Goal: Task Accomplishment & Management: Manage account settings

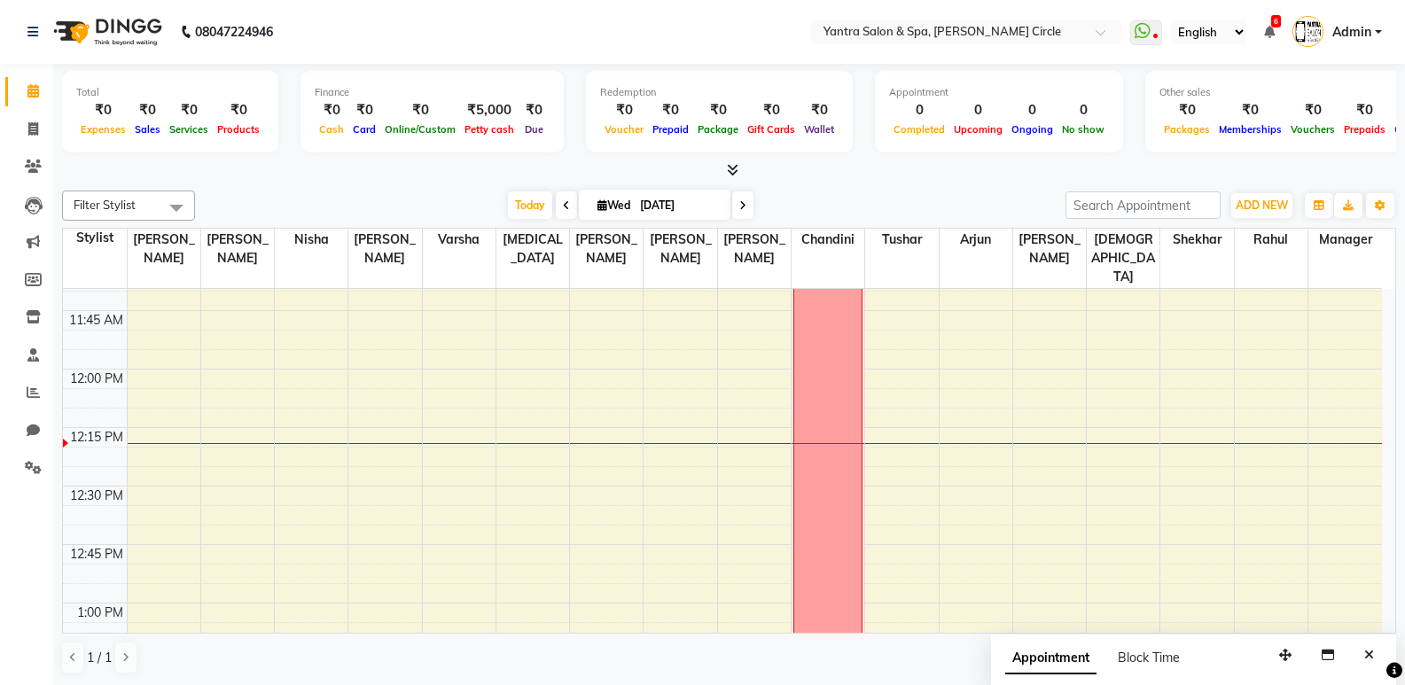
scroll to position [969, 0]
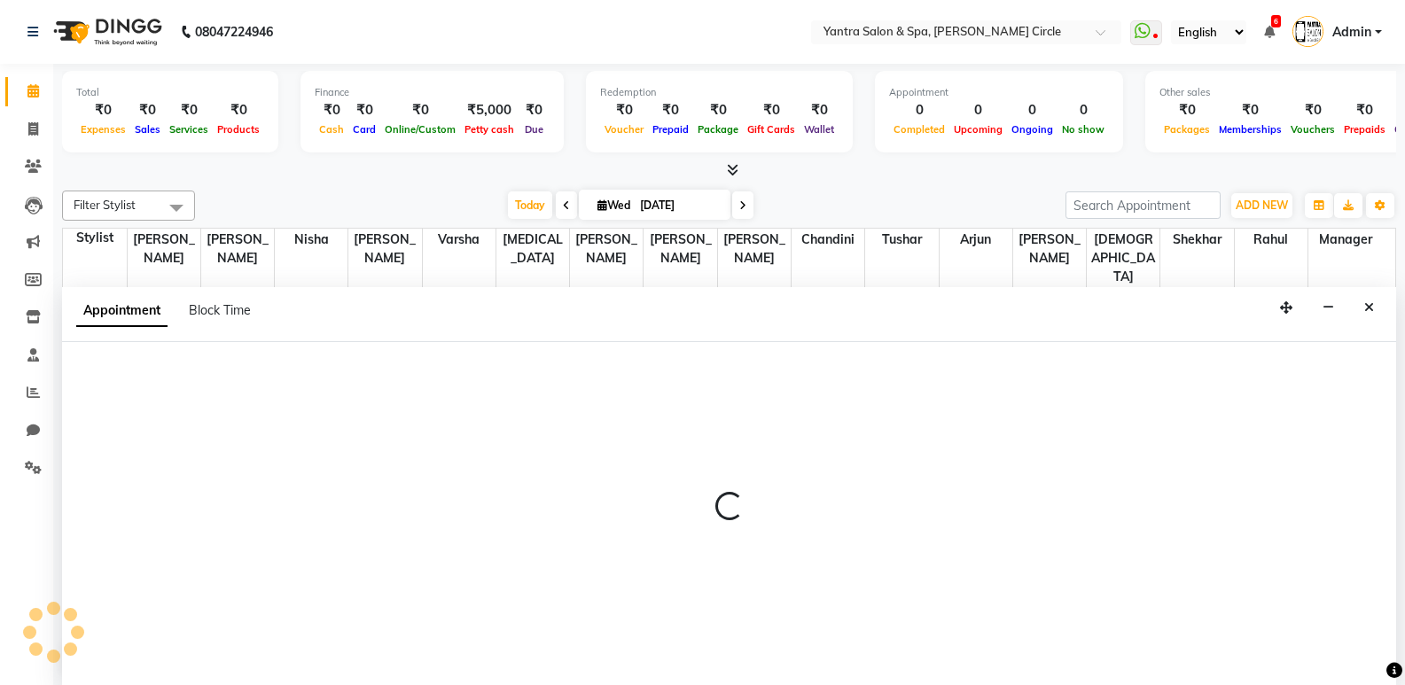
scroll to position [1, 0]
select select "18094"
select select "tentative"
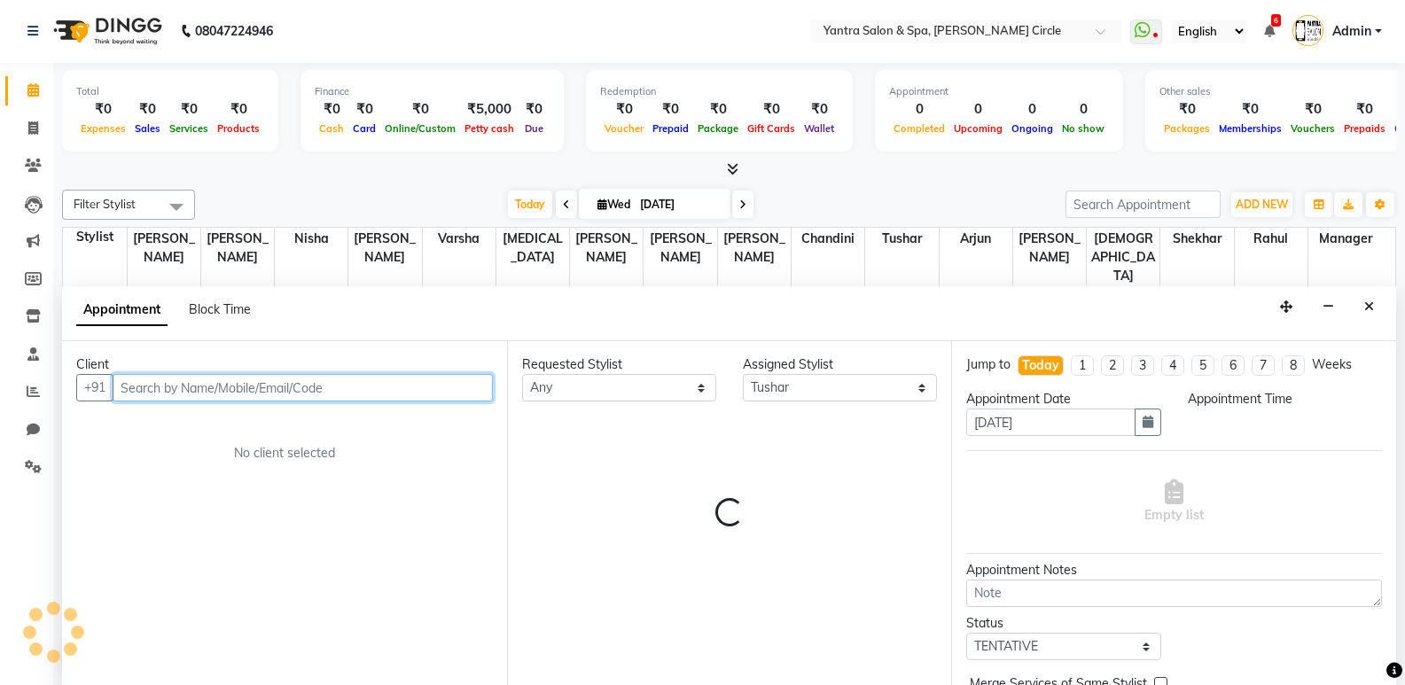
select select "735"
click at [286, 387] on input "text" at bounding box center [303, 387] width 380 height 27
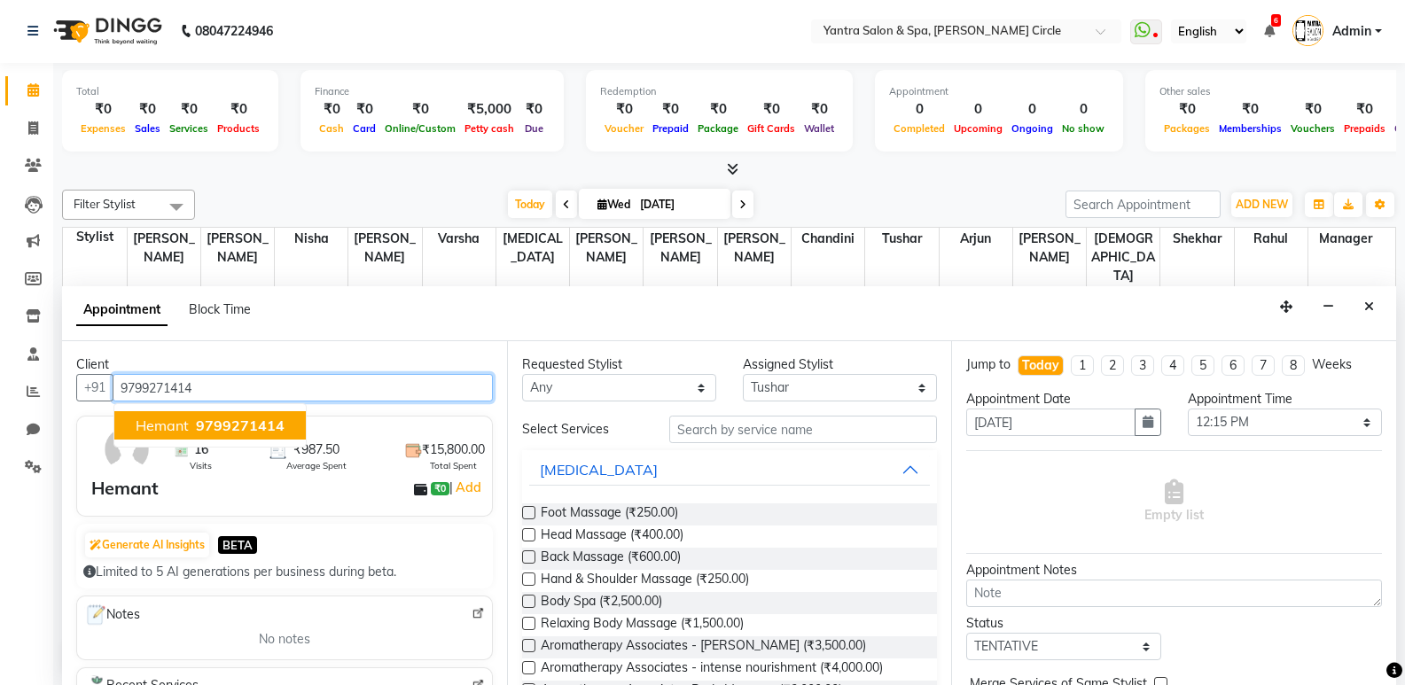
click at [215, 421] on span "9799271414" at bounding box center [240, 426] width 89 height 18
type input "9799271414"
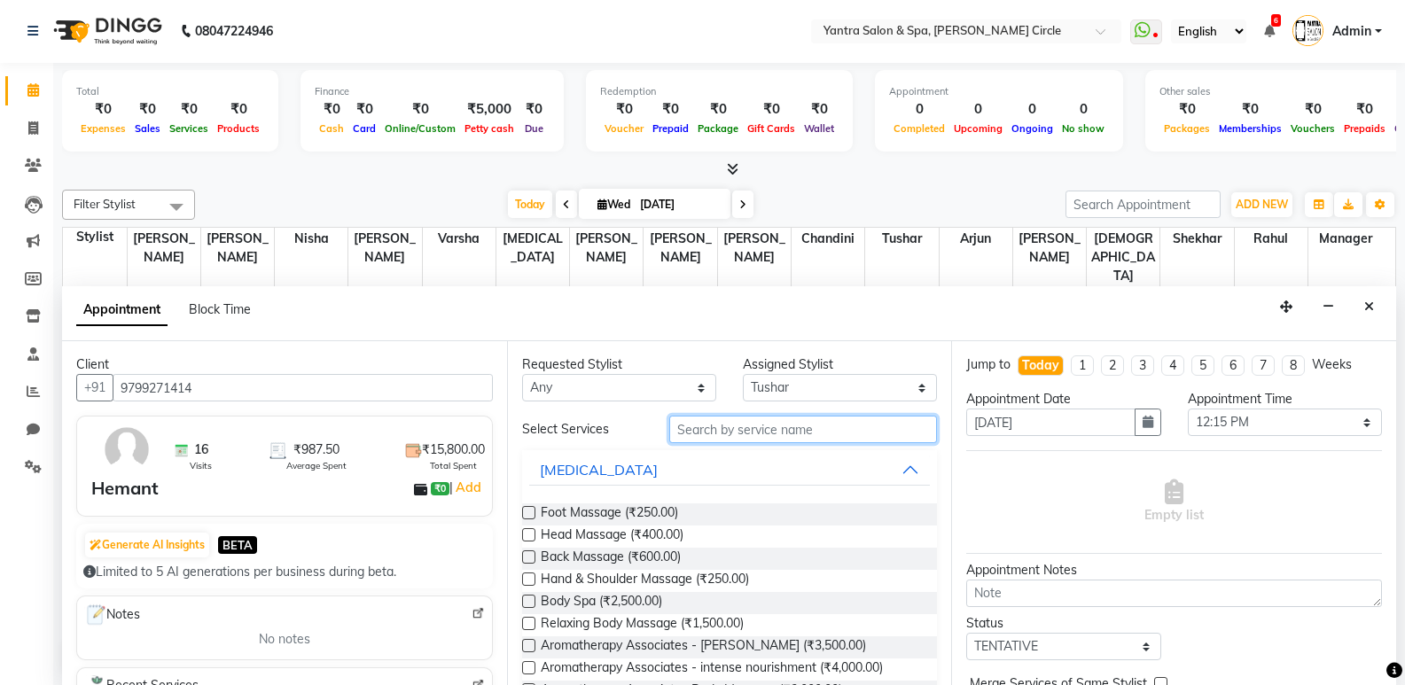
click at [722, 429] on input "text" at bounding box center [803, 429] width 268 height 27
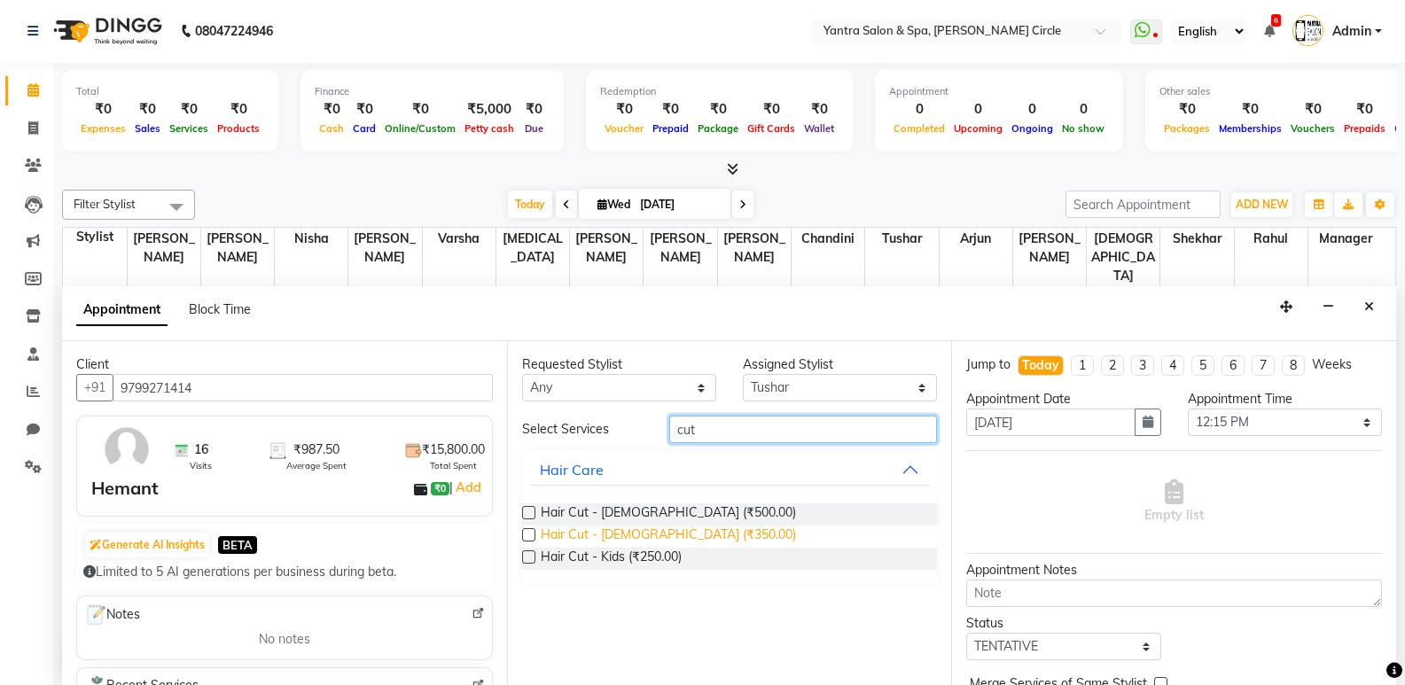
type input "cut"
click at [615, 534] on span "Hair Cut - [DEMOGRAPHIC_DATA] (₹350.00)" at bounding box center [668, 537] width 255 height 22
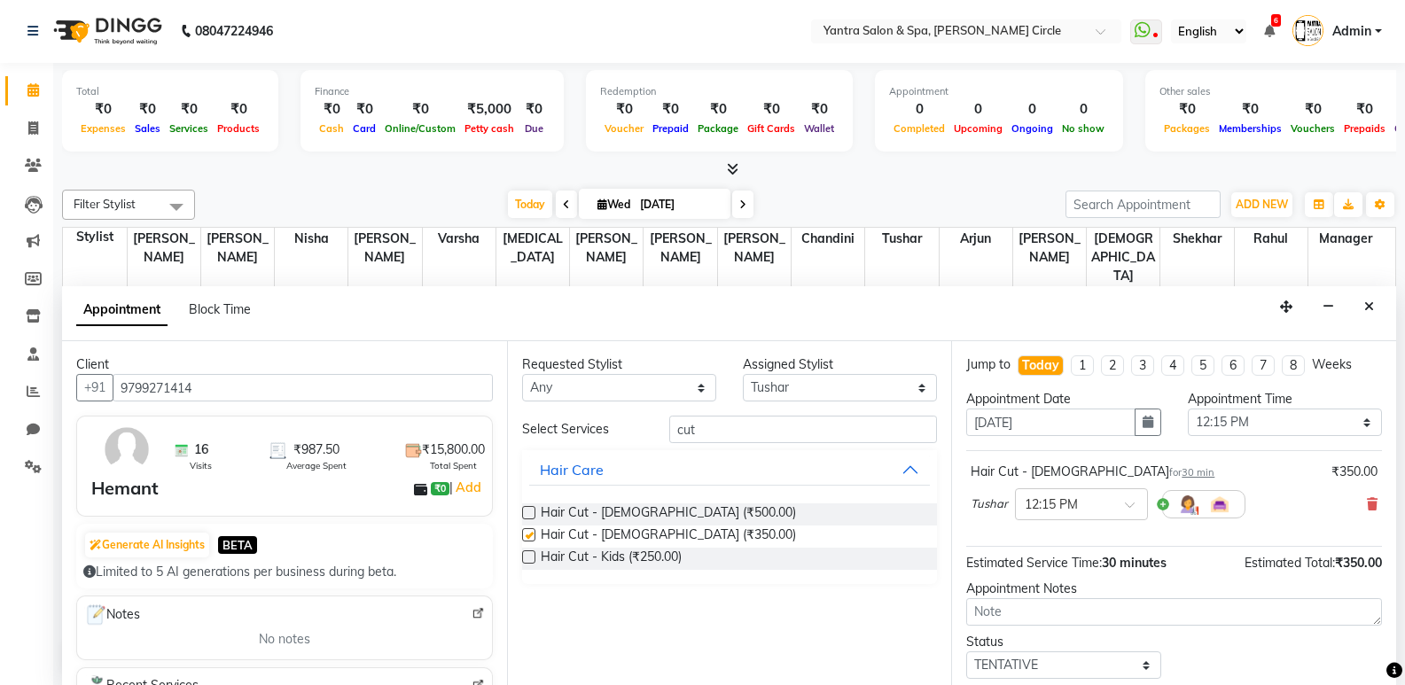
checkbox input "false"
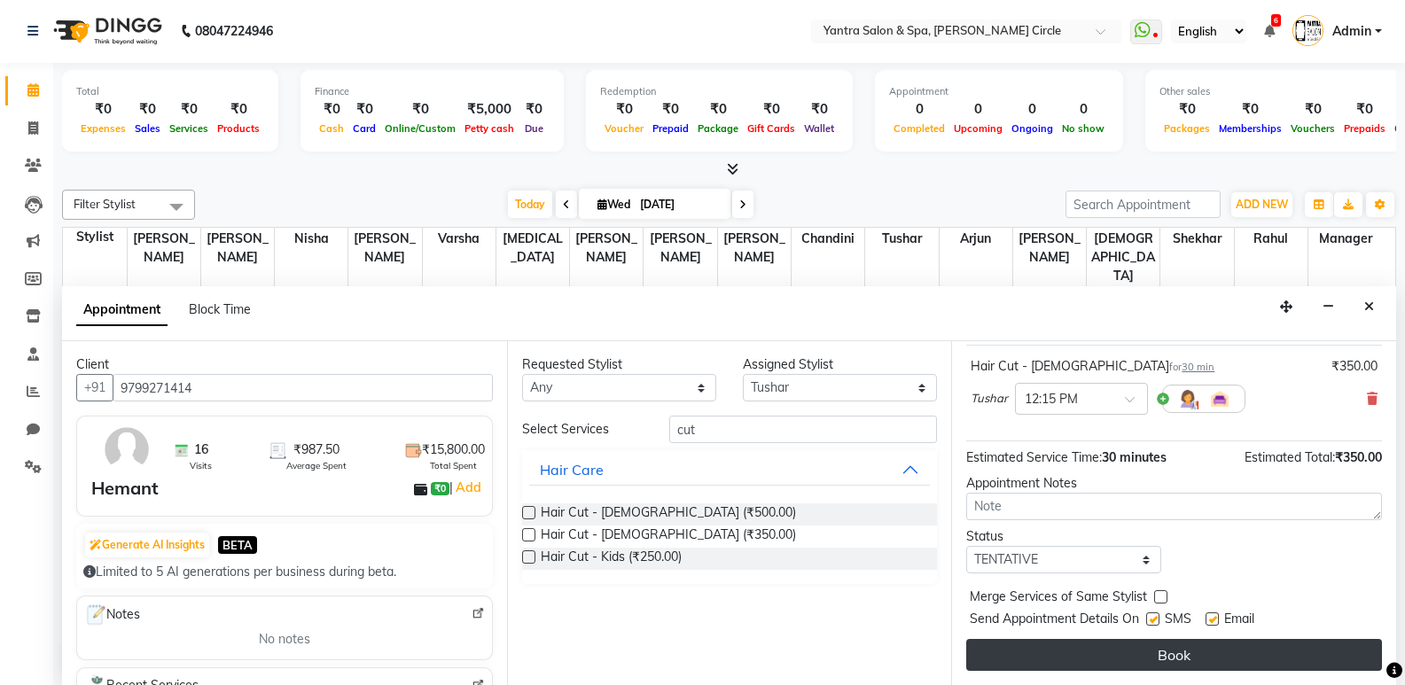
click at [1074, 652] on button "Book" at bounding box center [1174, 655] width 416 height 32
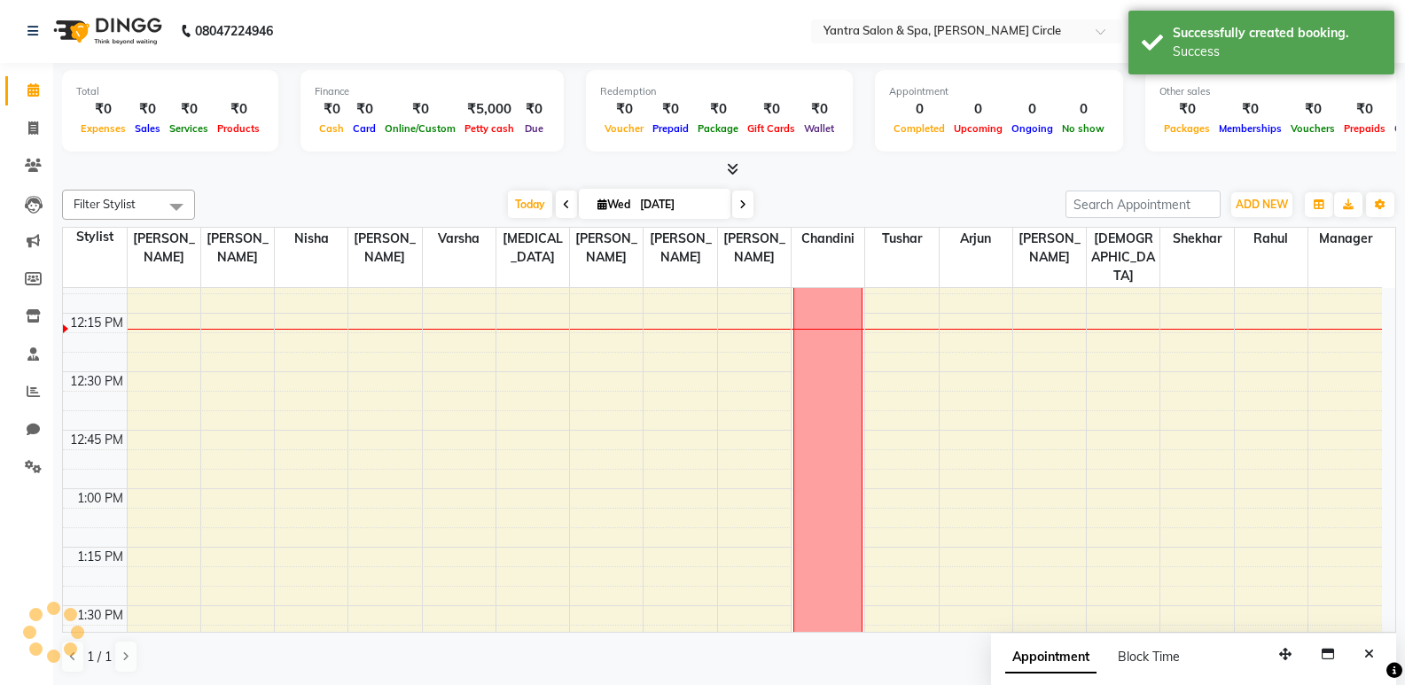
scroll to position [0, 0]
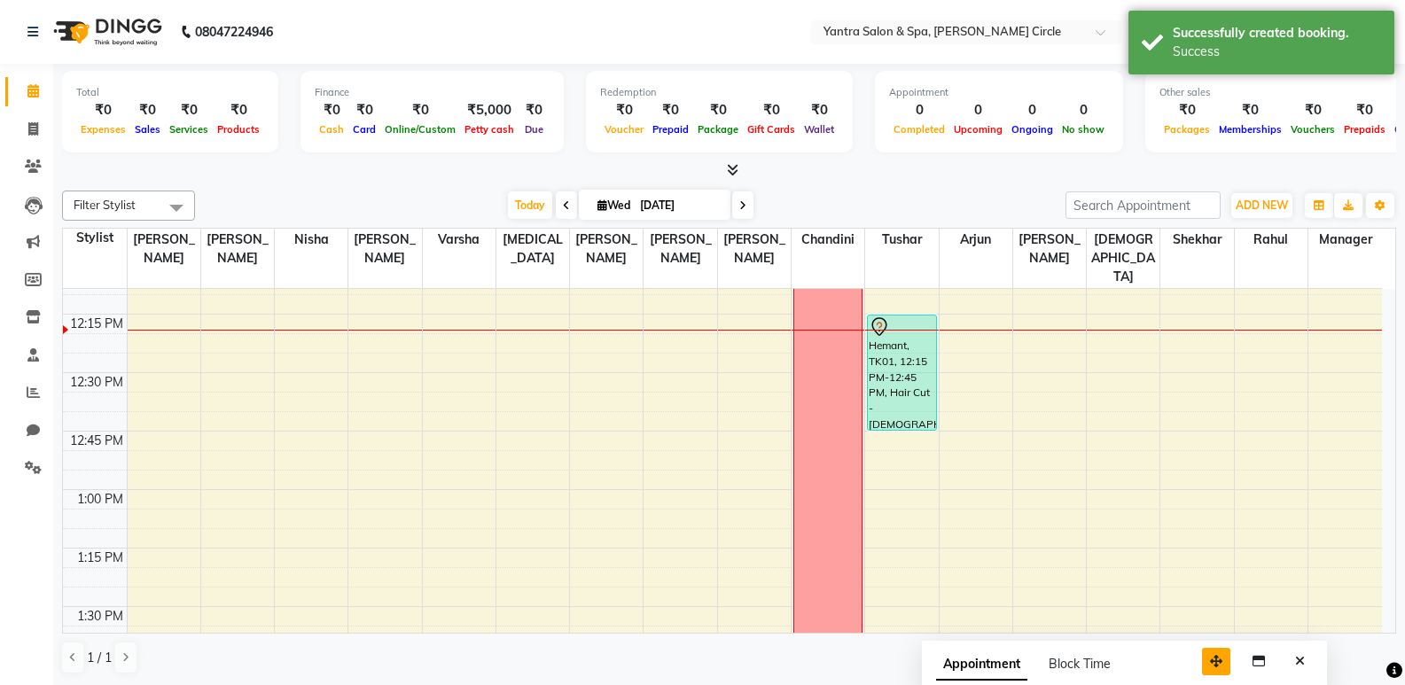
drag, startPoint x: 1290, startPoint y: 658, endPoint x: 1221, endPoint y: 664, distance: 69.4
click at [1221, 664] on icon "button" at bounding box center [1216, 661] width 12 height 12
click at [1294, 661] on button "Close" at bounding box center [1300, 661] width 26 height 27
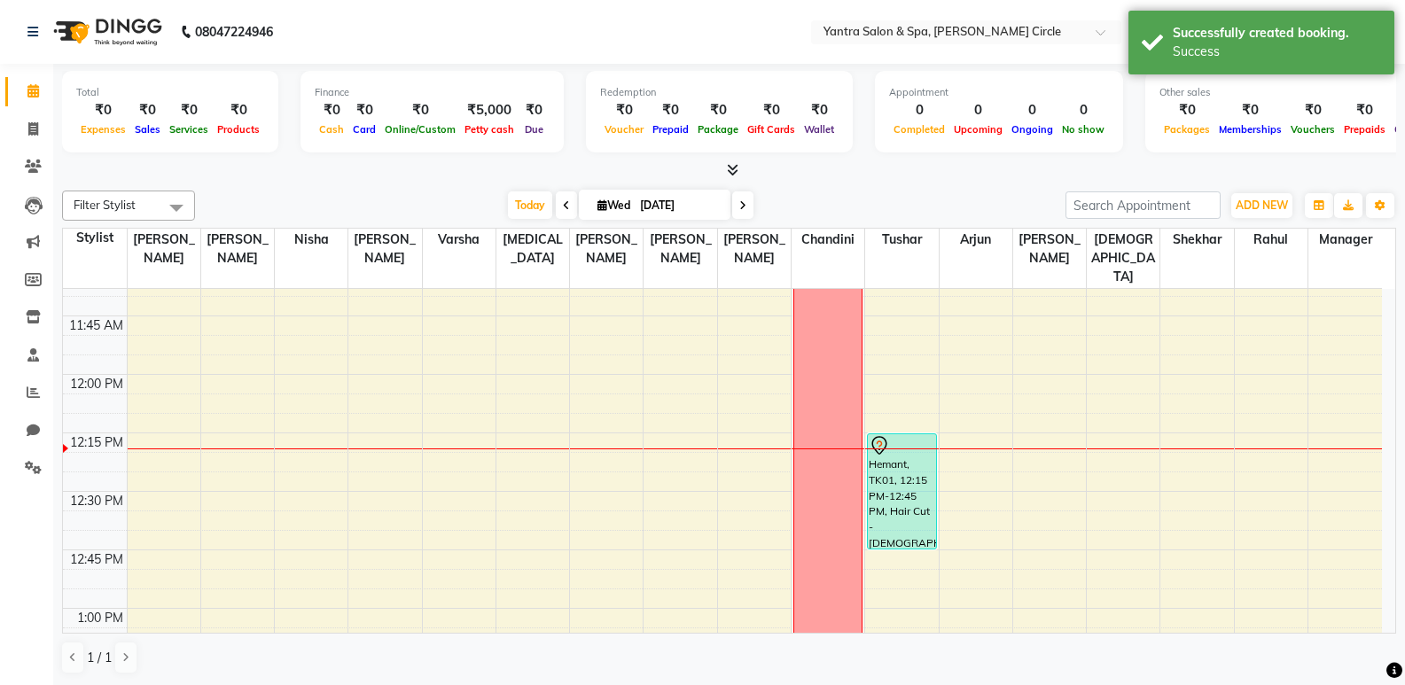
scroll to position [969, 0]
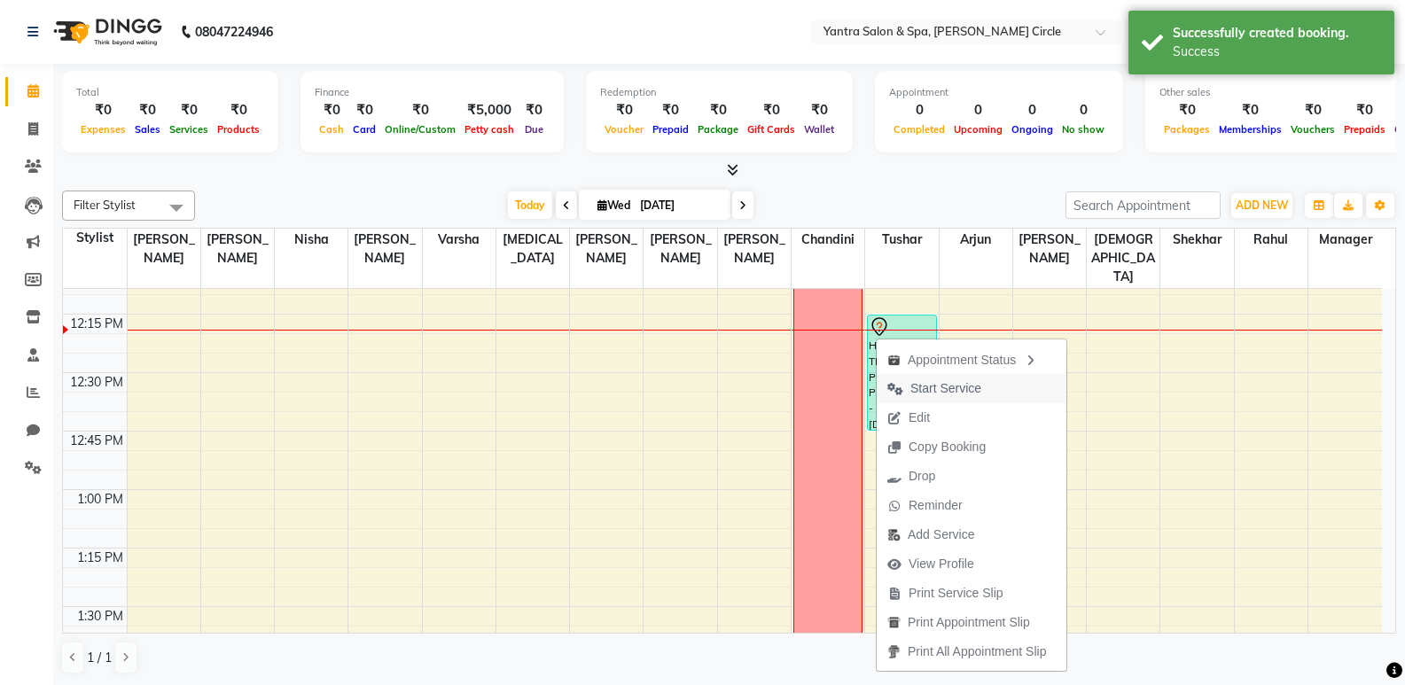
click at [998, 377] on button "Start Service" at bounding box center [972, 388] width 190 height 29
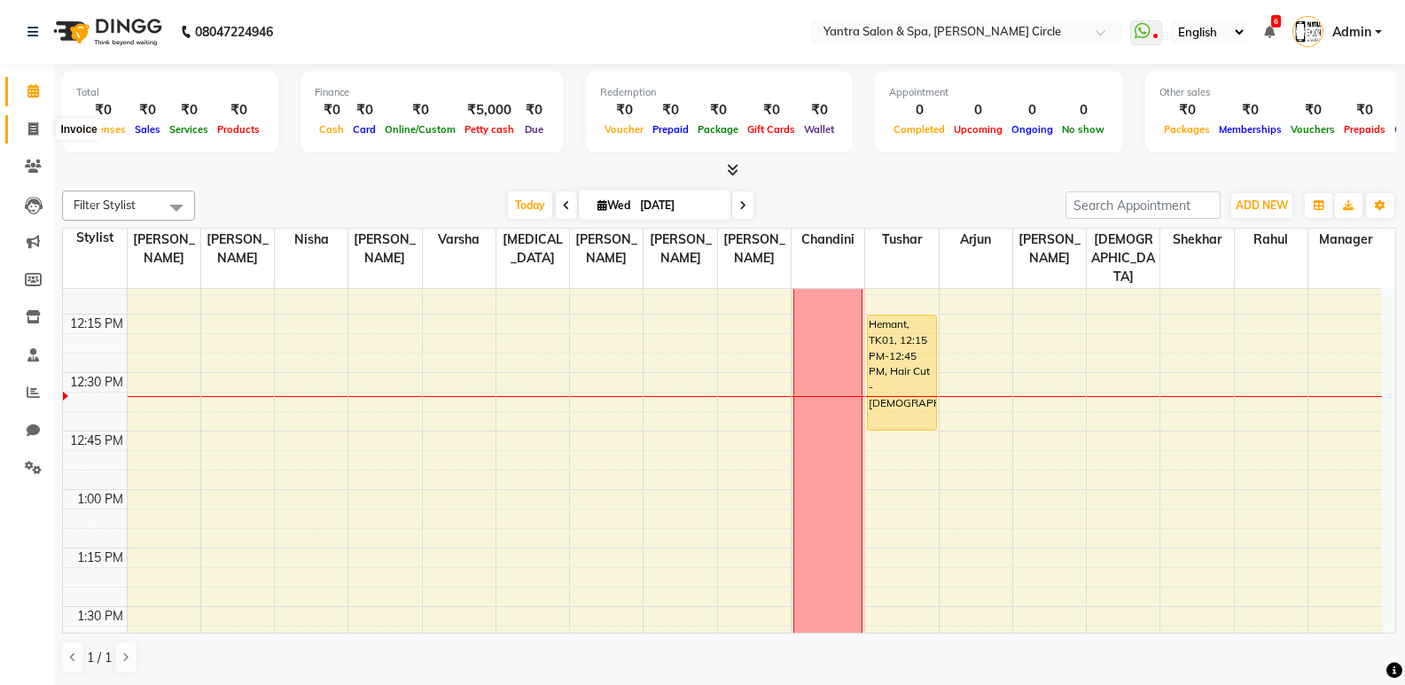
click at [24, 135] on span at bounding box center [33, 130] width 31 height 20
select select "service"
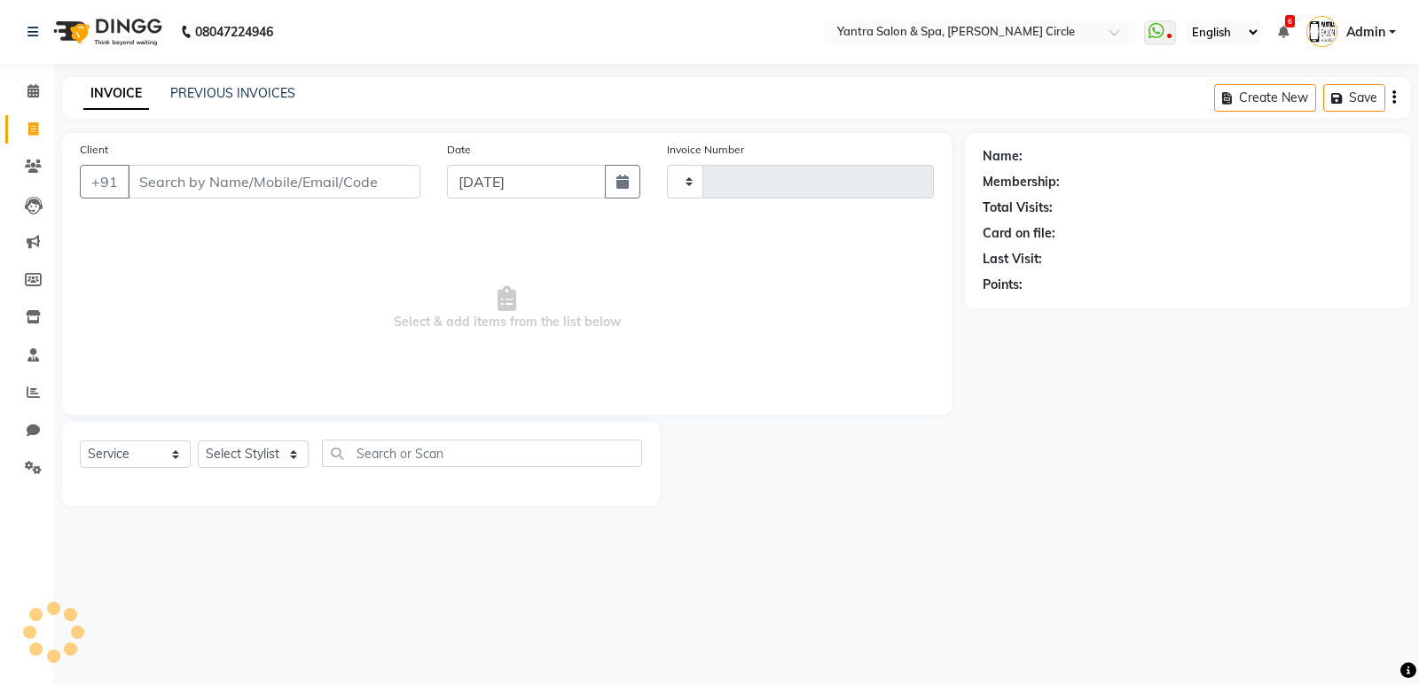
type input "3908"
select select "152"
click at [401, 184] on input "Client" at bounding box center [274, 182] width 293 height 34
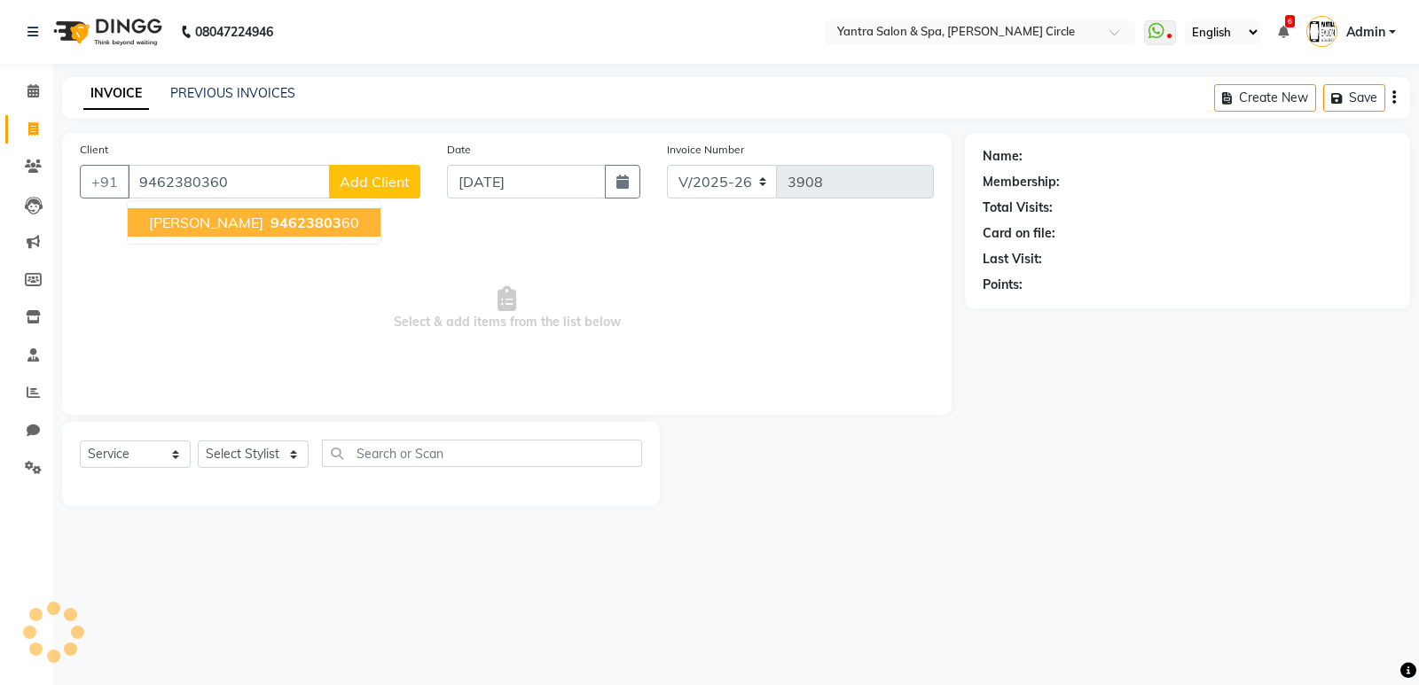
type input "9462380360"
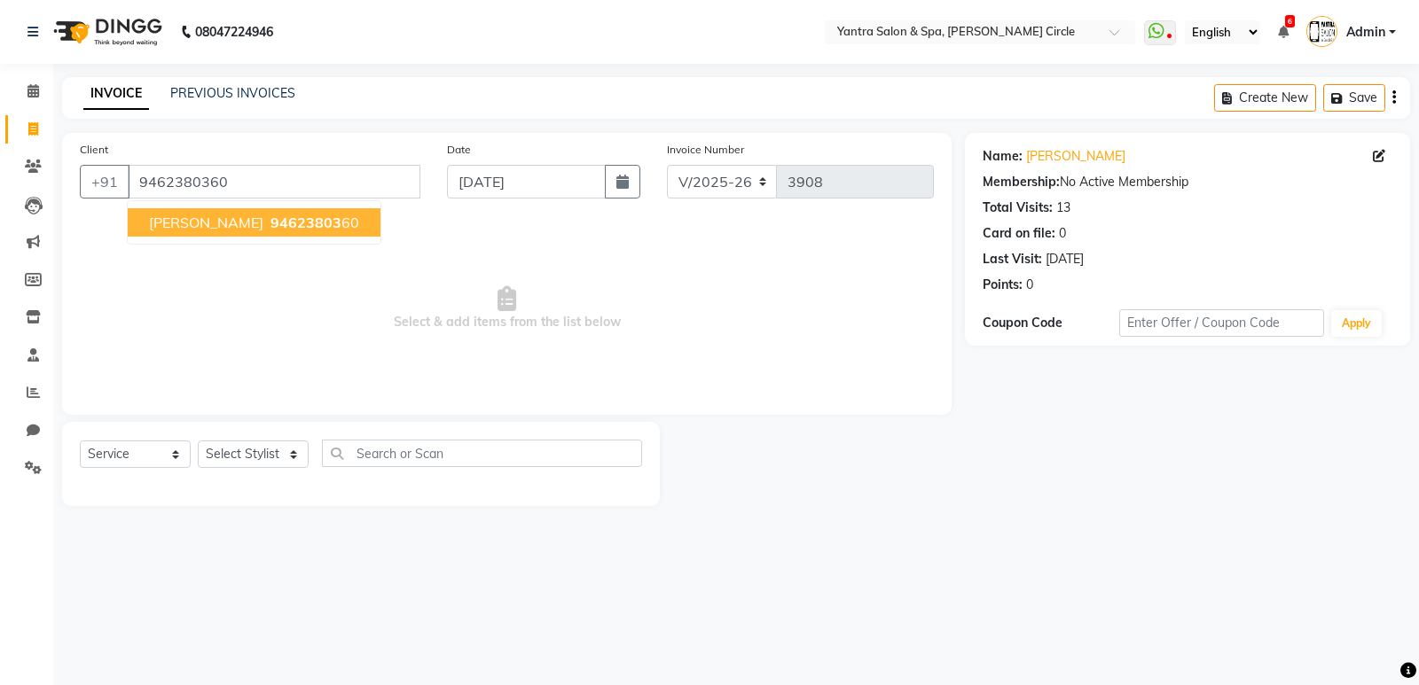
click at [293, 232] on button "[PERSON_NAME] 94623803 60" at bounding box center [254, 222] width 253 height 28
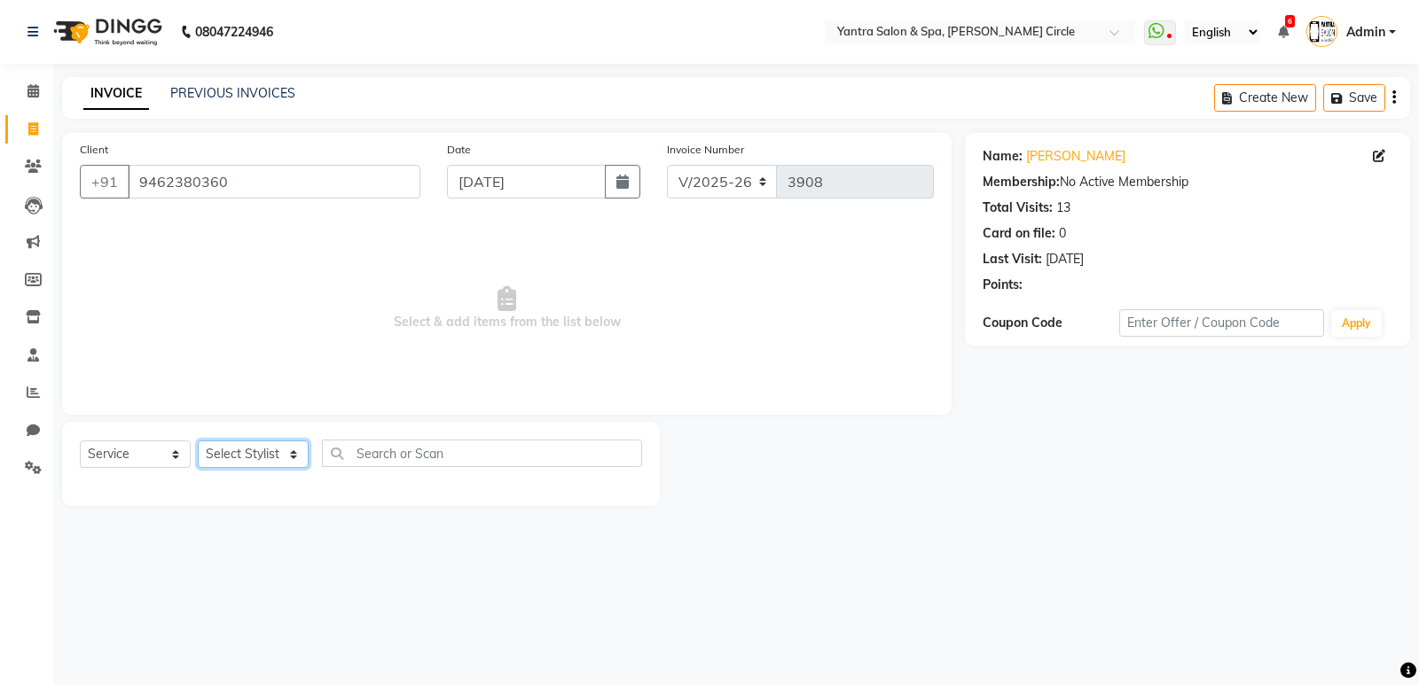
click at [243, 453] on select "Select Stylist [PERSON_NAME] Arjun [PERSON_NAME] [PERSON_NAME] [PERSON_NAME] Ma…" at bounding box center [253, 454] width 111 height 27
select select "29713"
click at [198, 441] on select "Select Stylist [PERSON_NAME] Arjun [PERSON_NAME] [PERSON_NAME] [PERSON_NAME] Ma…" at bounding box center [253, 454] width 111 height 27
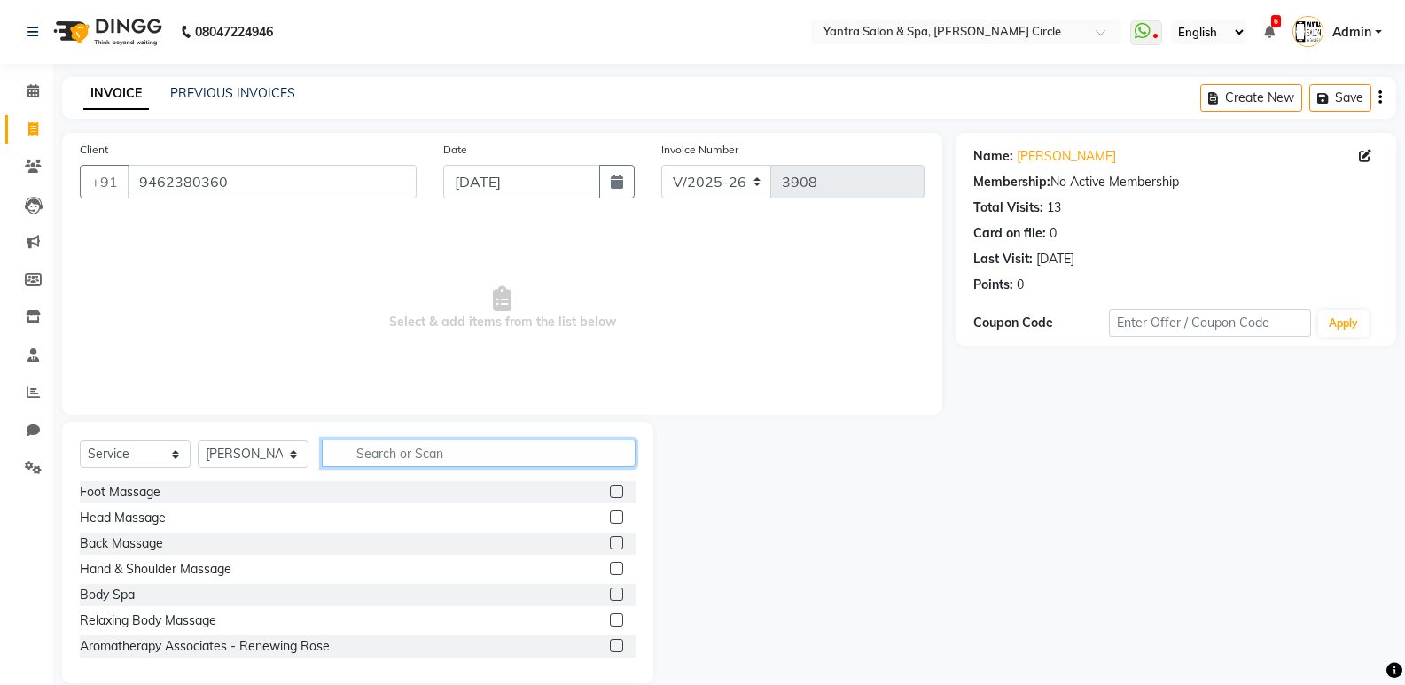
click at [480, 453] on input "text" at bounding box center [479, 453] width 314 height 27
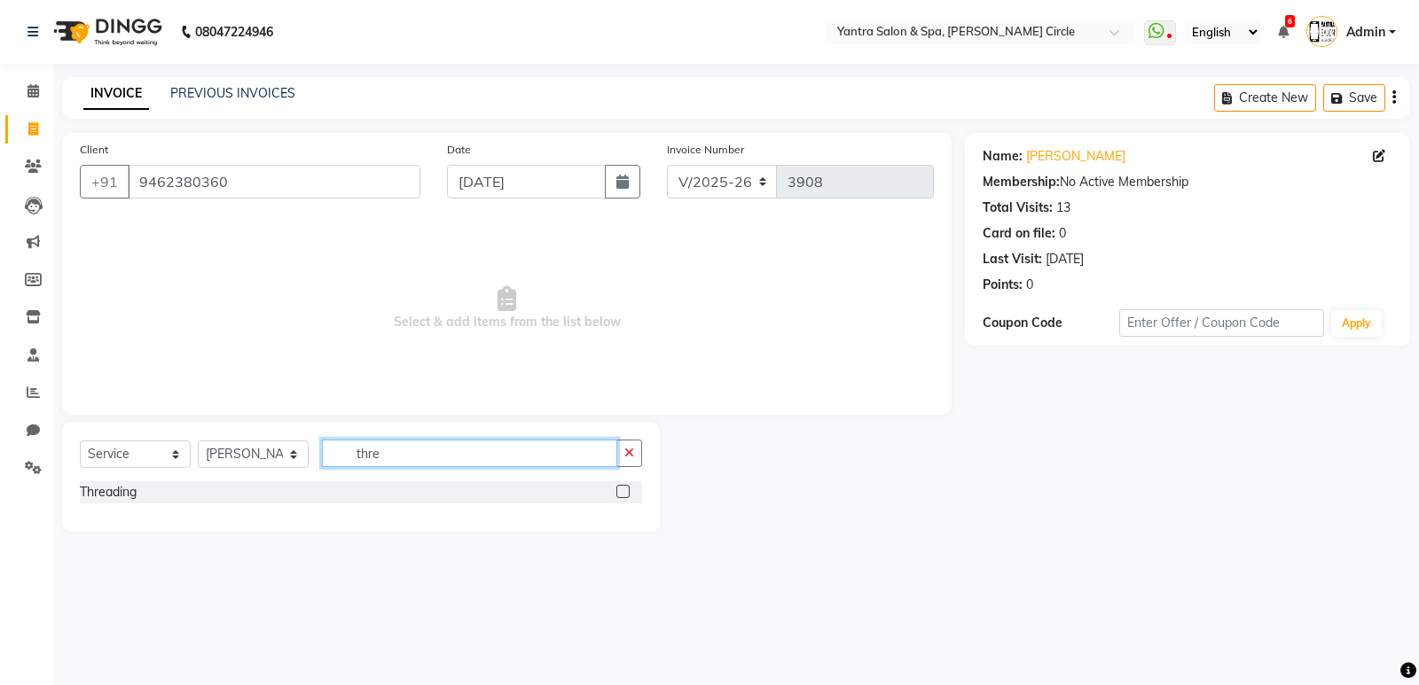
type input "thre"
click at [114, 479] on div "Select Service Product Membership Package Voucher Prepaid Gift Card Select Styl…" at bounding box center [361, 461] width 562 height 42
click at [113, 483] on div "Threading" at bounding box center [108, 492] width 57 height 19
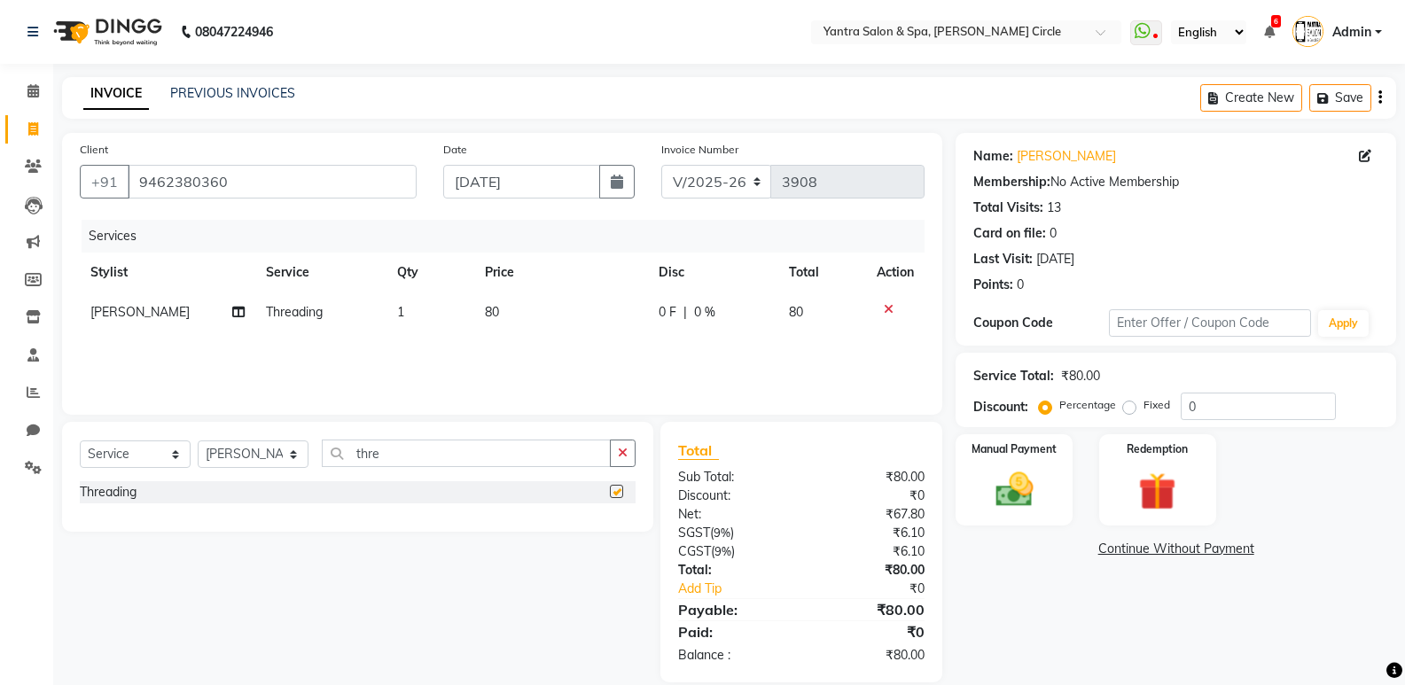
checkbox input "false"
click at [1060, 497] on div "Manual Payment" at bounding box center [1014, 480] width 121 height 95
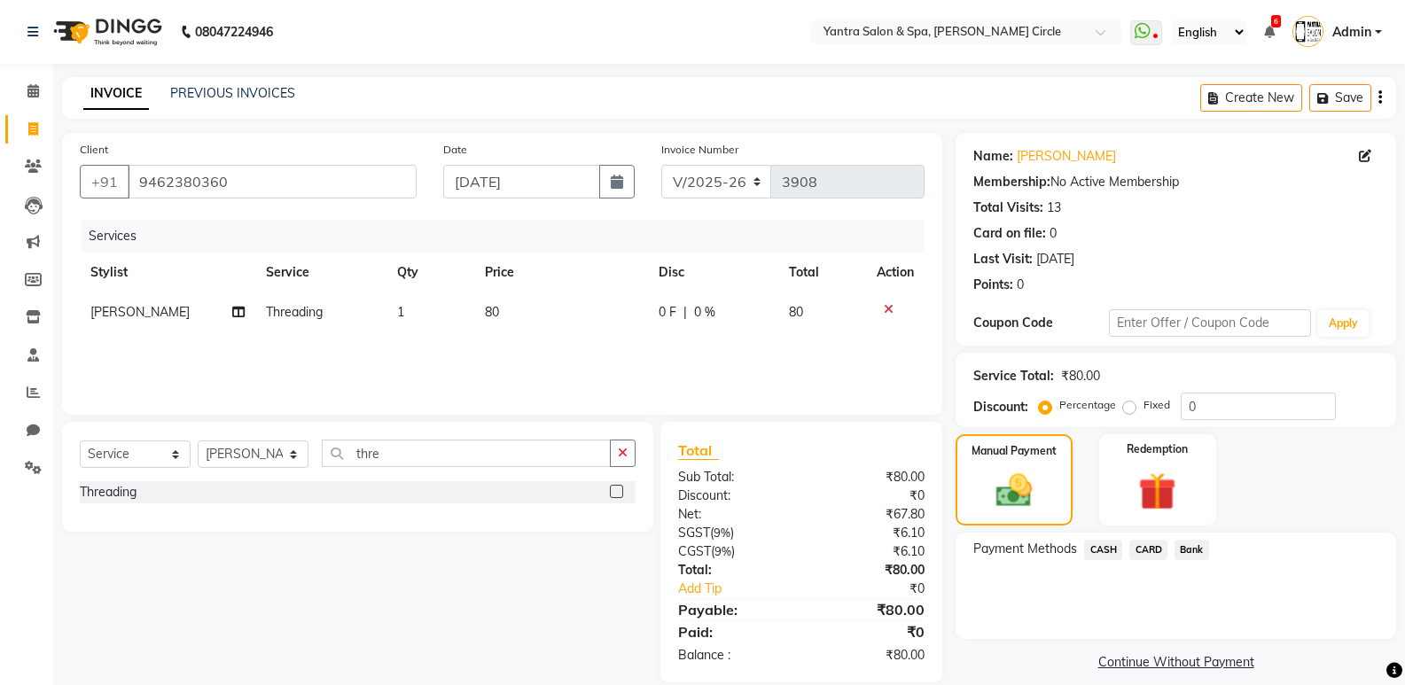
click at [1101, 552] on span "CASH" at bounding box center [1103, 550] width 38 height 20
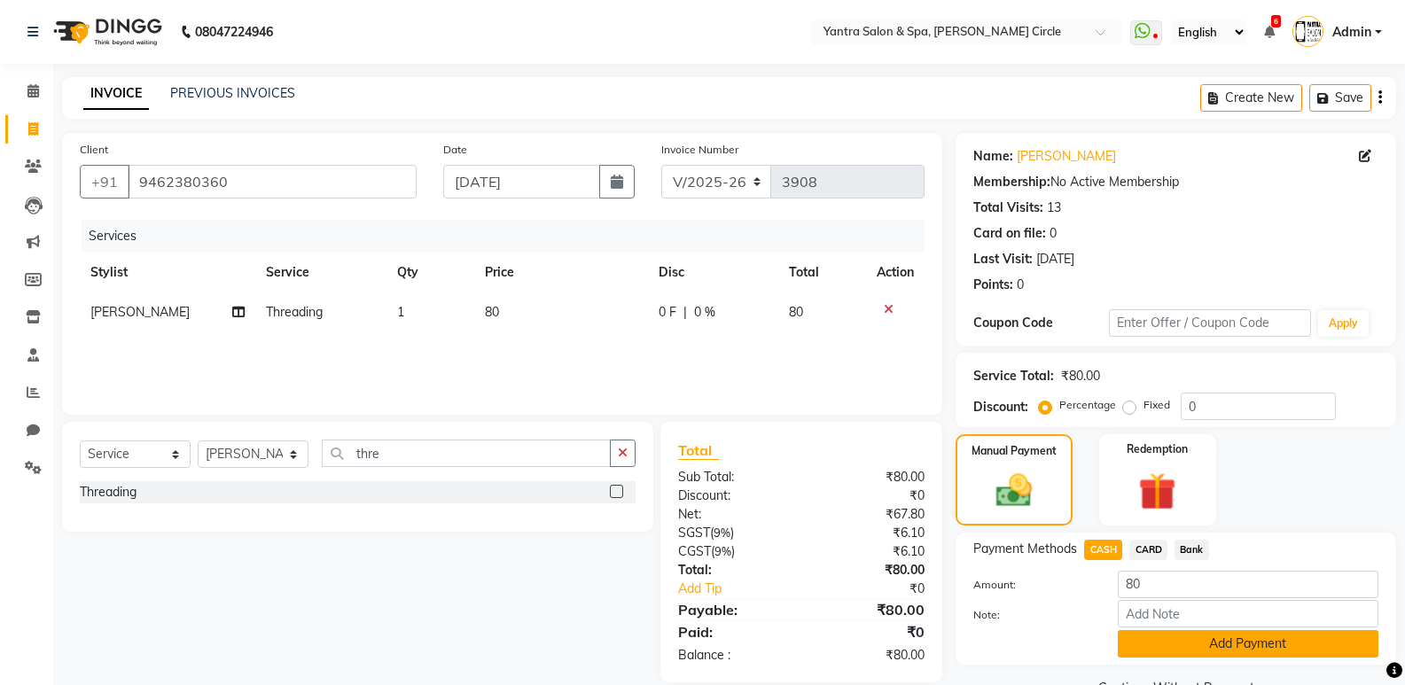
click at [1185, 634] on button "Add Payment" at bounding box center [1248, 643] width 261 height 27
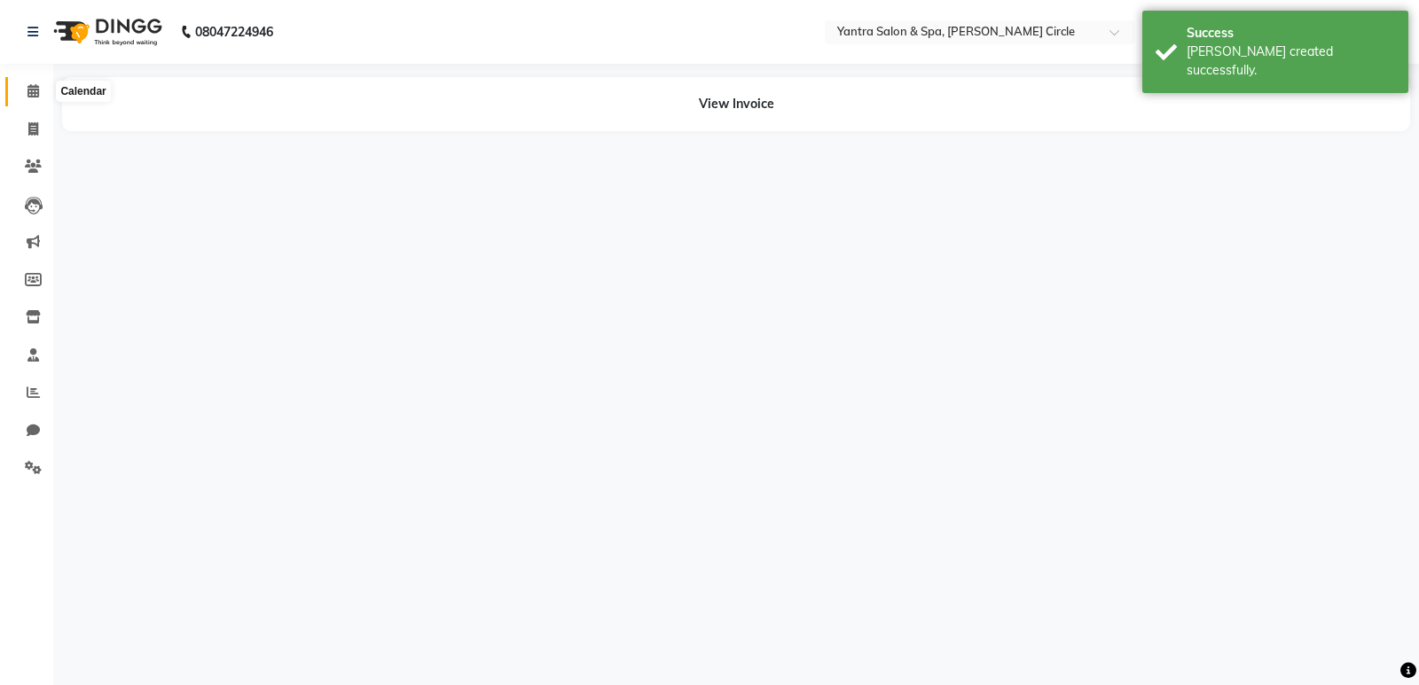
click at [23, 96] on span at bounding box center [33, 92] width 31 height 20
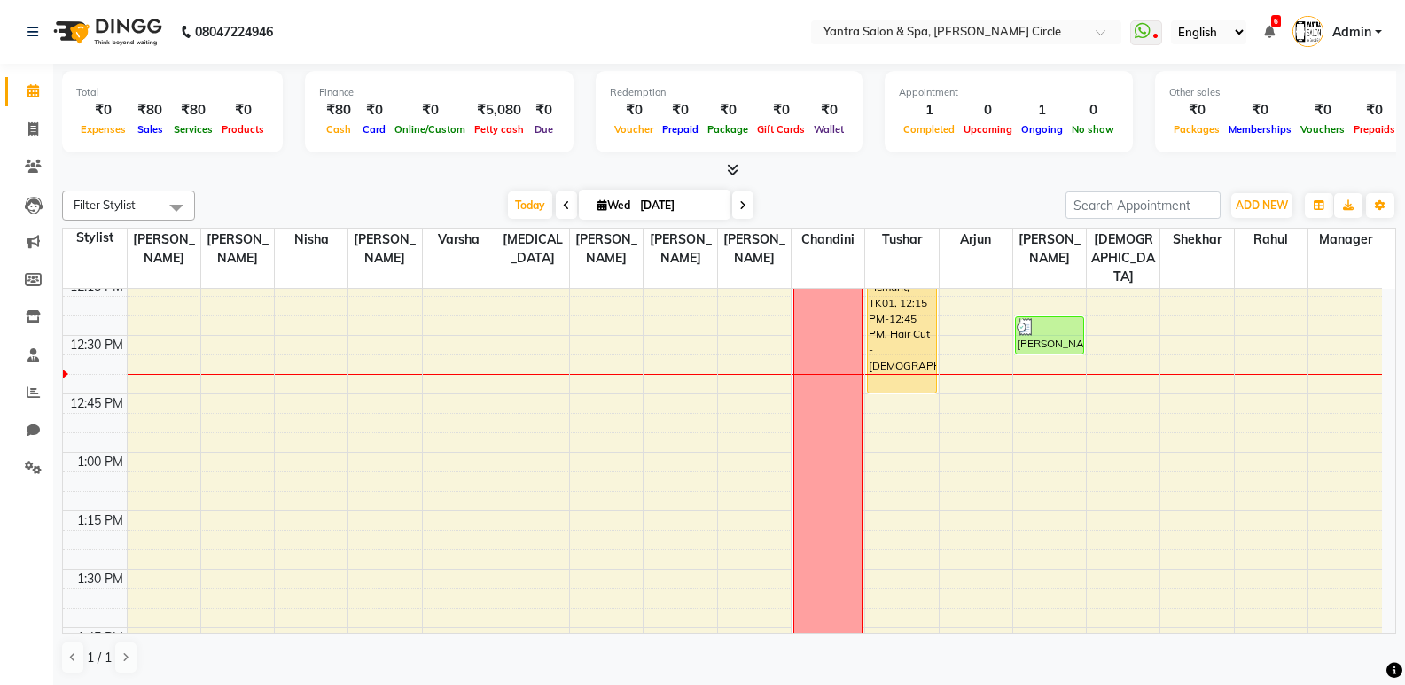
scroll to position [975, 0]
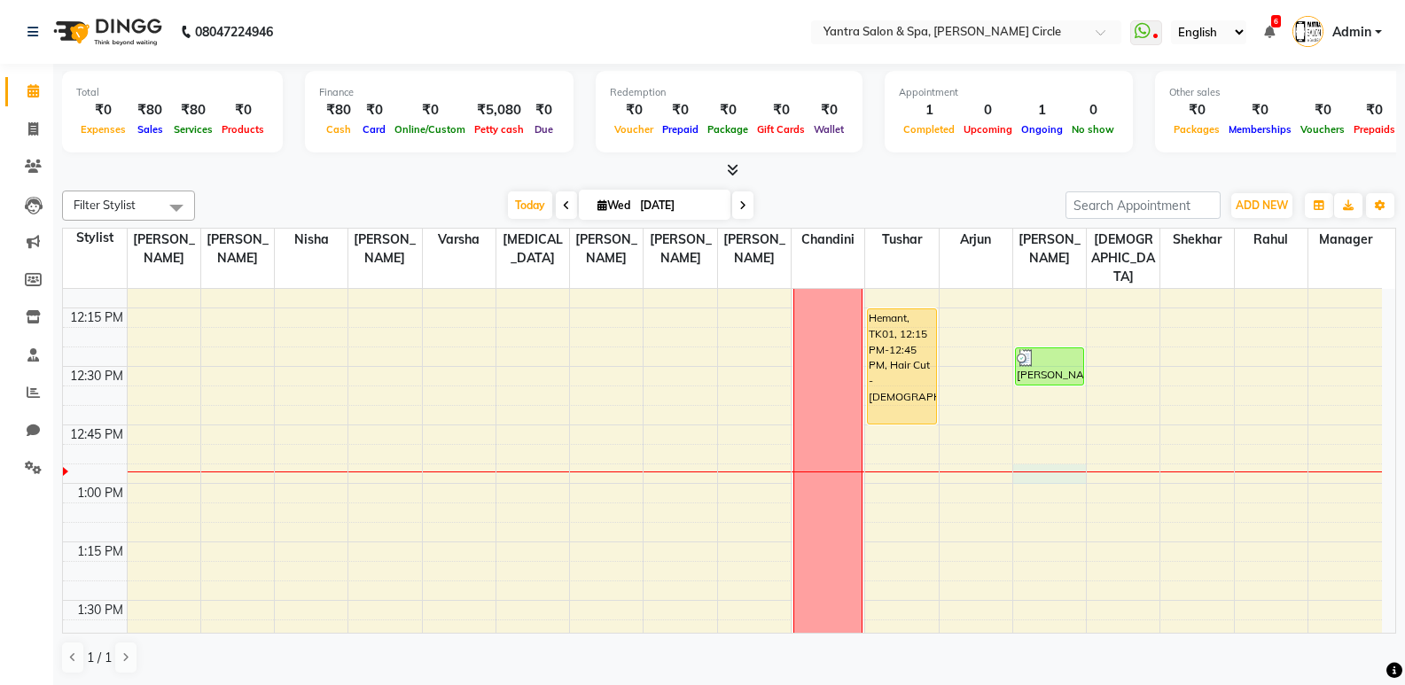
click at [1028, 472] on div at bounding box center [1049, 472] width 73 height 1
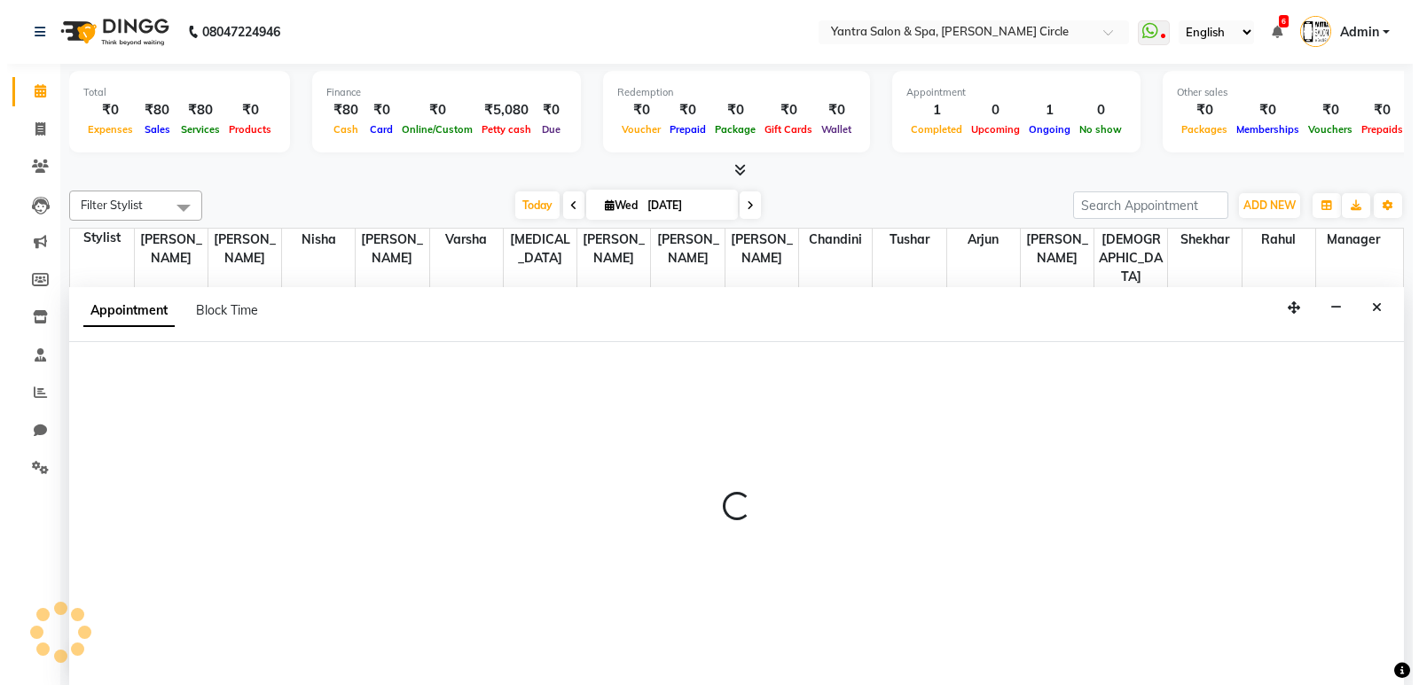
scroll to position [1, 0]
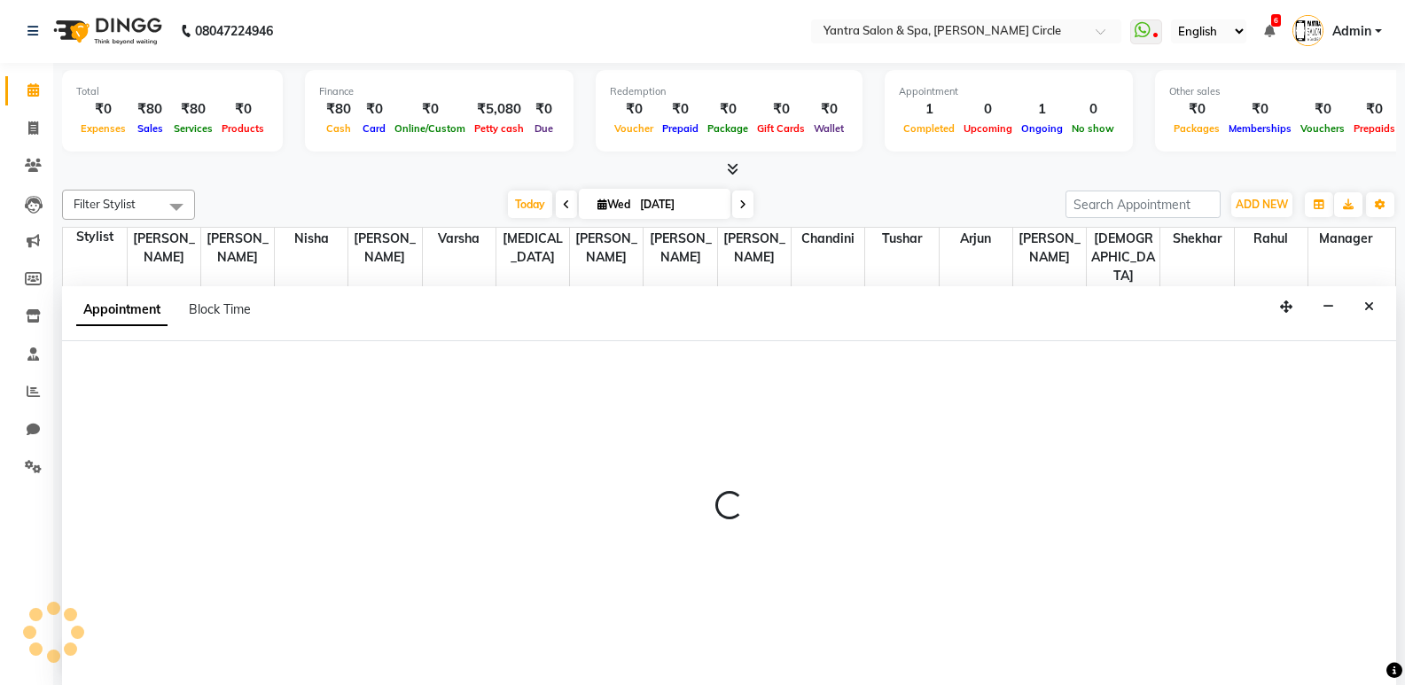
select select "29713"
select select "780"
select select "tentative"
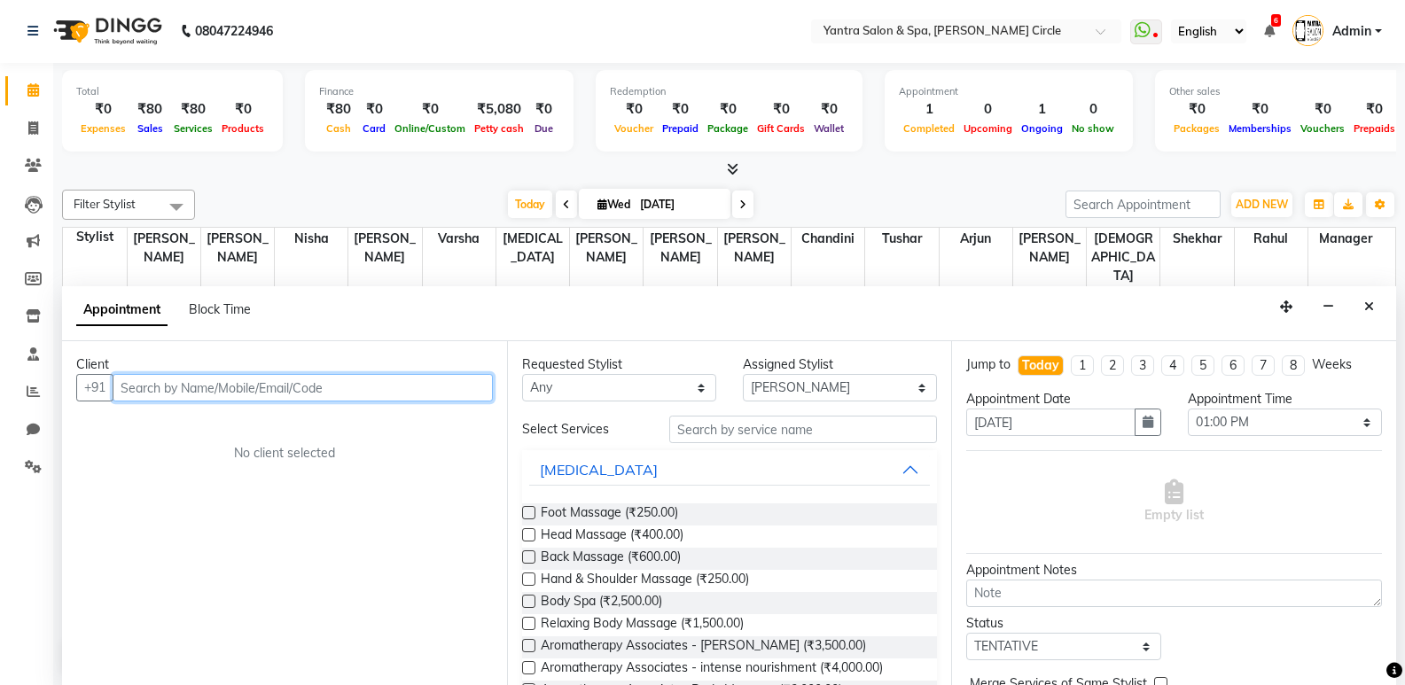
click at [344, 387] on input "text" at bounding box center [303, 387] width 380 height 27
type input "8619719928"
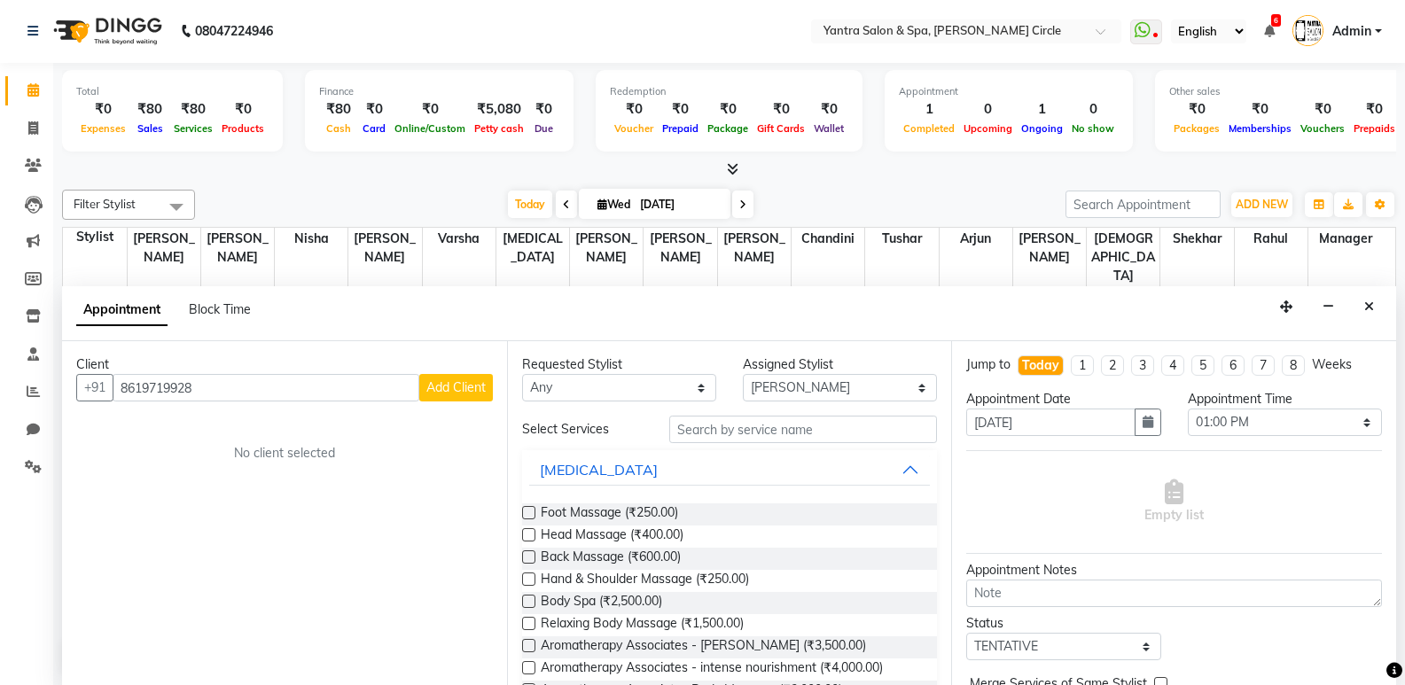
click at [440, 380] on span "Add Client" at bounding box center [455, 387] width 59 height 16
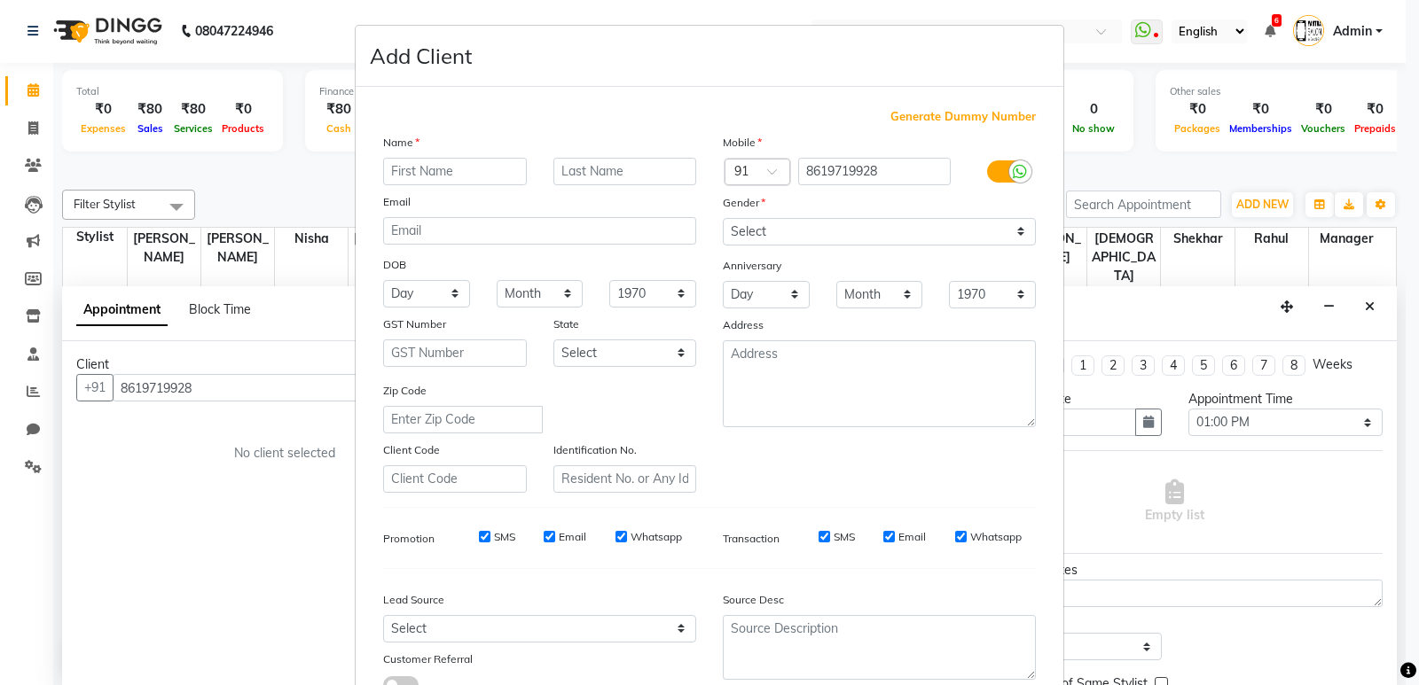
click at [470, 172] on input "text" at bounding box center [455, 171] width 144 height 27
type input "[PERSON_NAME]"
click at [831, 177] on input "8619719928" at bounding box center [874, 171] width 153 height 27
click at [818, 234] on select "Select [DEMOGRAPHIC_DATA] [DEMOGRAPHIC_DATA] Other Prefer Not To Say" at bounding box center [879, 231] width 313 height 27
select select "[DEMOGRAPHIC_DATA]"
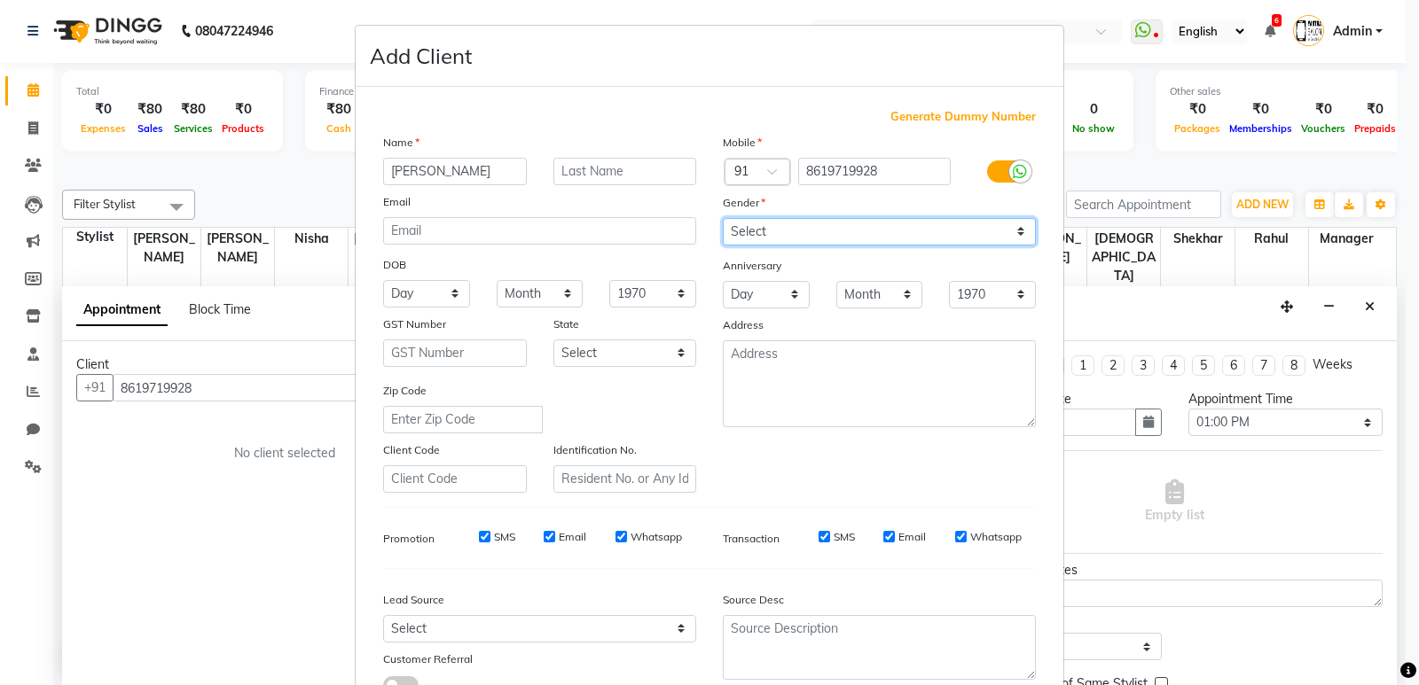
click at [723, 218] on select "Select [DEMOGRAPHIC_DATA] [DEMOGRAPHIC_DATA] Other Prefer Not To Say" at bounding box center [879, 231] width 313 height 27
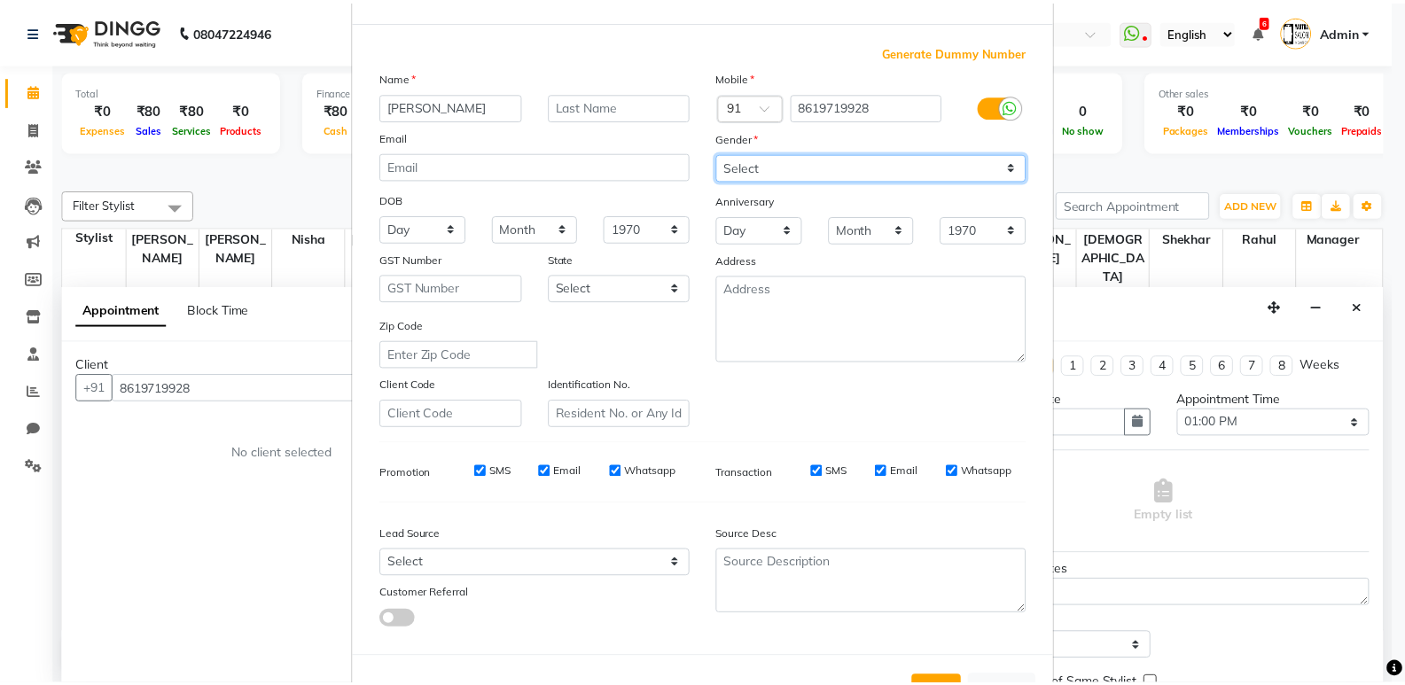
scroll to position [133, 0]
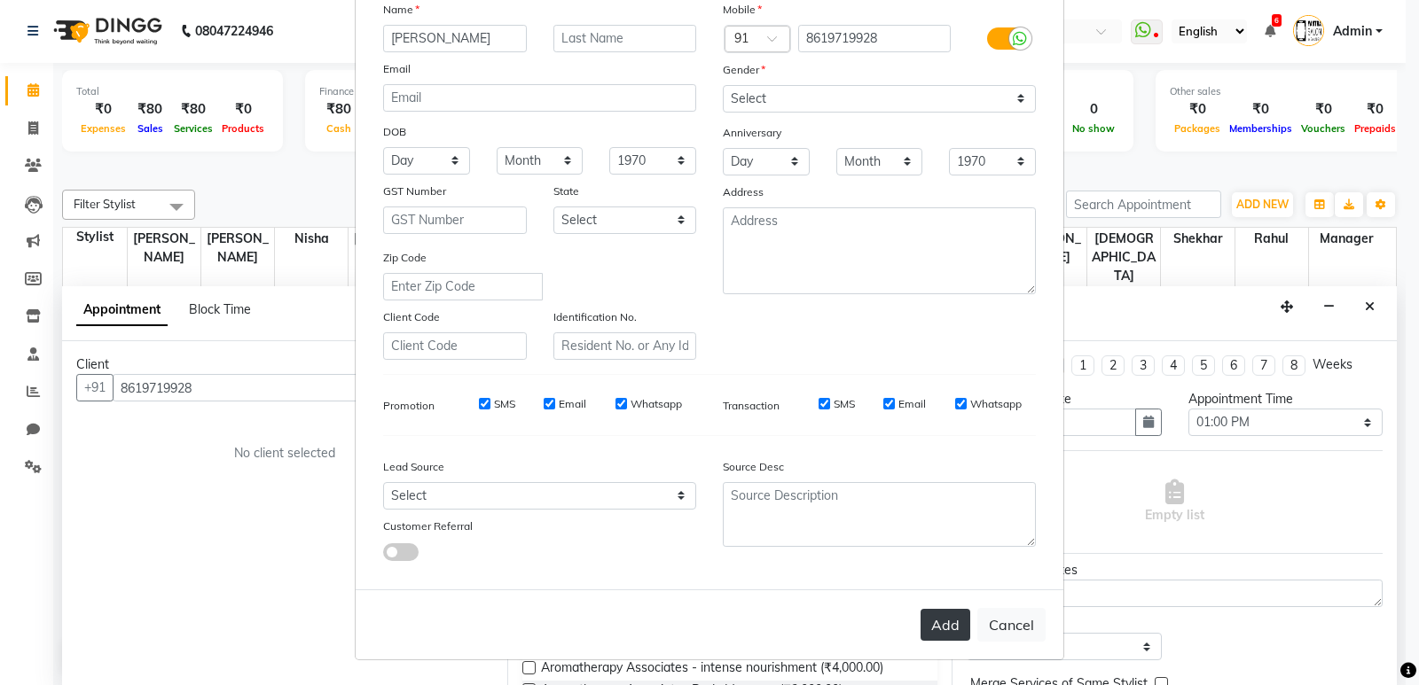
click at [935, 630] on button "Add" at bounding box center [945, 625] width 50 height 32
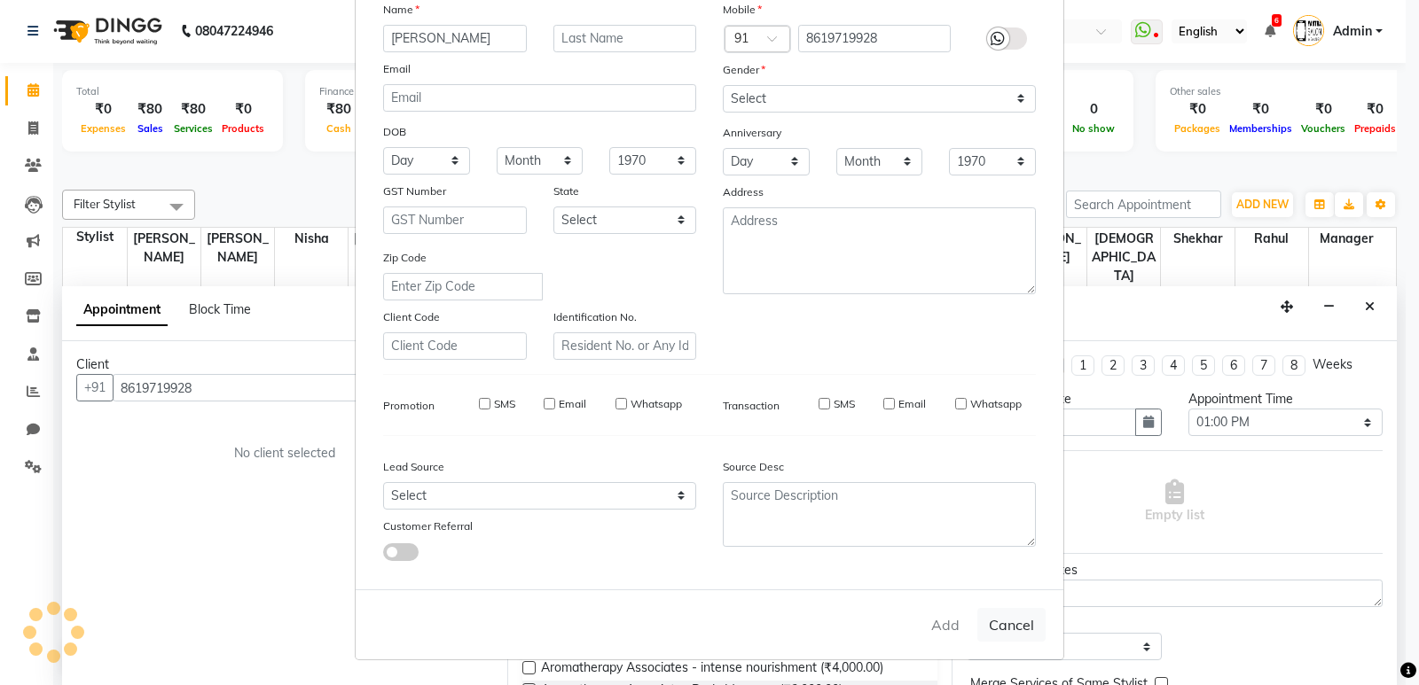
select select
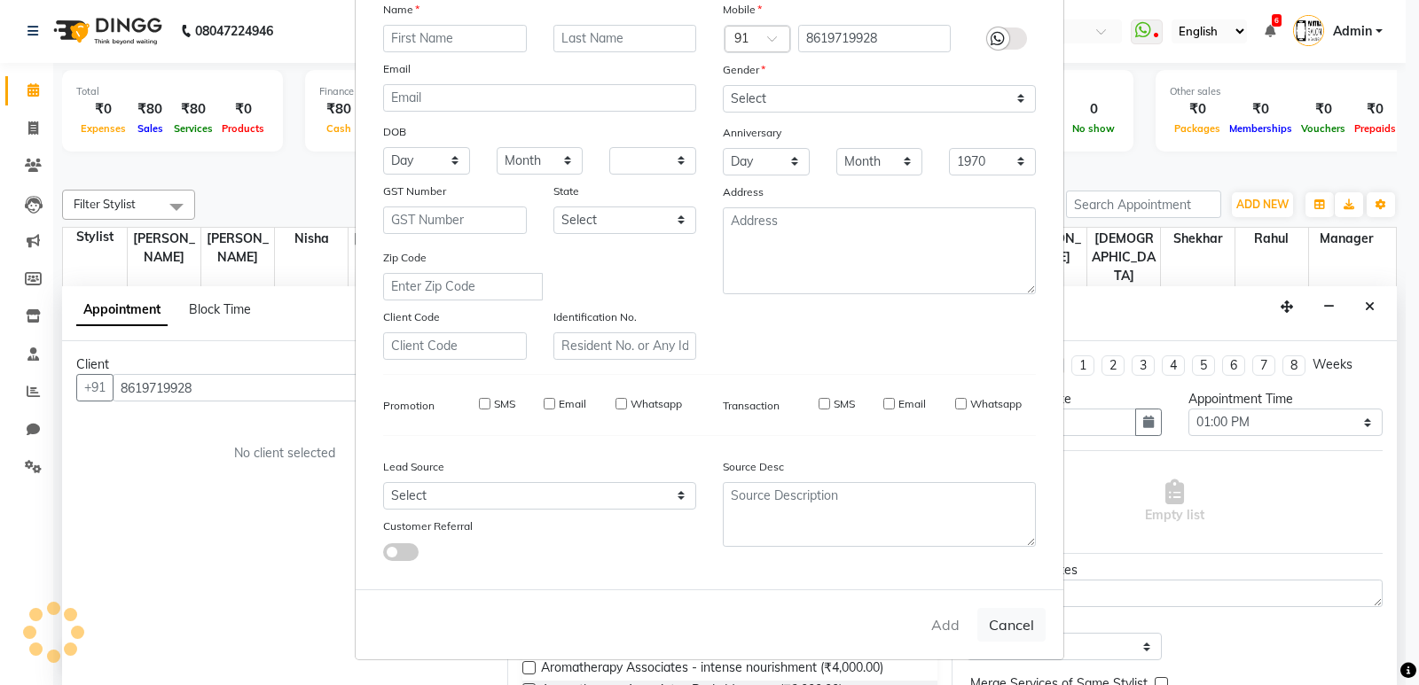
select select
checkbox input "false"
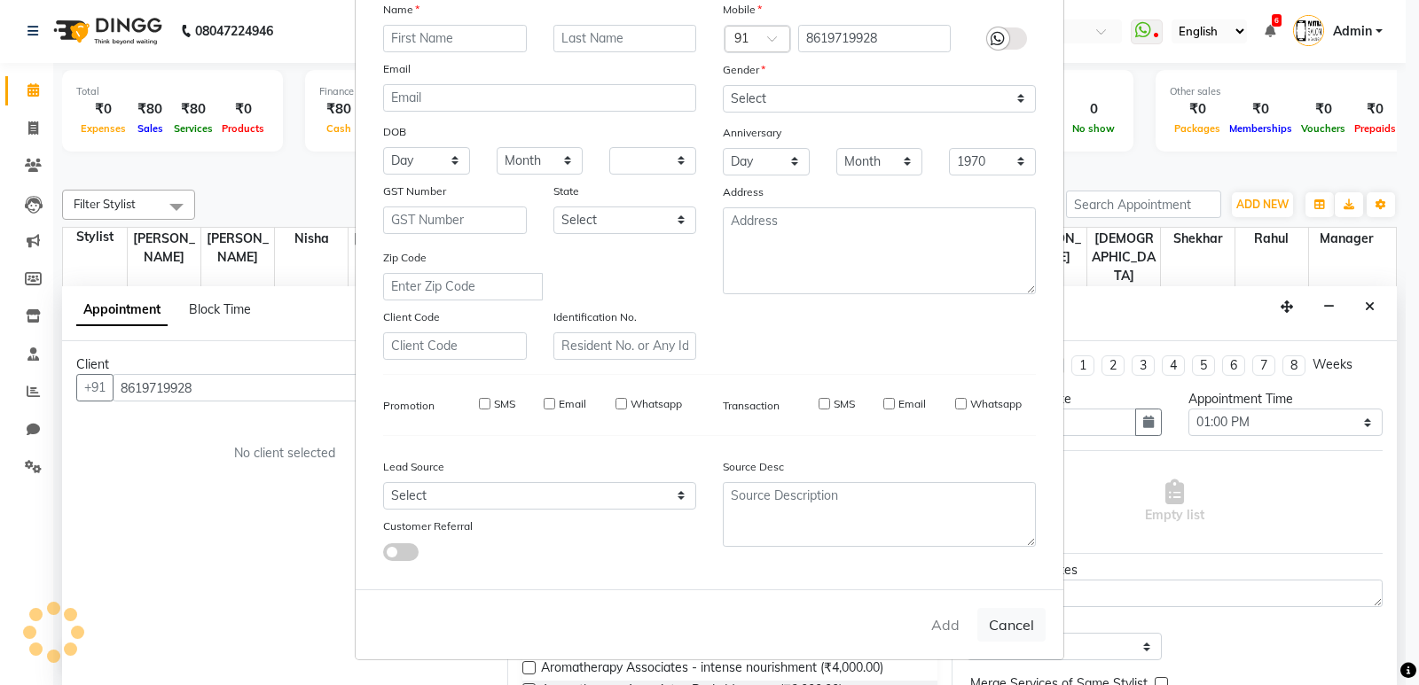
checkbox input "false"
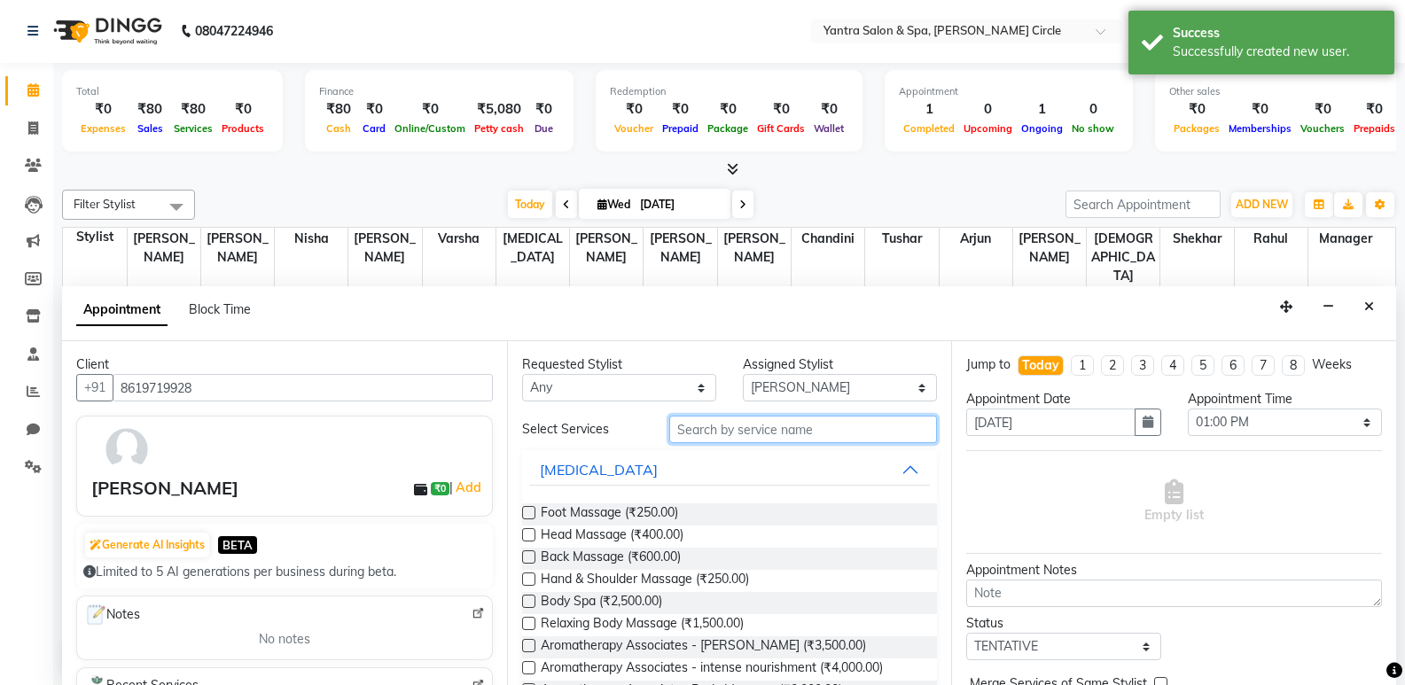
click at [815, 432] on input "text" at bounding box center [803, 429] width 268 height 27
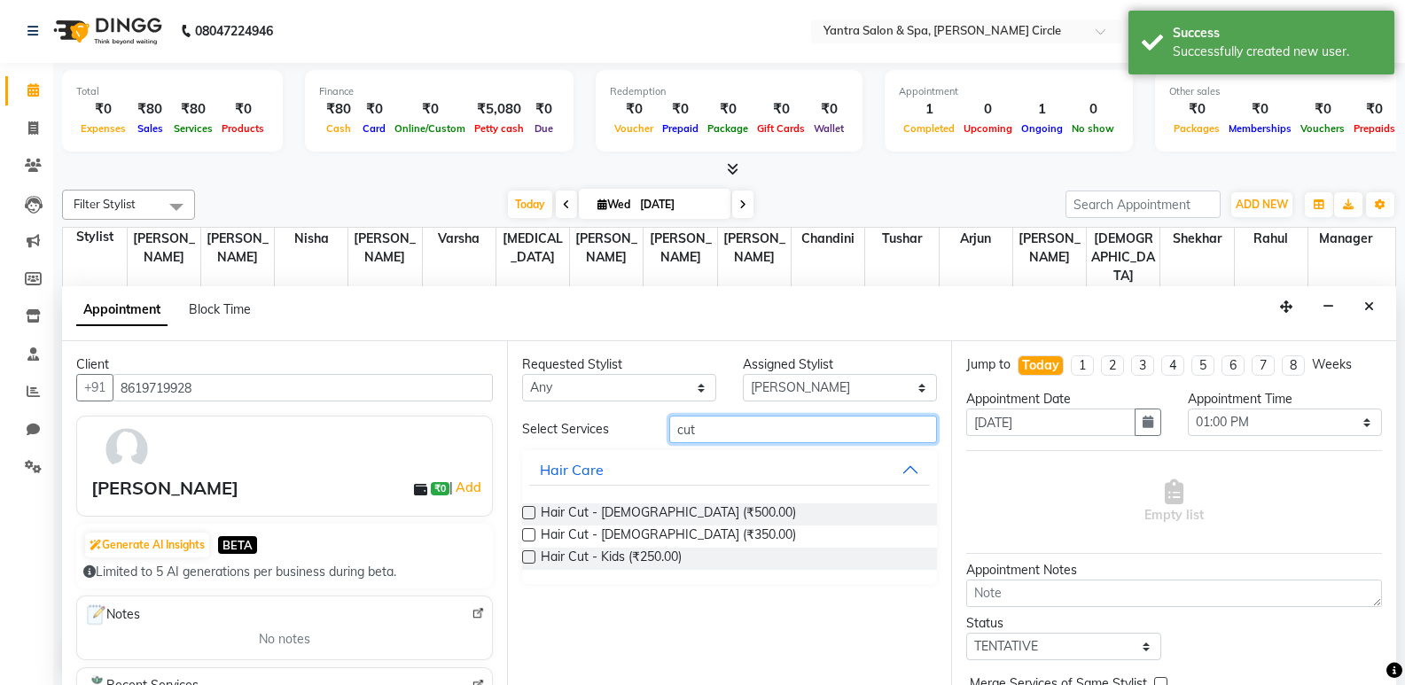
type input "cut"
drag, startPoint x: 528, startPoint y: 510, endPoint x: 810, endPoint y: 481, distance: 284.3
click at [529, 510] on label at bounding box center [528, 512] width 13 height 13
click at [529, 510] on input "checkbox" at bounding box center [528, 515] width 12 height 12
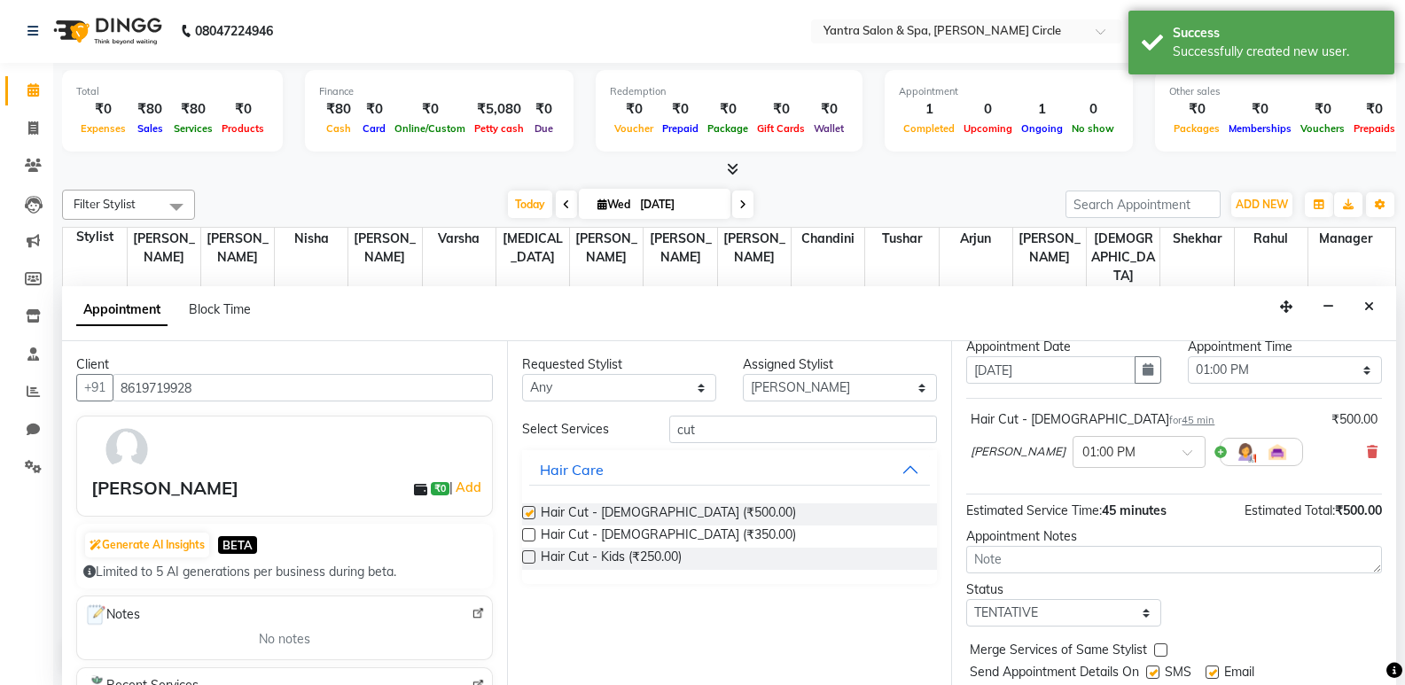
checkbox input "false"
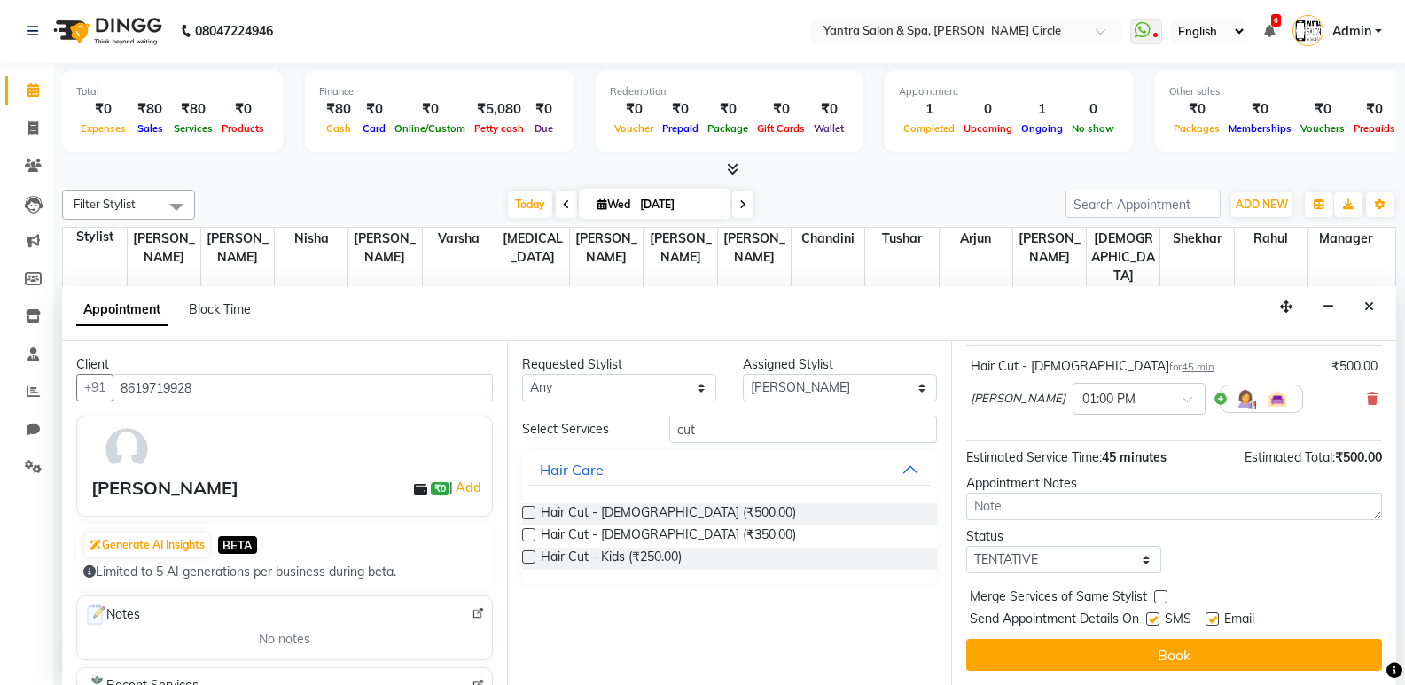
click at [1165, 599] on label at bounding box center [1160, 597] width 13 height 13
click at [1165, 599] on input "checkbox" at bounding box center [1160, 599] width 12 height 12
checkbox input "true"
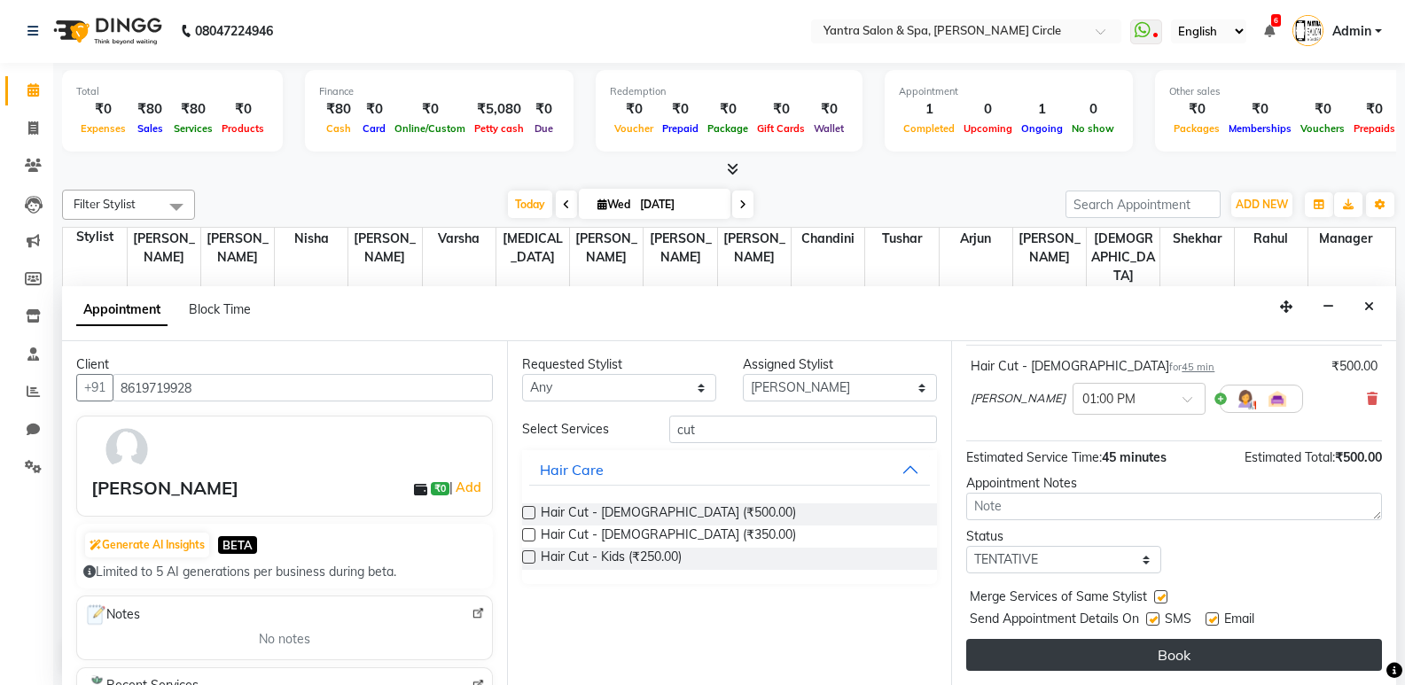
click at [1164, 666] on button "Book" at bounding box center [1174, 655] width 416 height 32
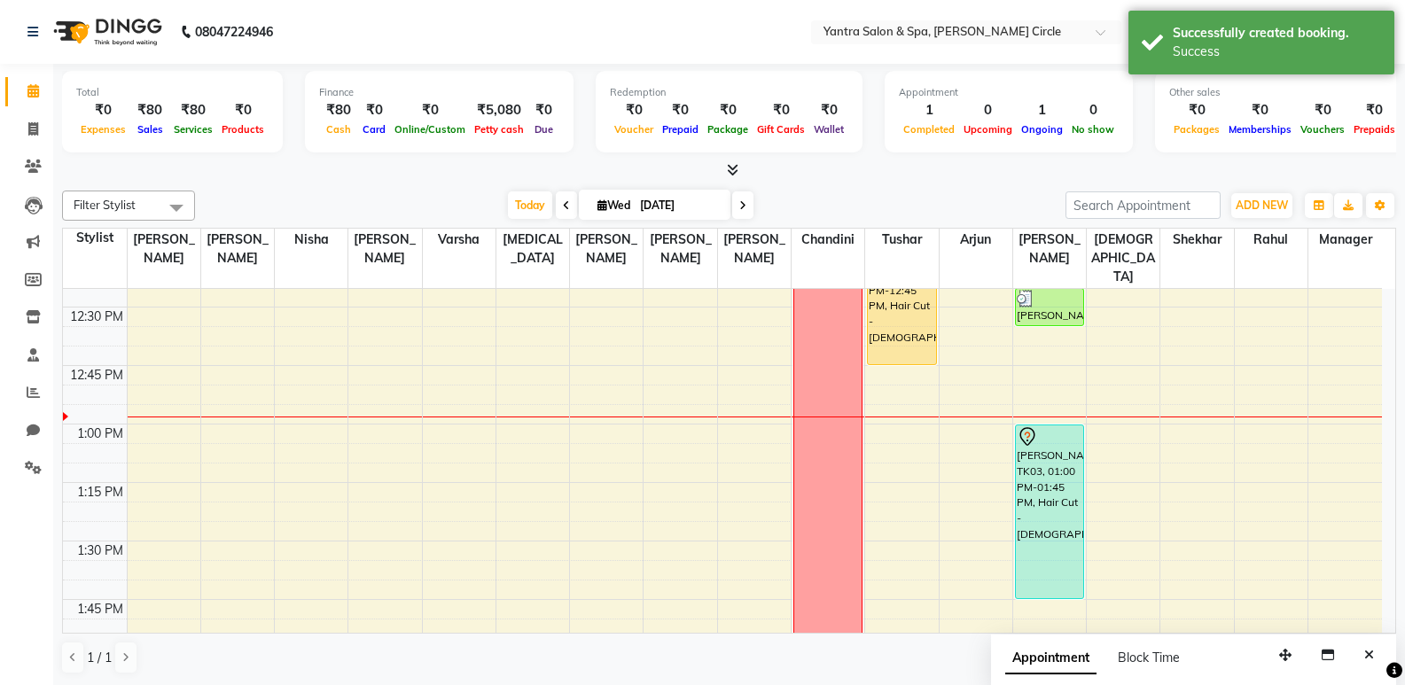
scroll to position [1064, 0]
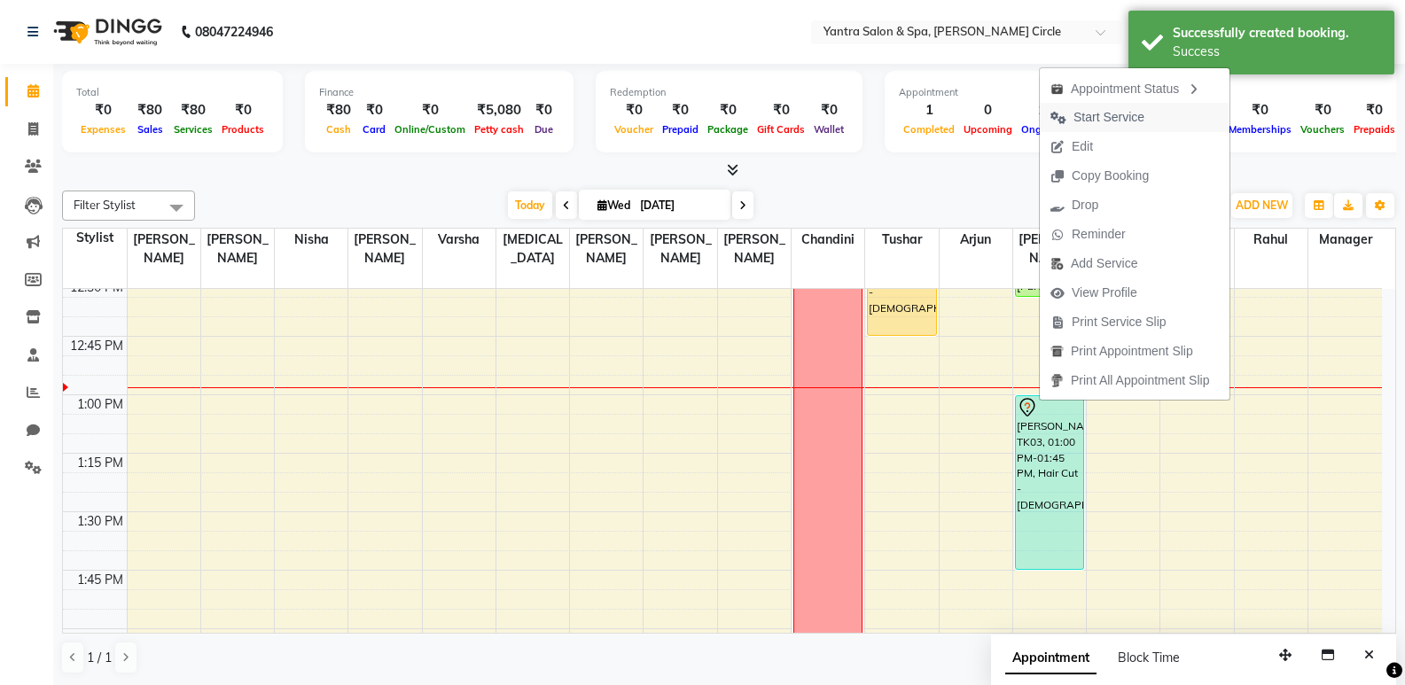
click at [1100, 116] on span "Start Service" at bounding box center [1109, 117] width 71 height 19
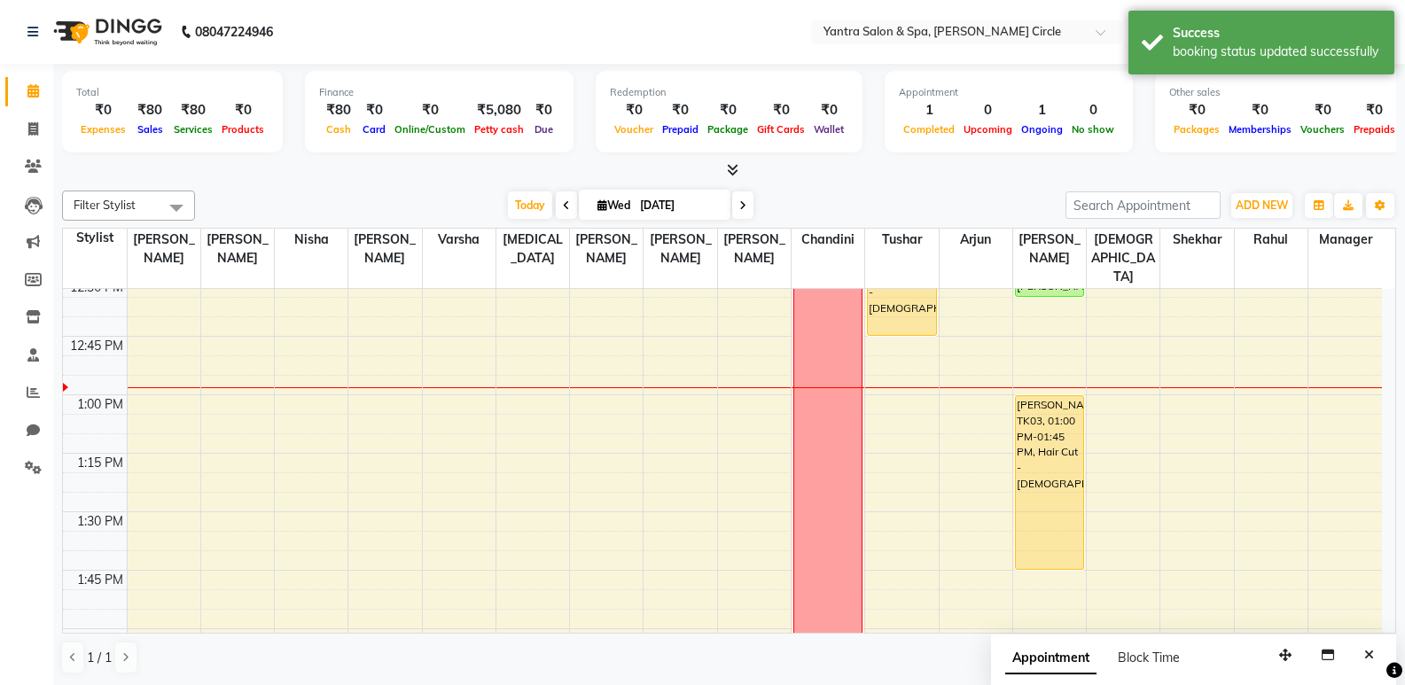
scroll to position [887, 0]
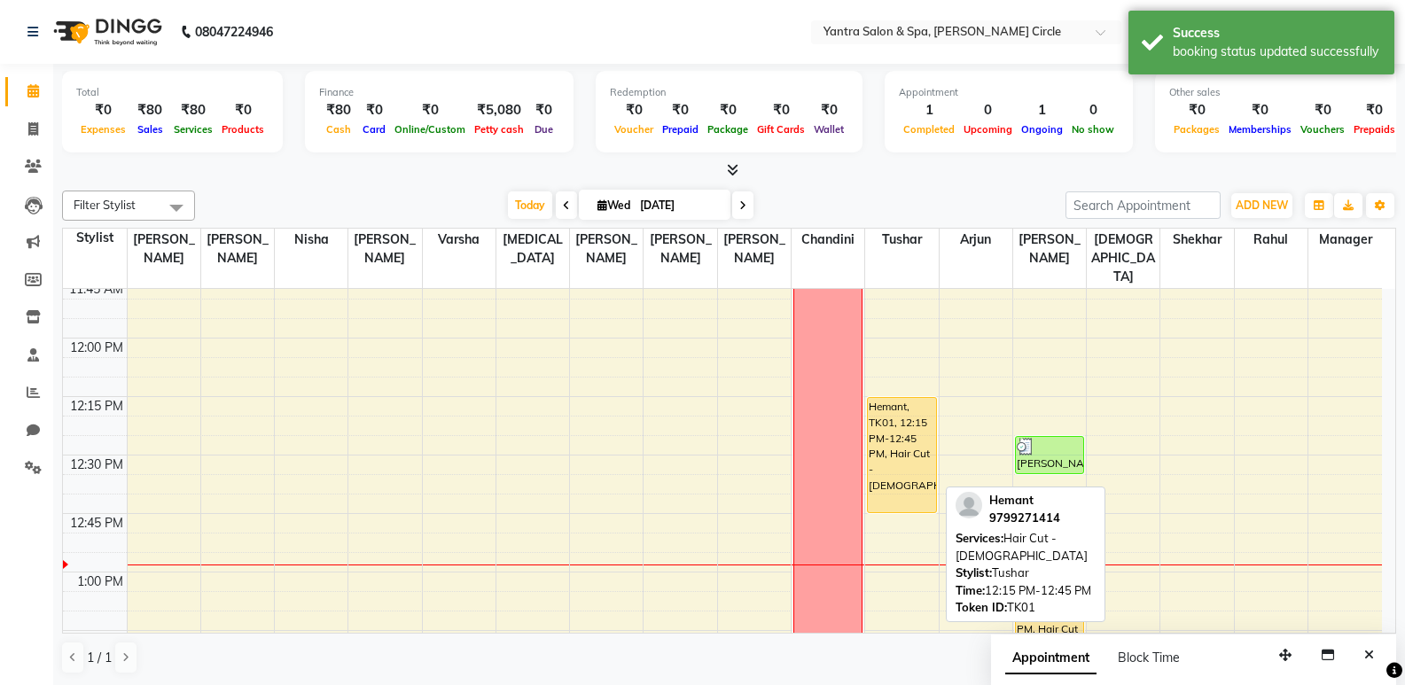
click at [896, 403] on div "Hemant, TK01, 12:15 PM-12:45 PM, Hair Cut - [DEMOGRAPHIC_DATA]" at bounding box center [901, 455] width 67 height 114
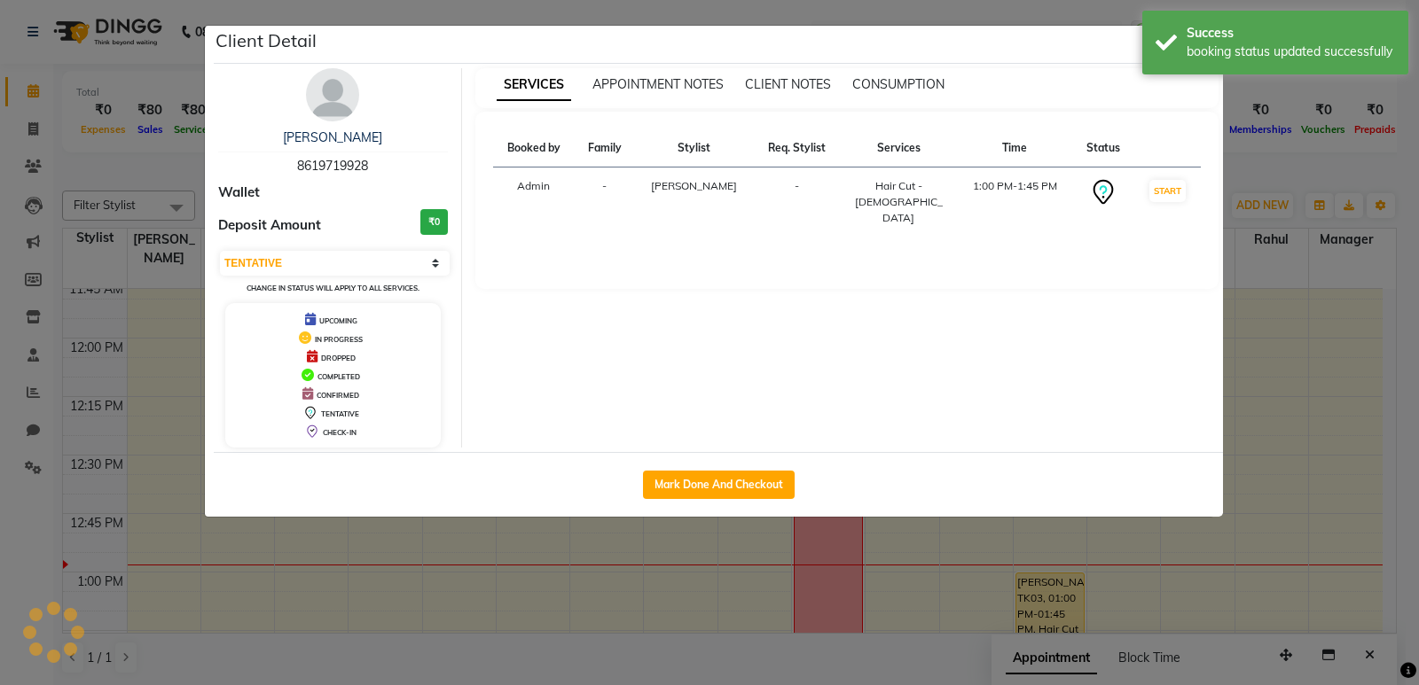
select select "1"
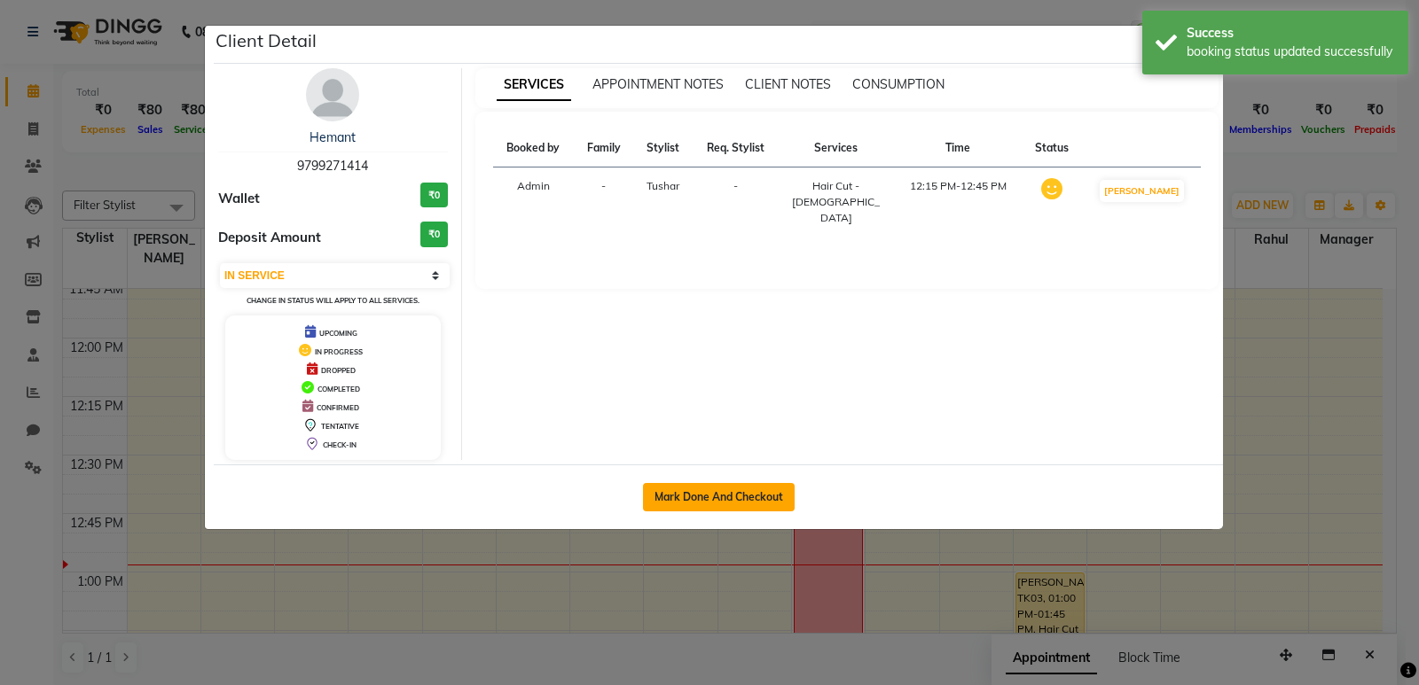
click at [736, 501] on button "Mark Done And Checkout" at bounding box center [719, 497] width 152 height 28
select select "service"
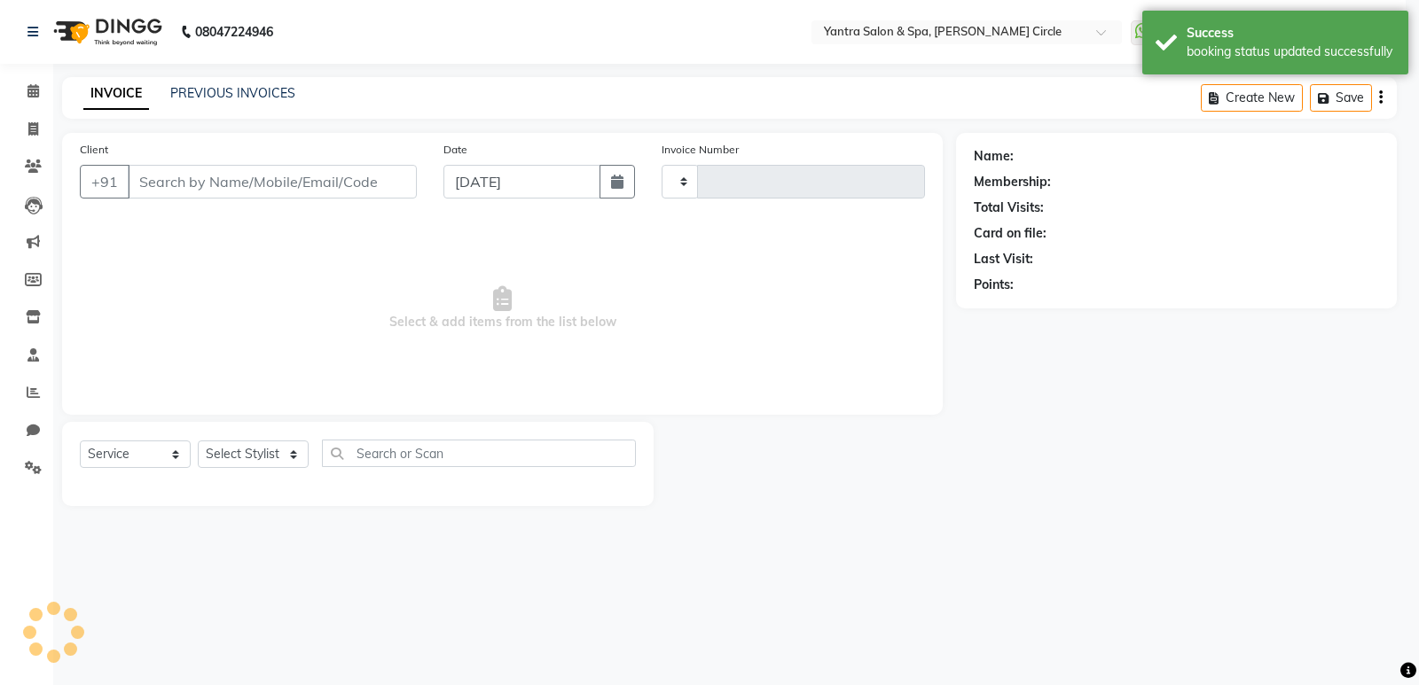
type input "3909"
select select "152"
type input "9799271414"
select select "18094"
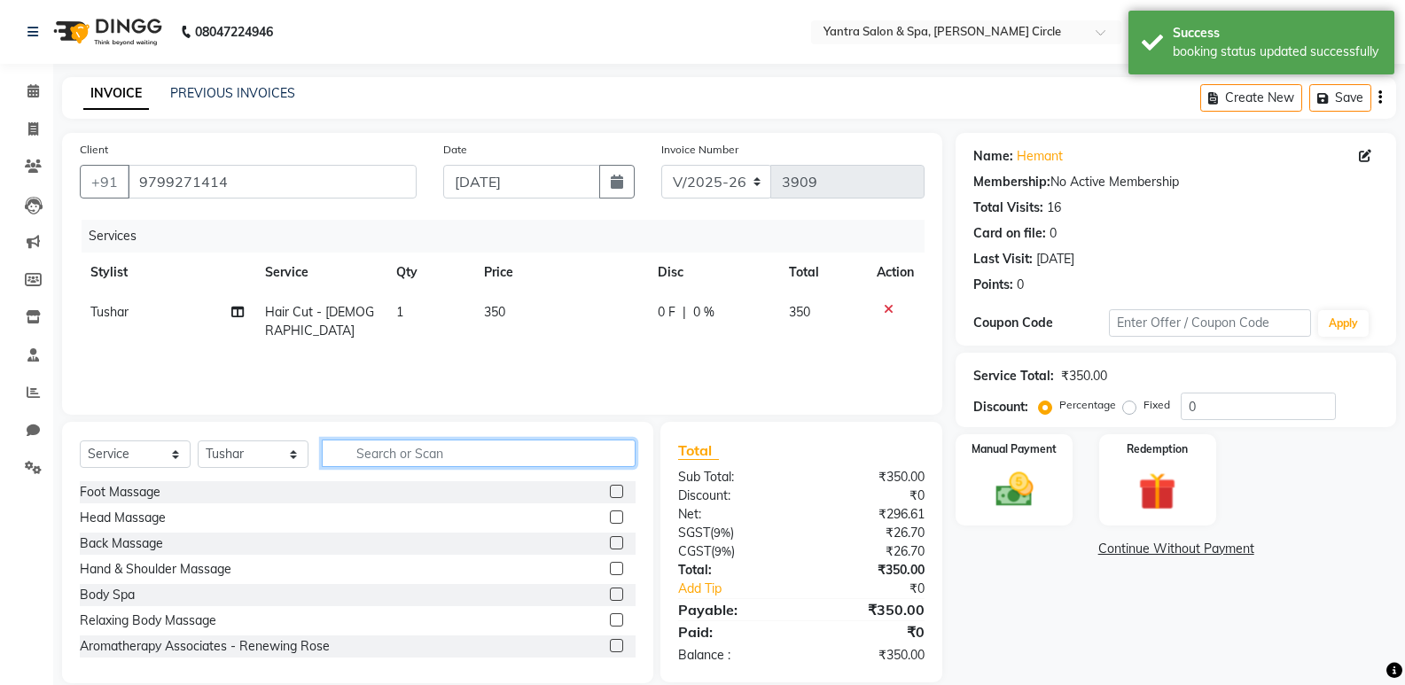
click at [427, 460] on input "text" at bounding box center [479, 453] width 314 height 27
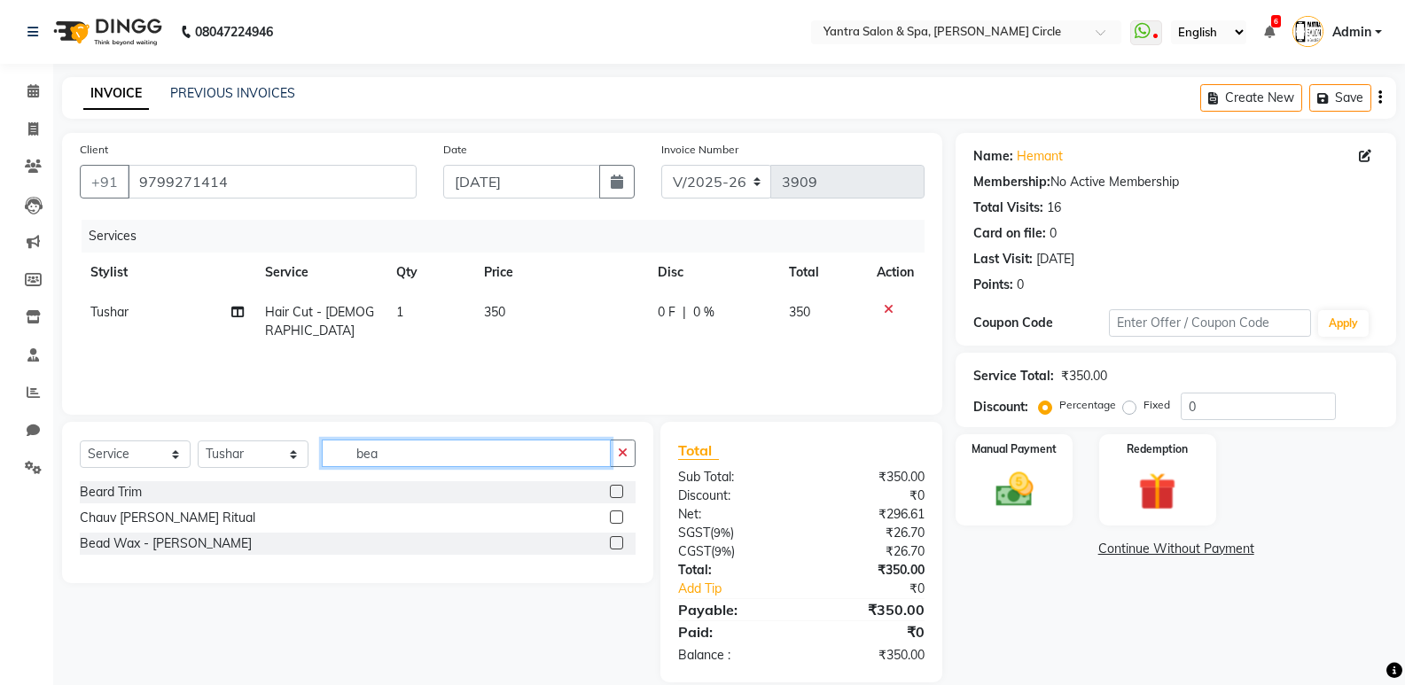
type input "bea"
click at [614, 488] on label at bounding box center [616, 491] width 13 height 13
click at [614, 488] on input "checkbox" at bounding box center [616, 493] width 12 height 12
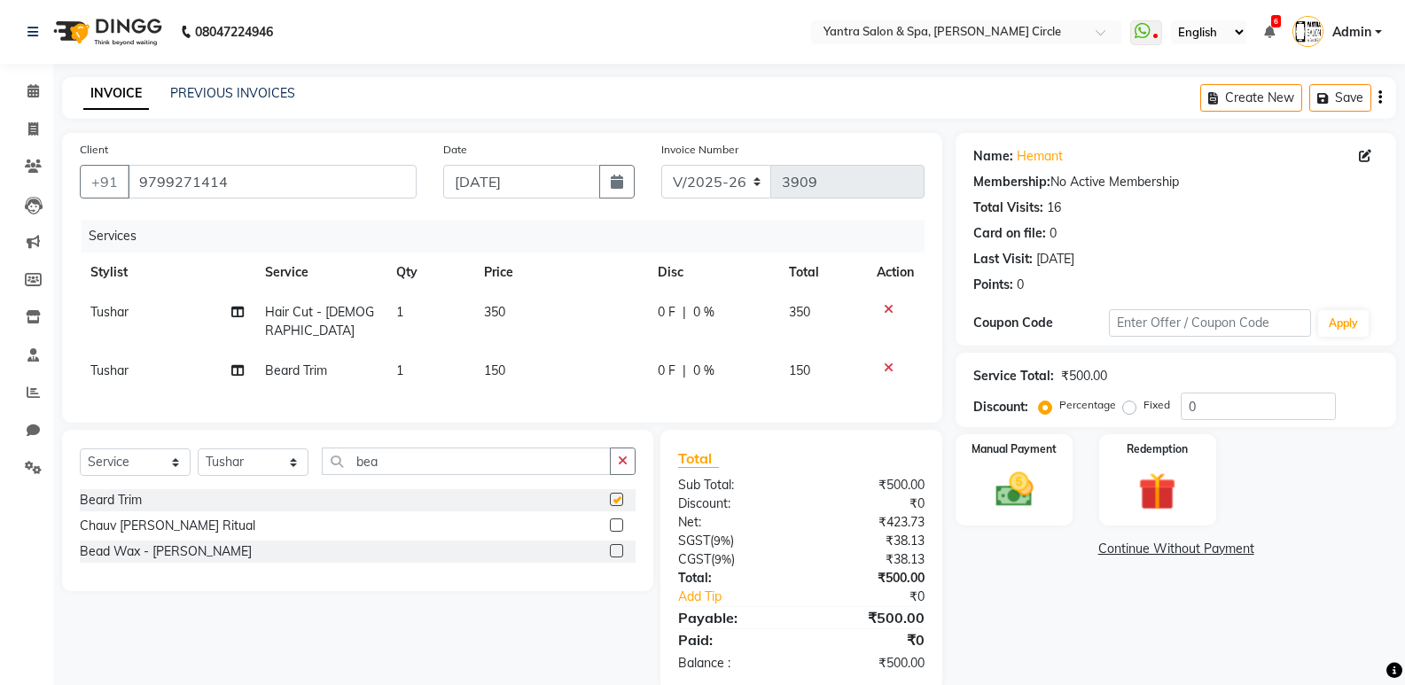
checkbox input "false"
click at [525, 351] on td "150" at bounding box center [560, 371] width 175 height 40
select select "18094"
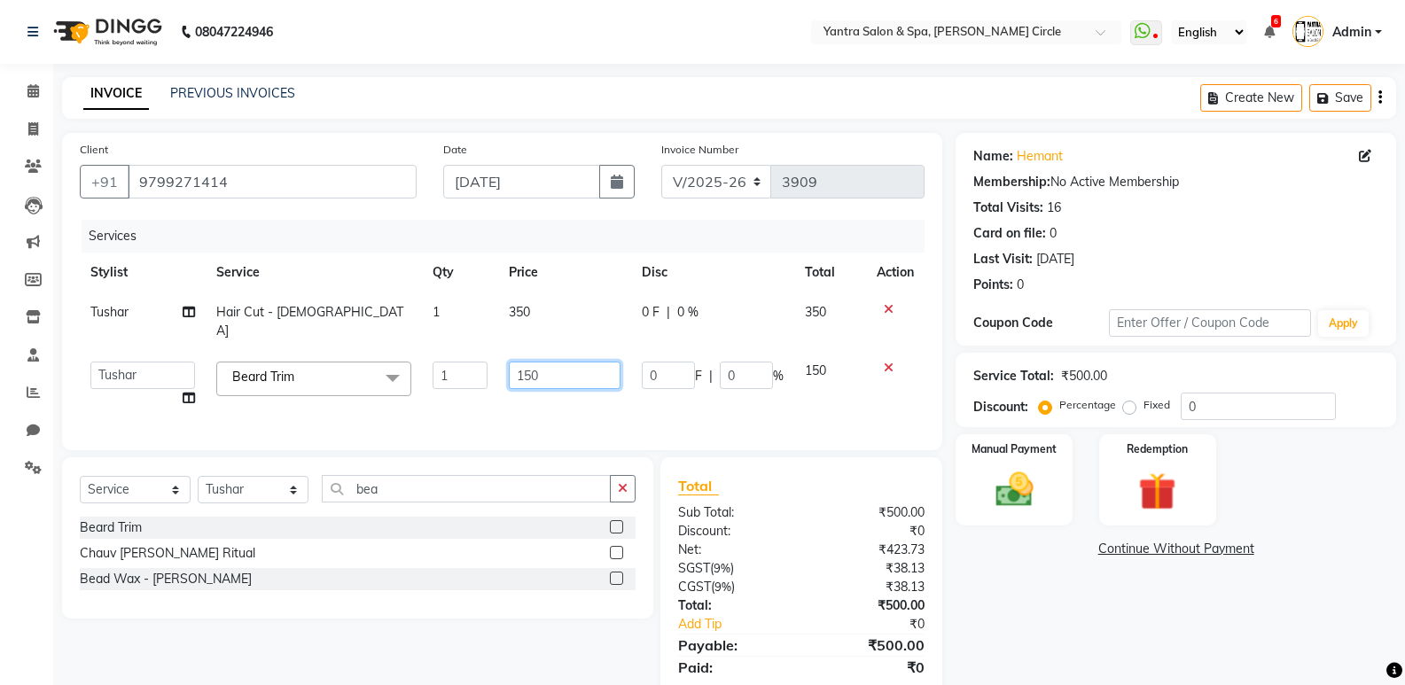
click at [552, 362] on input "150" at bounding box center [564, 375] width 111 height 27
type input "1"
type input "200"
click at [1005, 474] on img at bounding box center [1013, 489] width 63 height 45
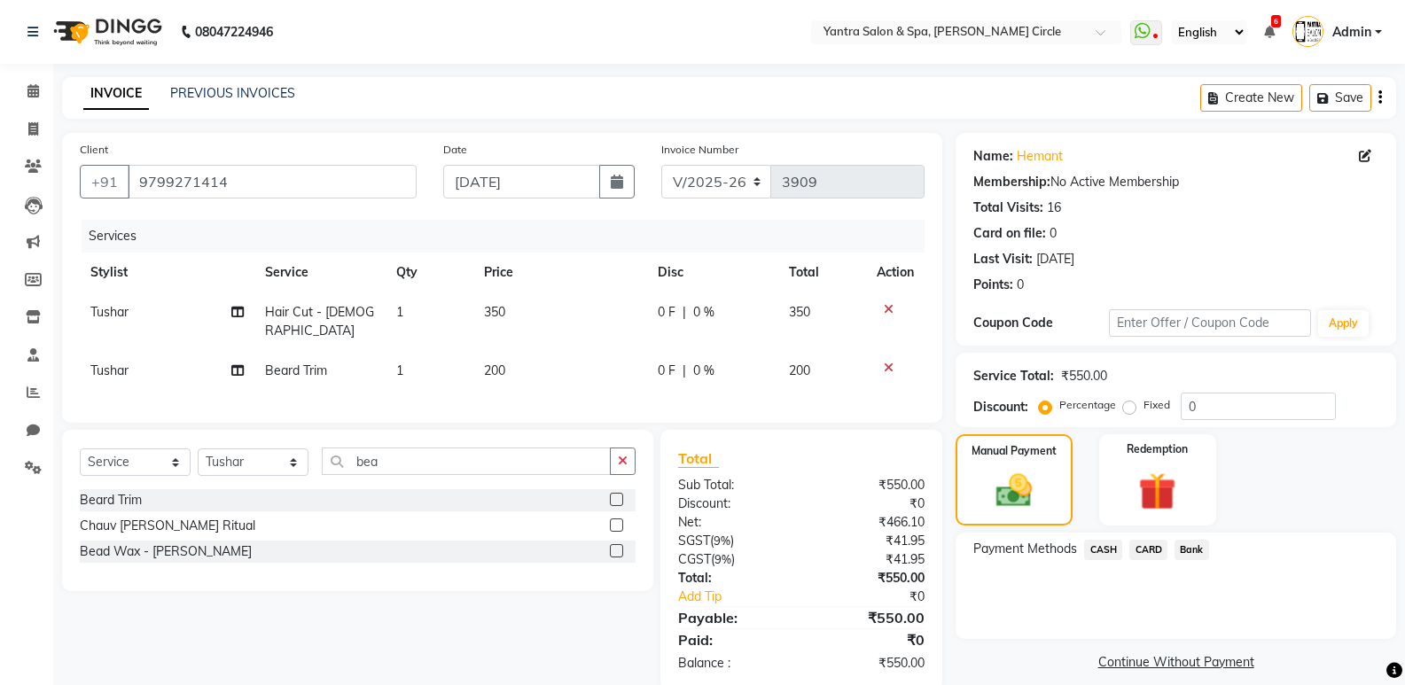
scroll to position [27, 0]
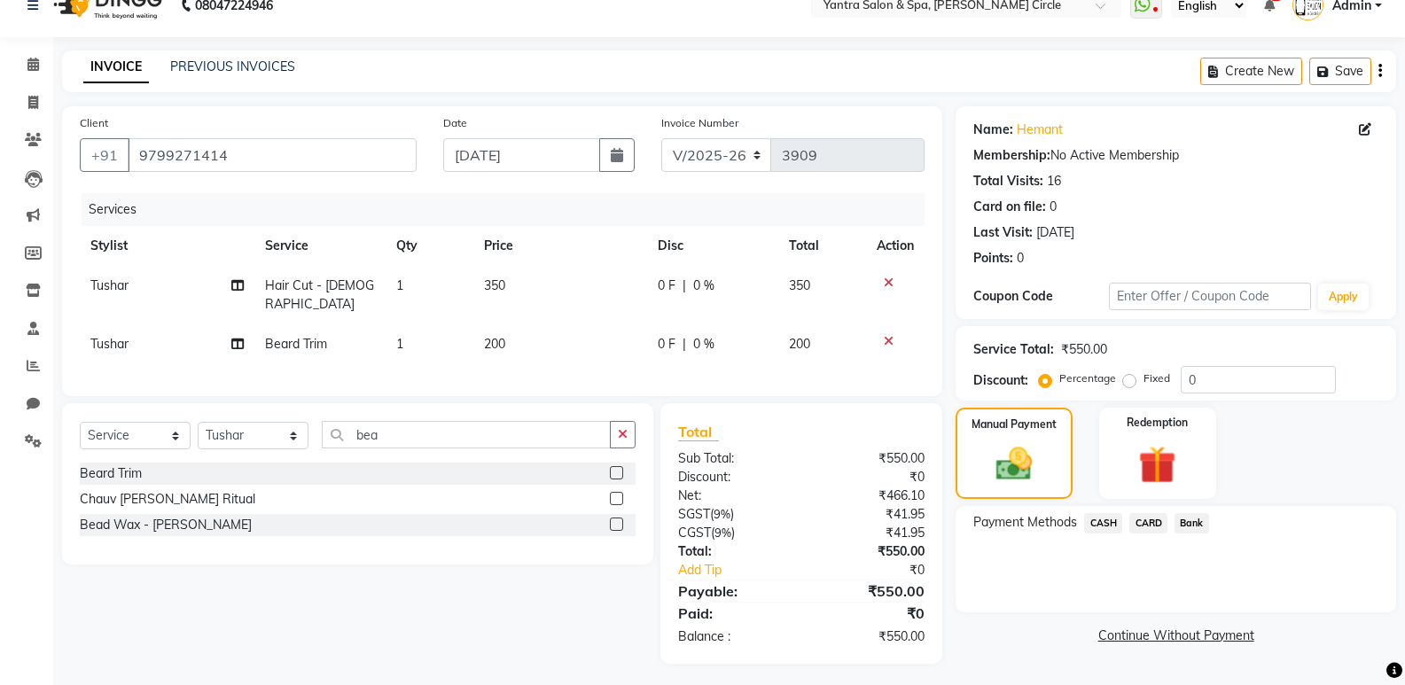
click at [1099, 514] on span "CASH" at bounding box center [1103, 523] width 38 height 20
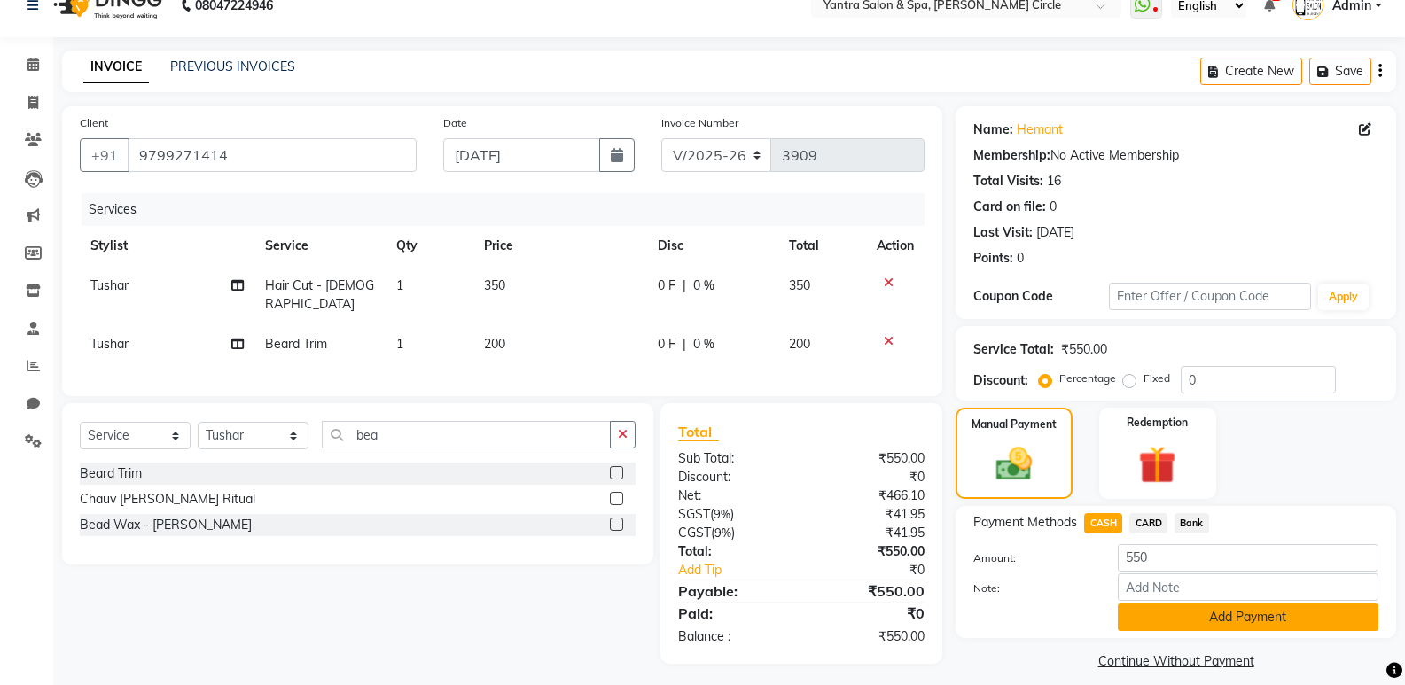
scroll to position [43, 0]
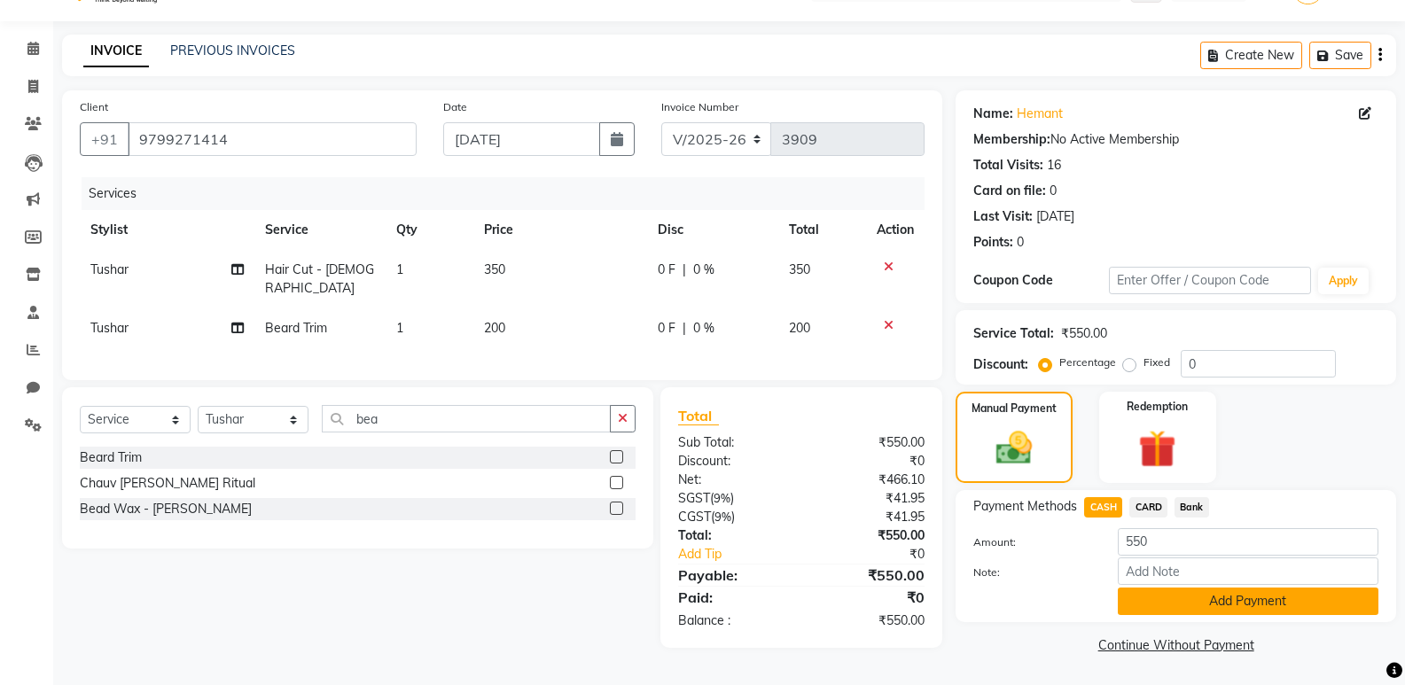
click at [1189, 600] on button "Add Payment" at bounding box center [1248, 601] width 261 height 27
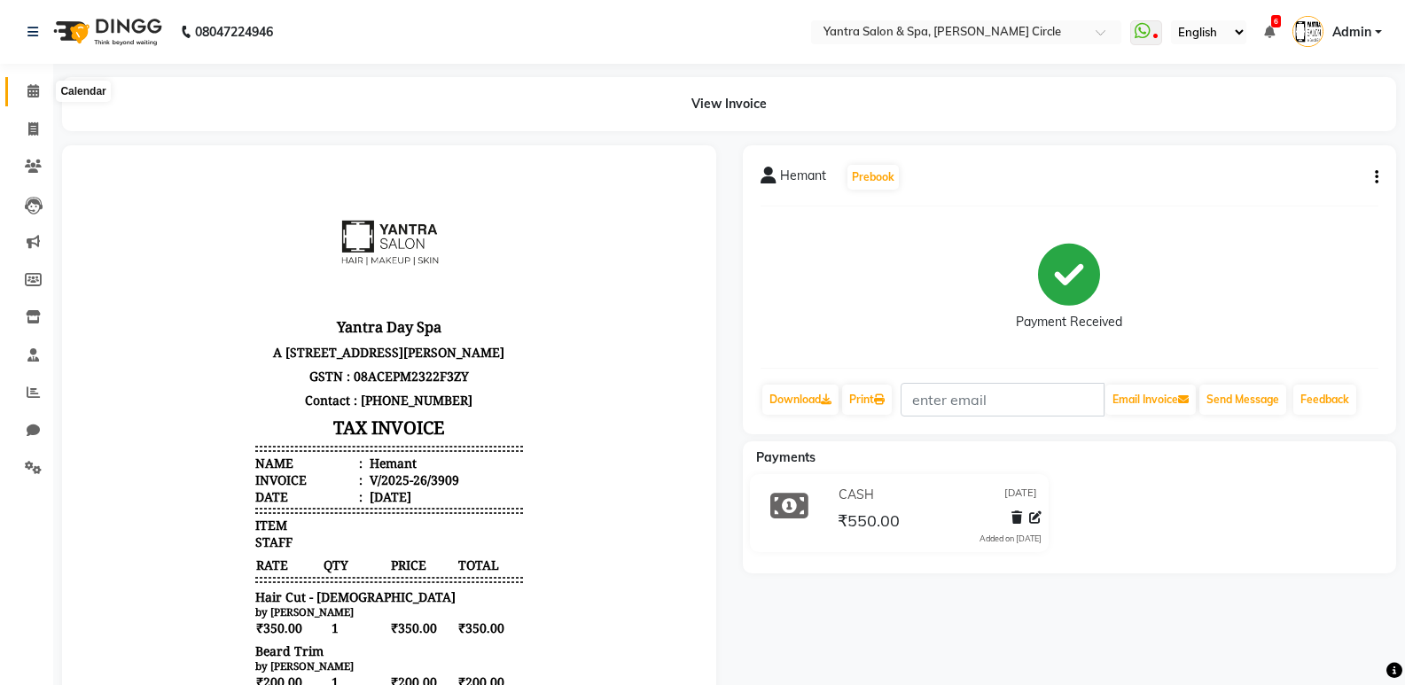
click at [23, 85] on span at bounding box center [33, 92] width 31 height 20
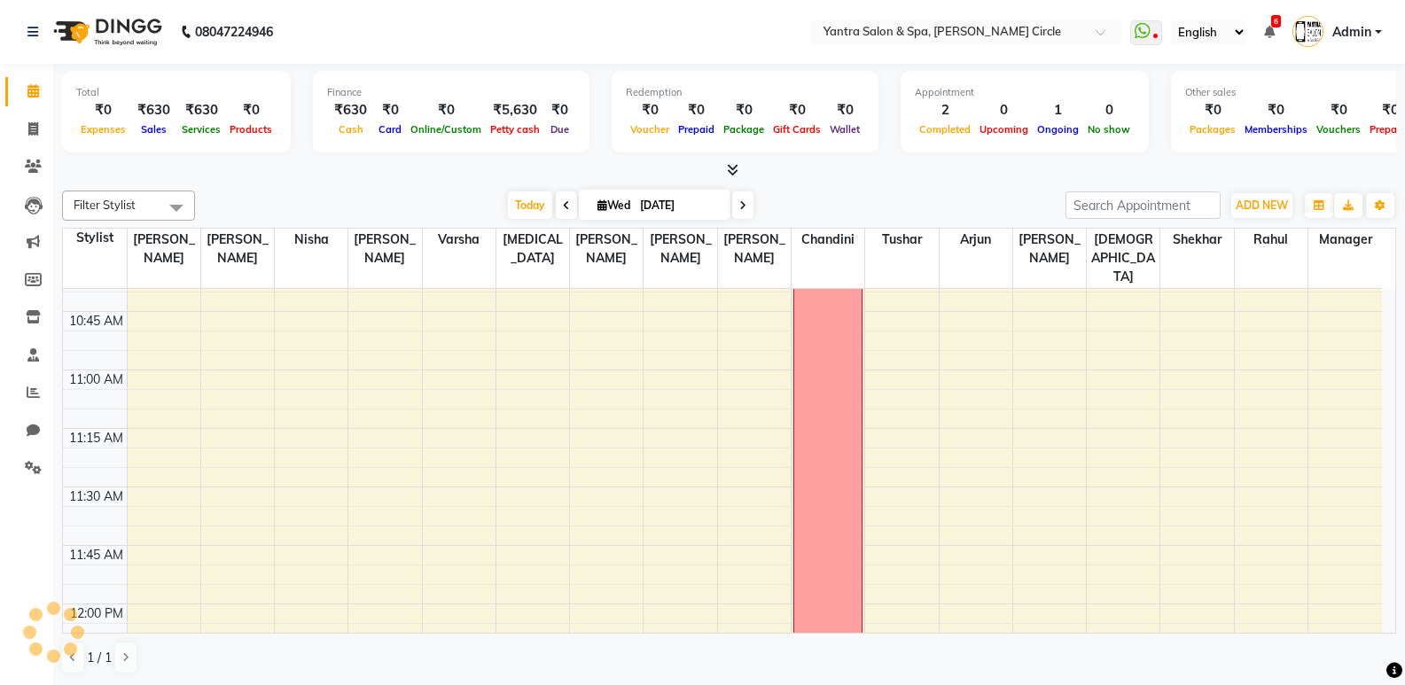
scroll to position [887, 0]
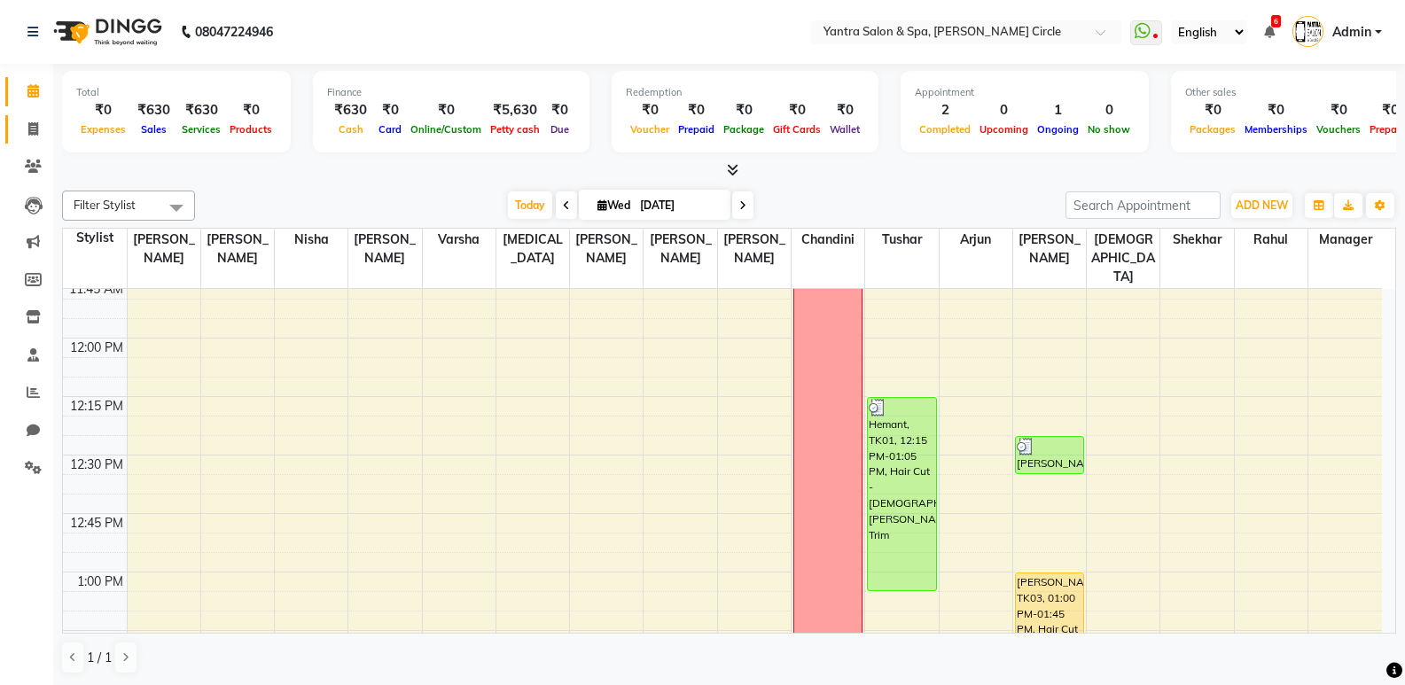
click at [23, 116] on link "Invoice" at bounding box center [26, 129] width 43 height 29
select select "service"
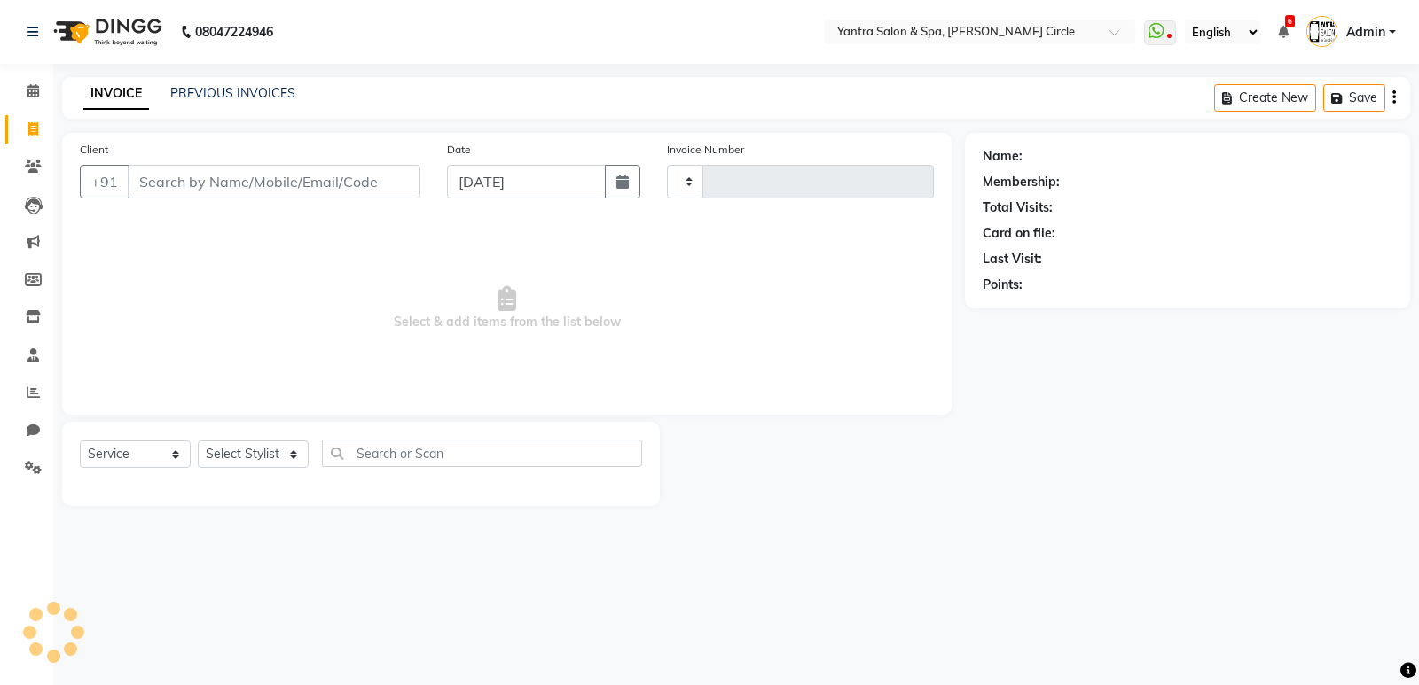
type input "3910"
select select "152"
click at [221, 175] on input "Client" at bounding box center [274, 182] width 293 height 34
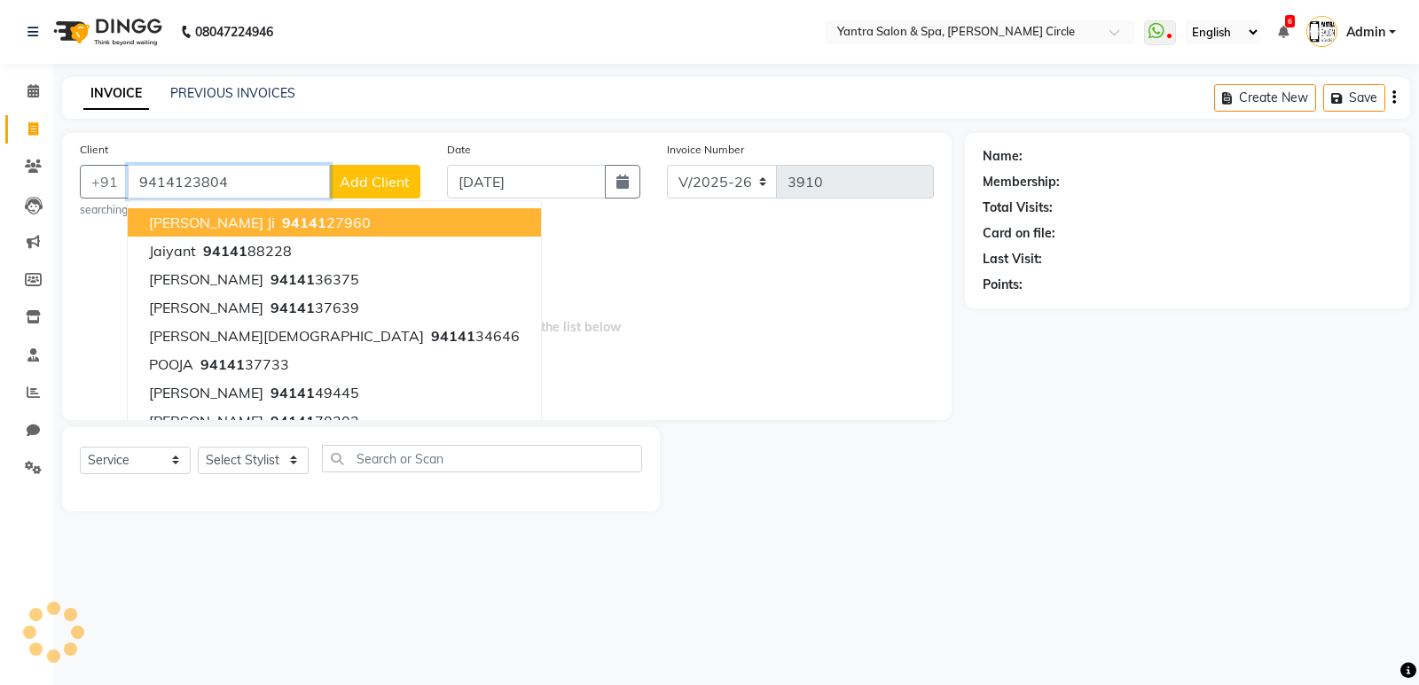
type input "9414123804"
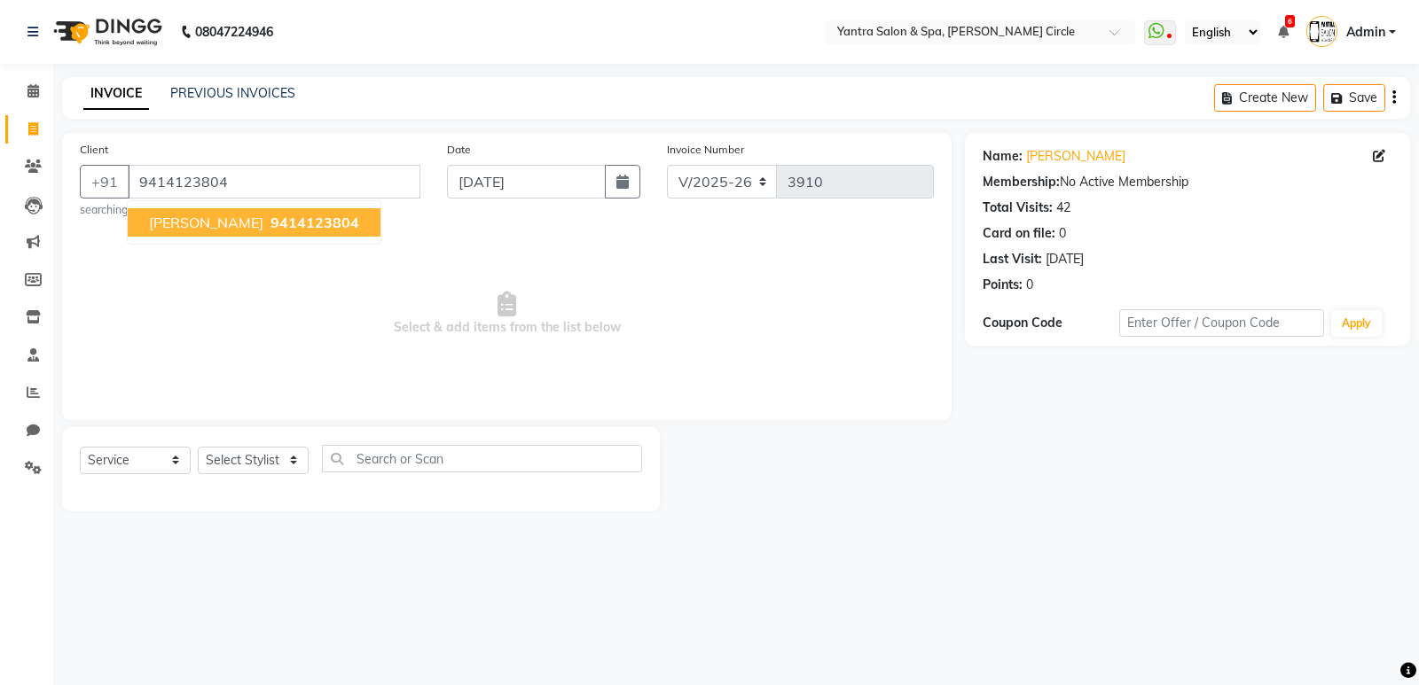
click at [303, 220] on span "9414123804" at bounding box center [314, 223] width 89 height 18
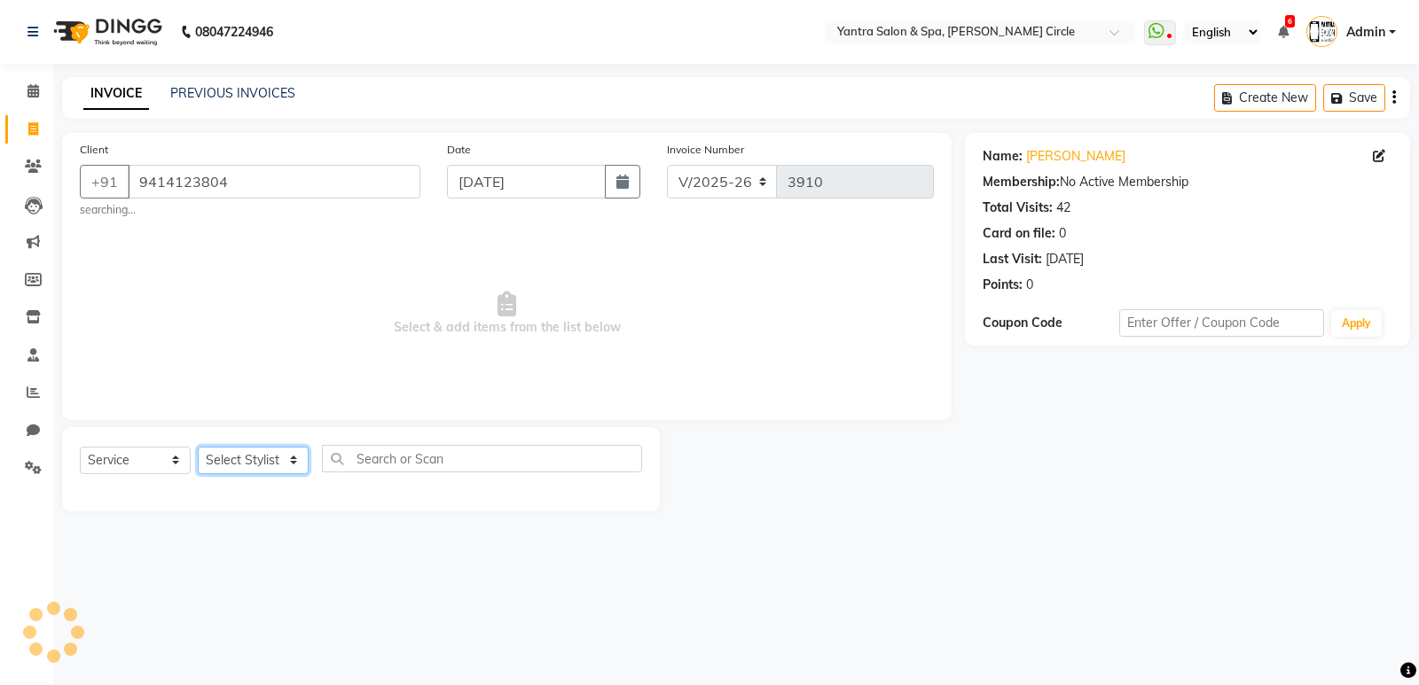
drag, startPoint x: 283, startPoint y: 470, endPoint x: 282, endPoint y: 451, distance: 18.6
click at [283, 470] on select "Select Stylist [PERSON_NAME] Arjun [PERSON_NAME] [PERSON_NAME] [PERSON_NAME] Ma…" at bounding box center [253, 460] width 111 height 27
select select "4352"
click at [198, 447] on select "Select Stylist [PERSON_NAME] Arjun [PERSON_NAME] [PERSON_NAME] [PERSON_NAME] Ma…" at bounding box center [253, 460] width 111 height 27
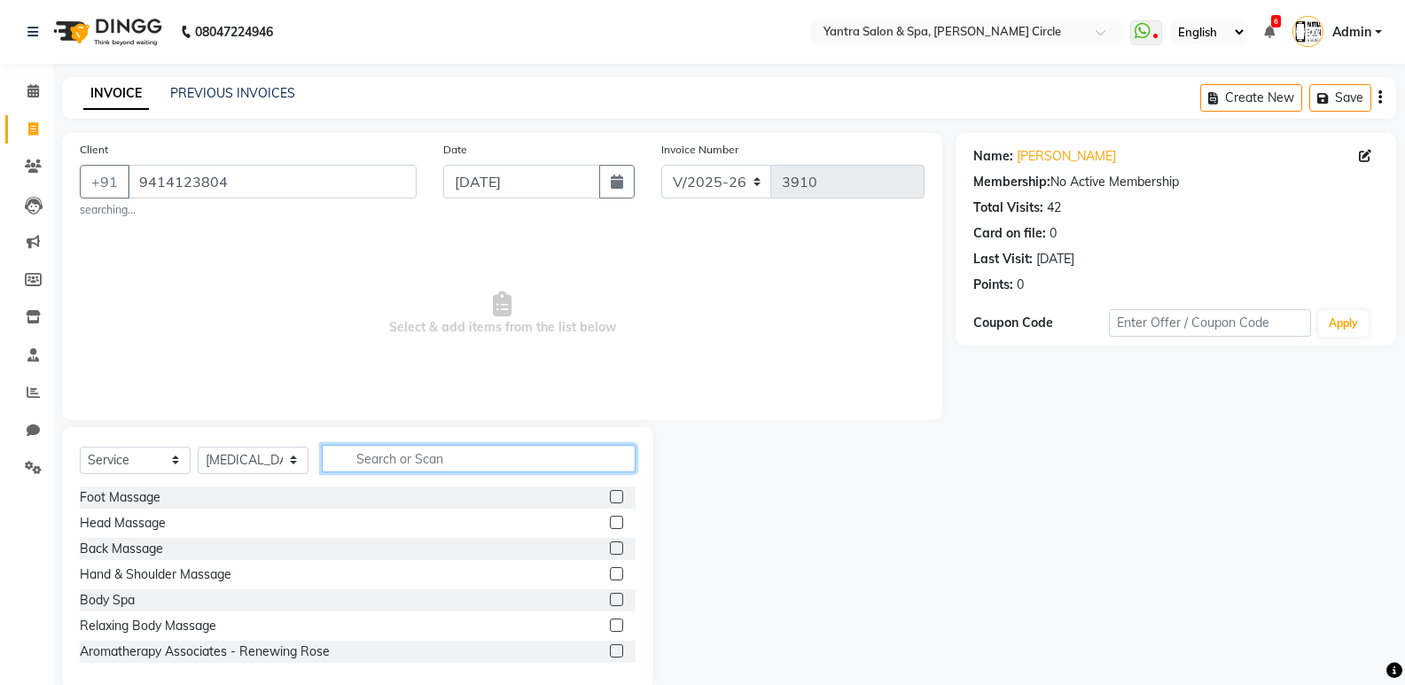
click at [382, 465] on input "text" at bounding box center [479, 458] width 314 height 27
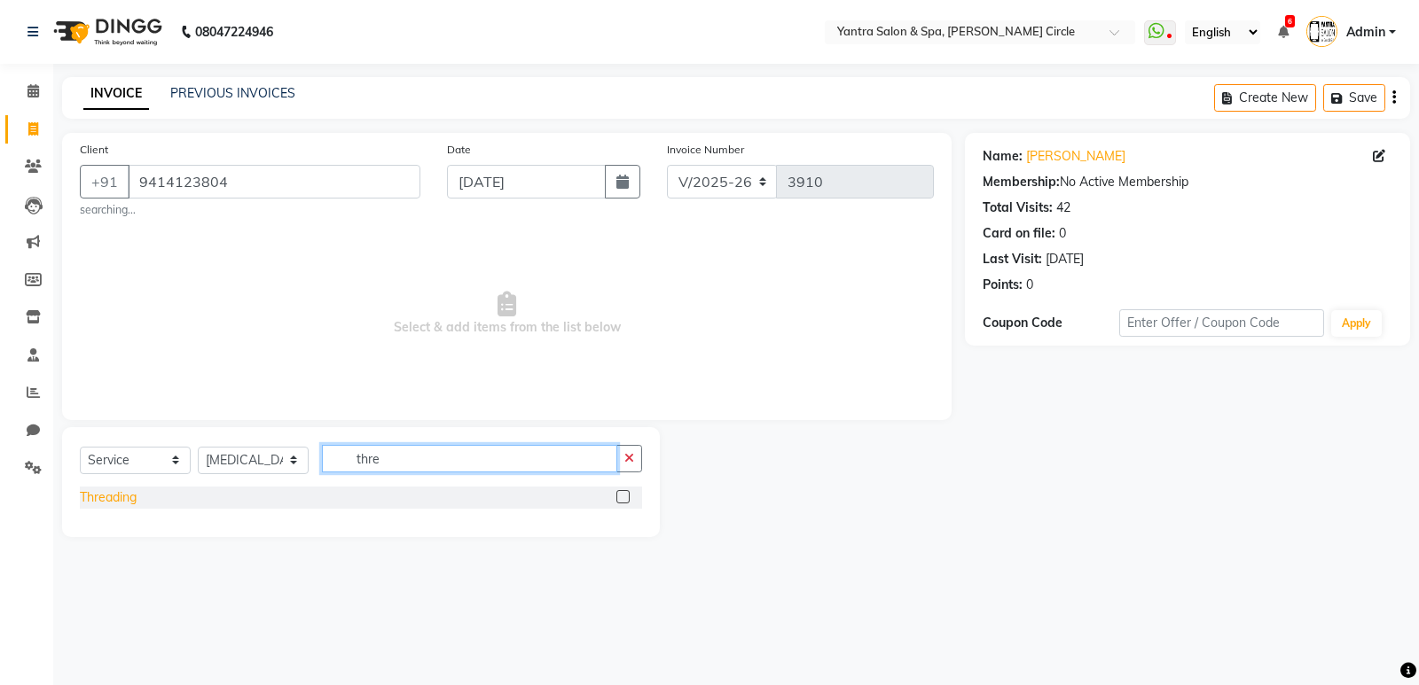
type input "thre"
click at [110, 503] on div "Threading" at bounding box center [108, 498] width 57 height 19
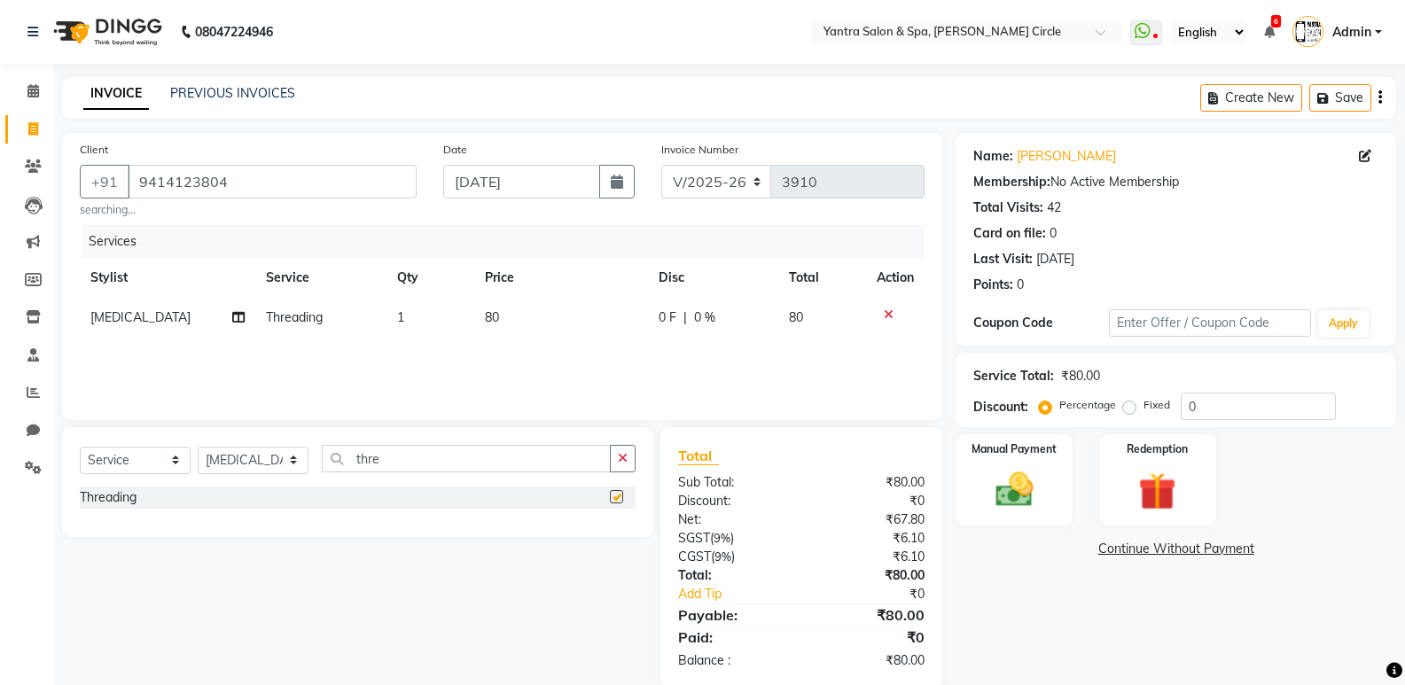
checkbox input "false"
click at [562, 309] on td "80" at bounding box center [561, 318] width 174 height 40
select select "4352"
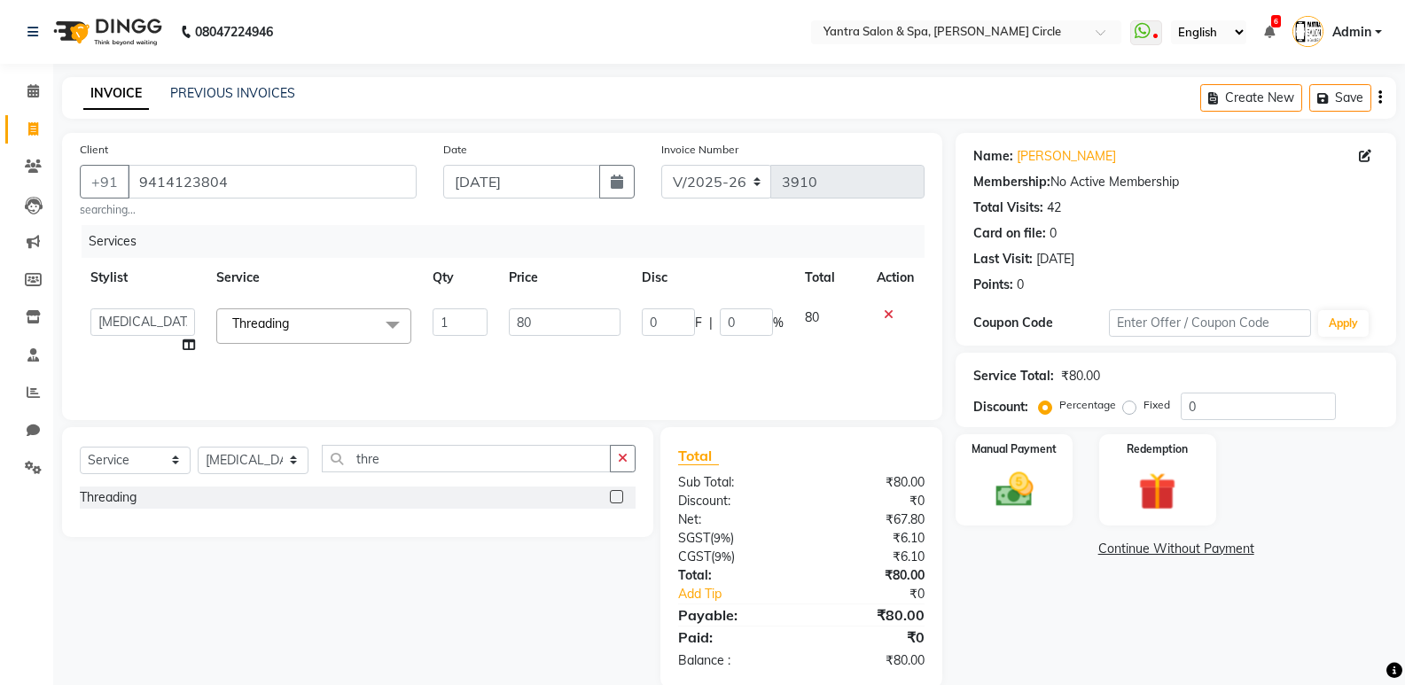
click at [562, 309] on input "80" at bounding box center [564, 322] width 111 height 27
click at [559, 318] on input "80" at bounding box center [564, 322] width 111 height 27
click at [559, 318] on input "1" at bounding box center [564, 322] width 111 height 27
type input "160"
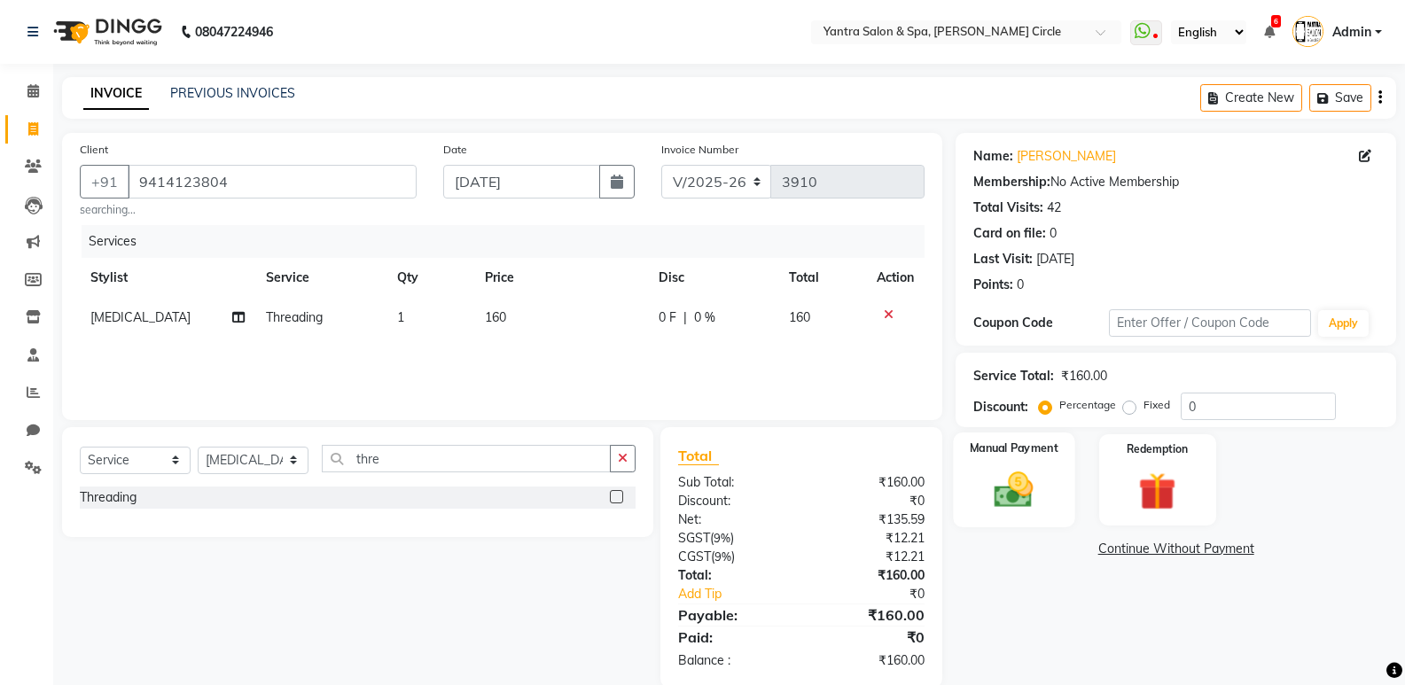
drag, startPoint x: 1037, startPoint y: 467, endPoint x: 1084, endPoint y: 529, distance: 77.9
click at [1037, 469] on img at bounding box center [1013, 489] width 63 height 45
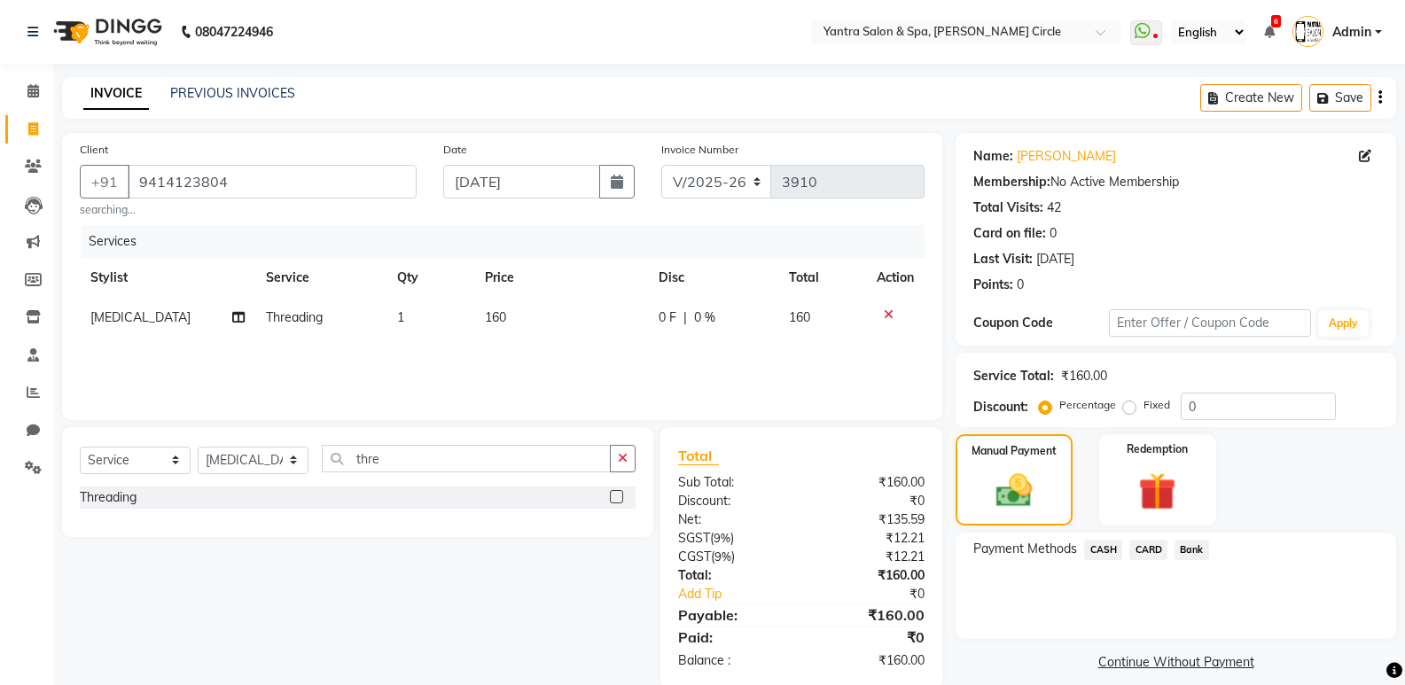
click at [1099, 554] on span "CASH" at bounding box center [1103, 550] width 38 height 20
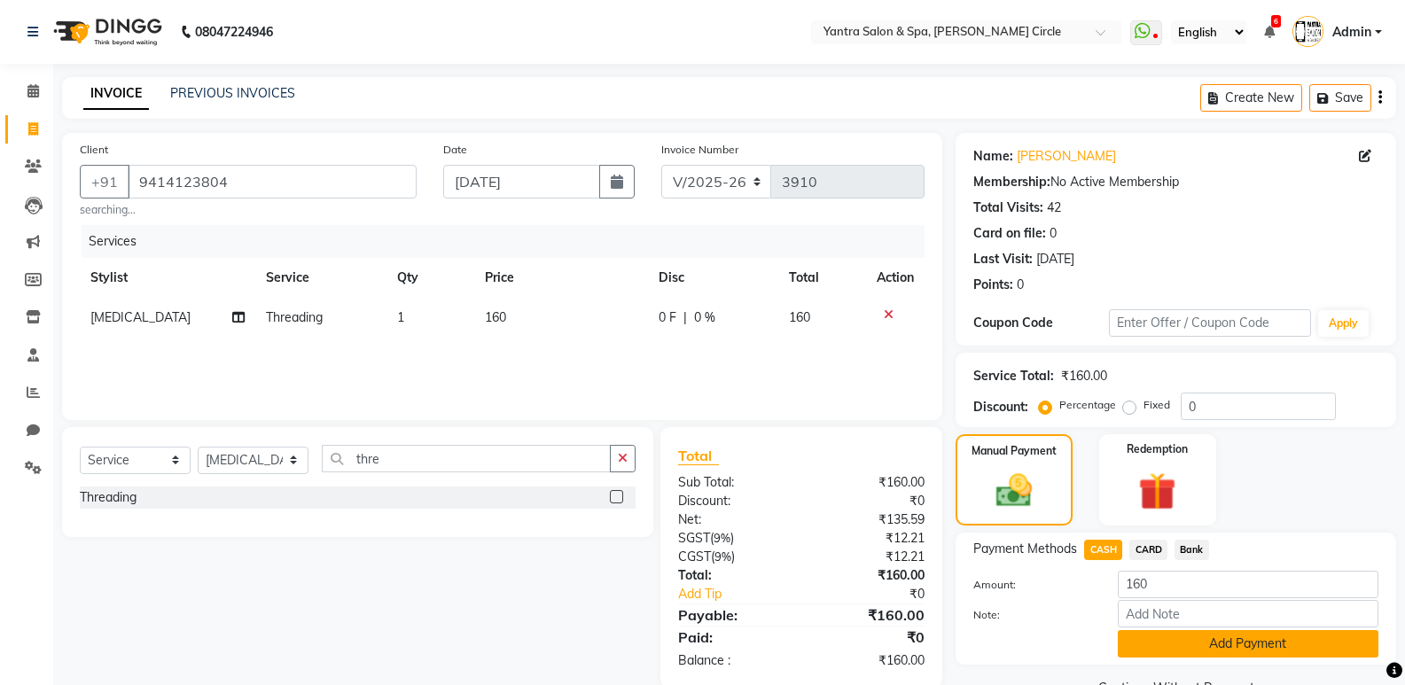
click at [1138, 630] on button "Add Payment" at bounding box center [1248, 643] width 261 height 27
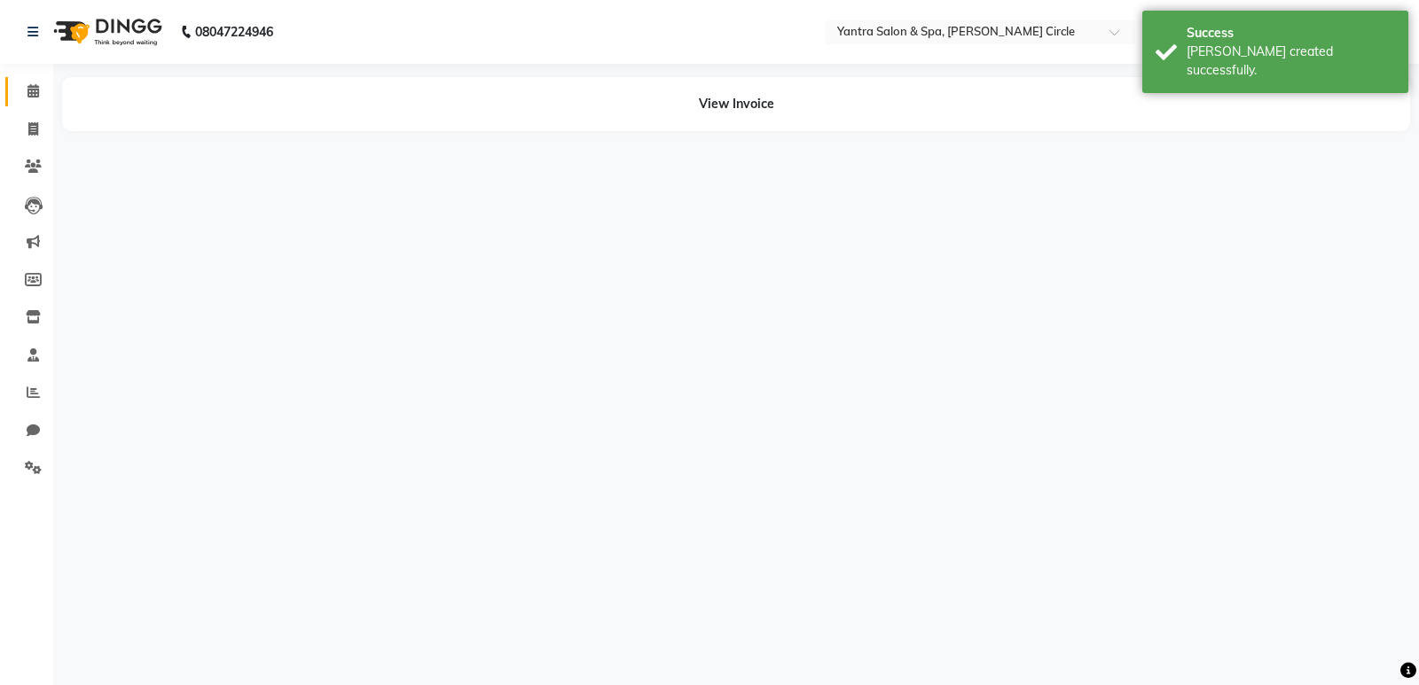
click at [25, 101] on span at bounding box center [33, 92] width 31 height 20
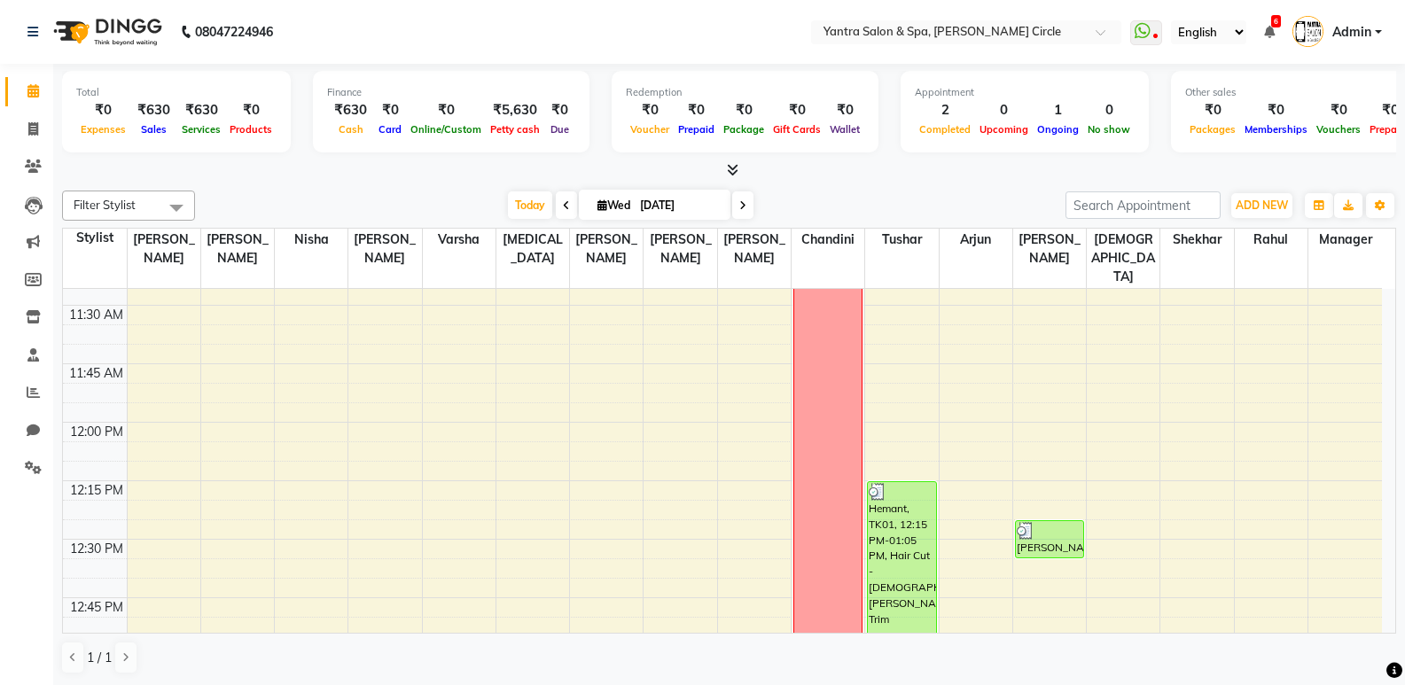
scroll to position [798, 0]
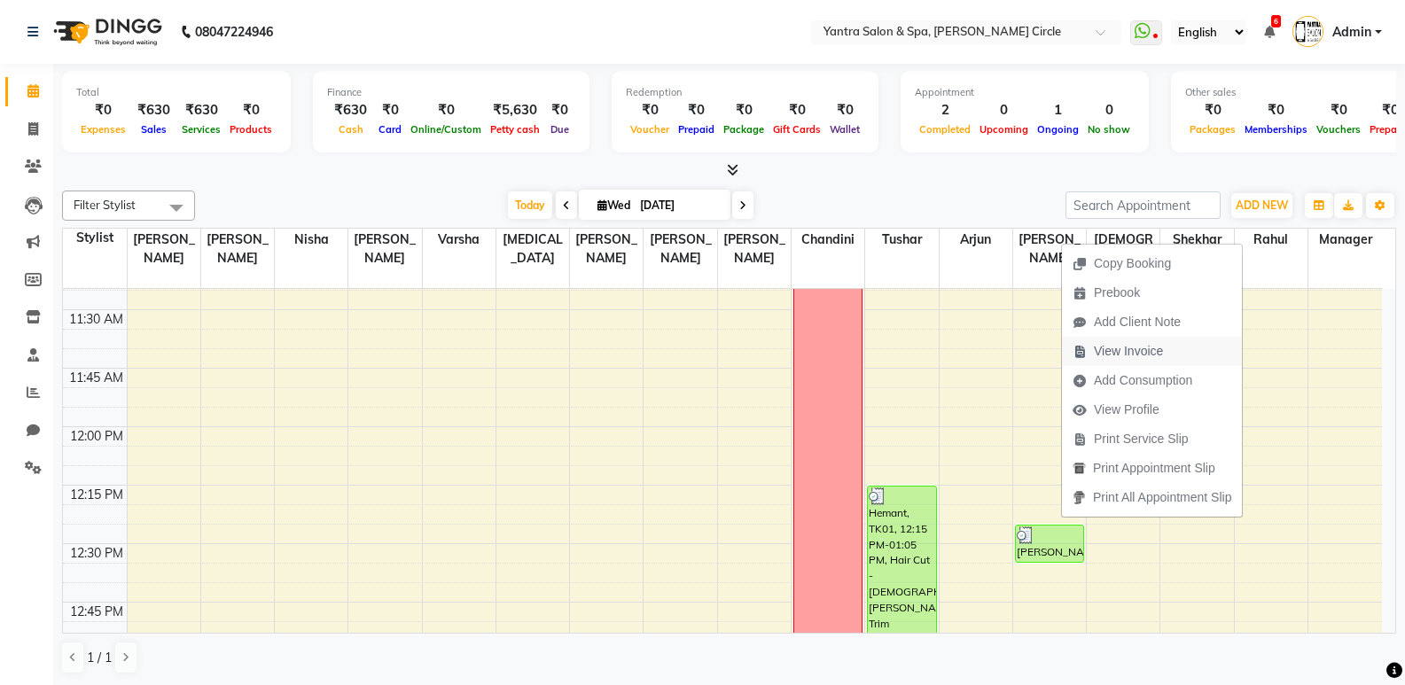
click at [1116, 348] on span "View Invoice" at bounding box center [1128, 351] width 69 height 19
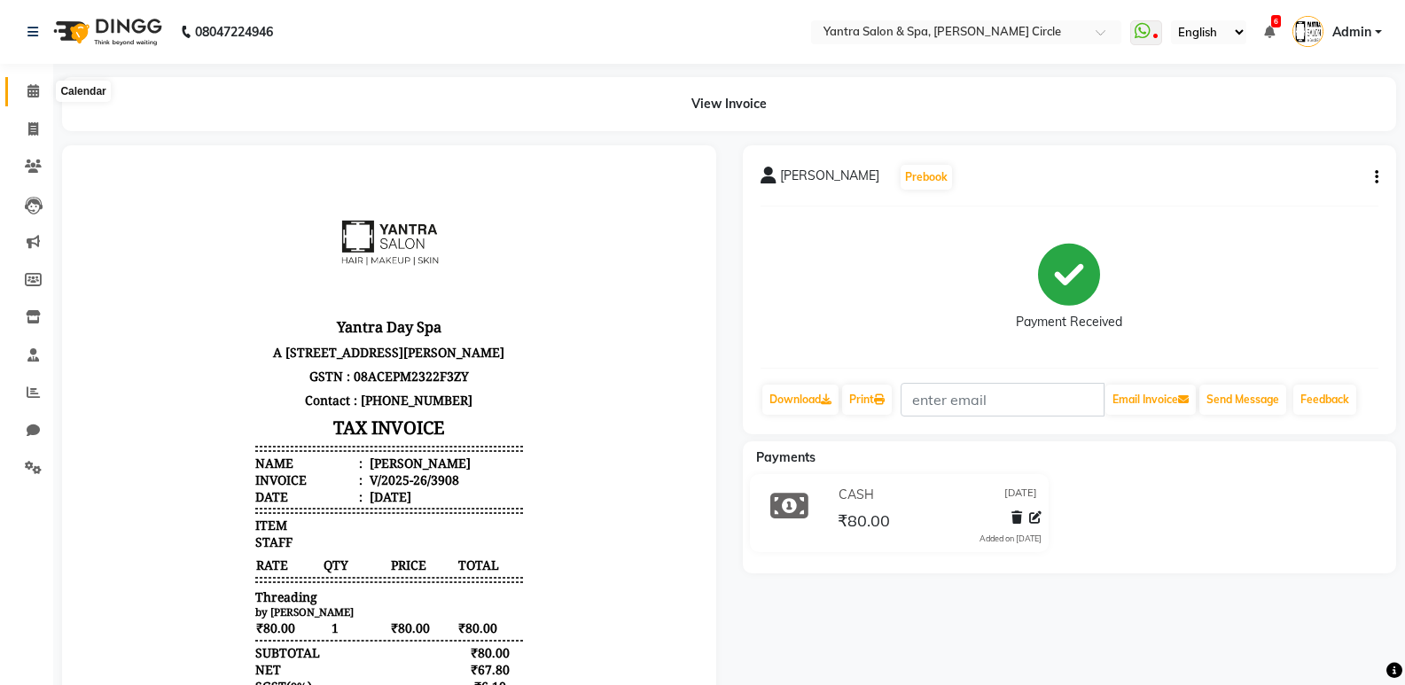
click at [32, 91] on icon at bounding box center [33, 90] width 12 height 13
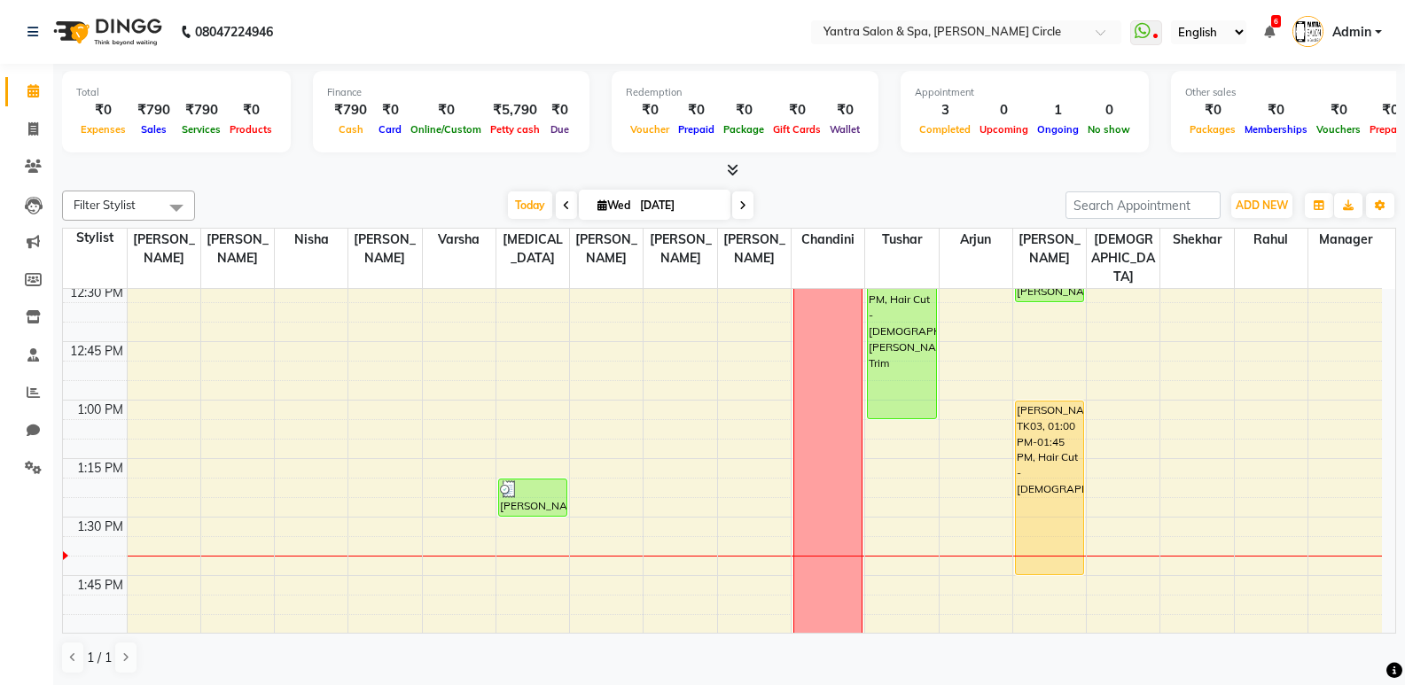
scroll to position [1153, 0]
